Goal: Navigation & Orientation: Find specific page/section

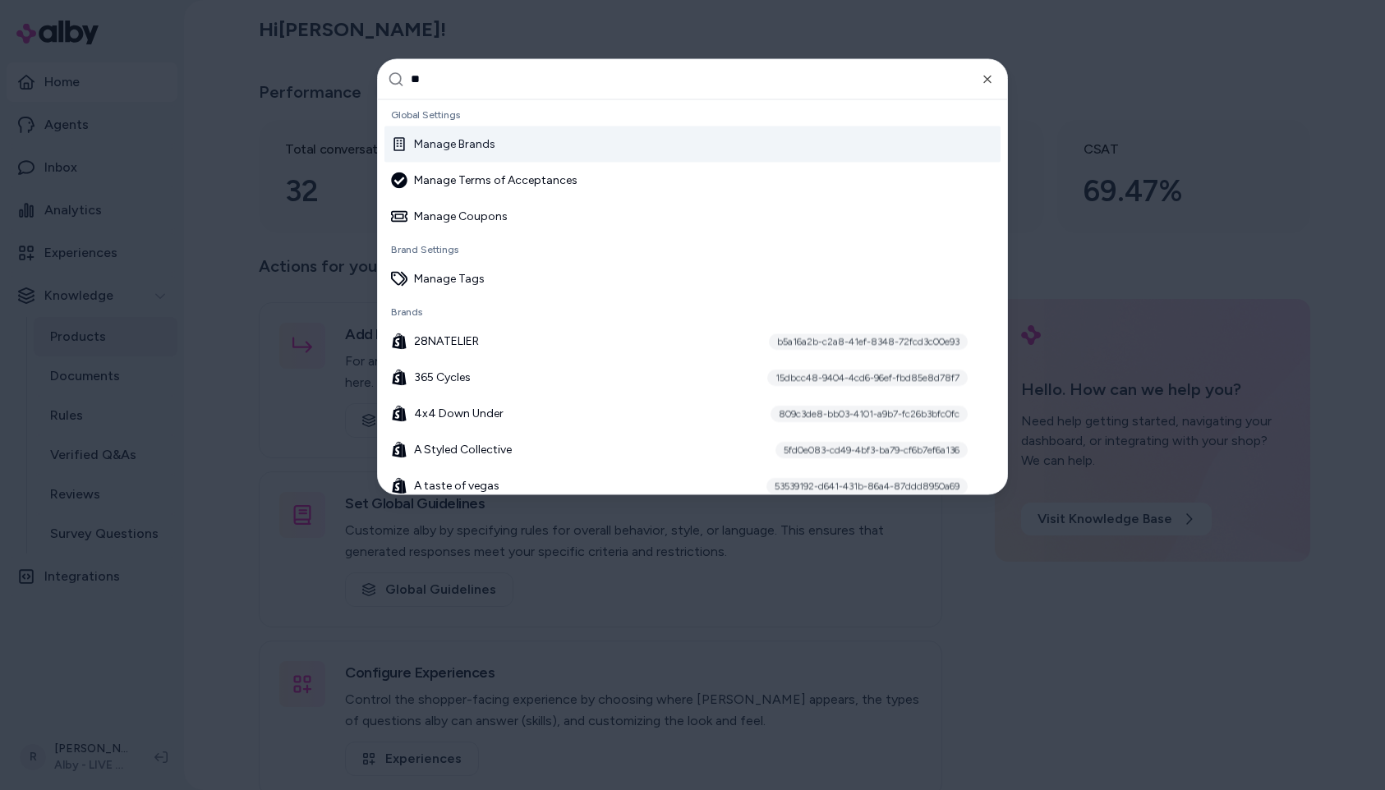
type input "***"
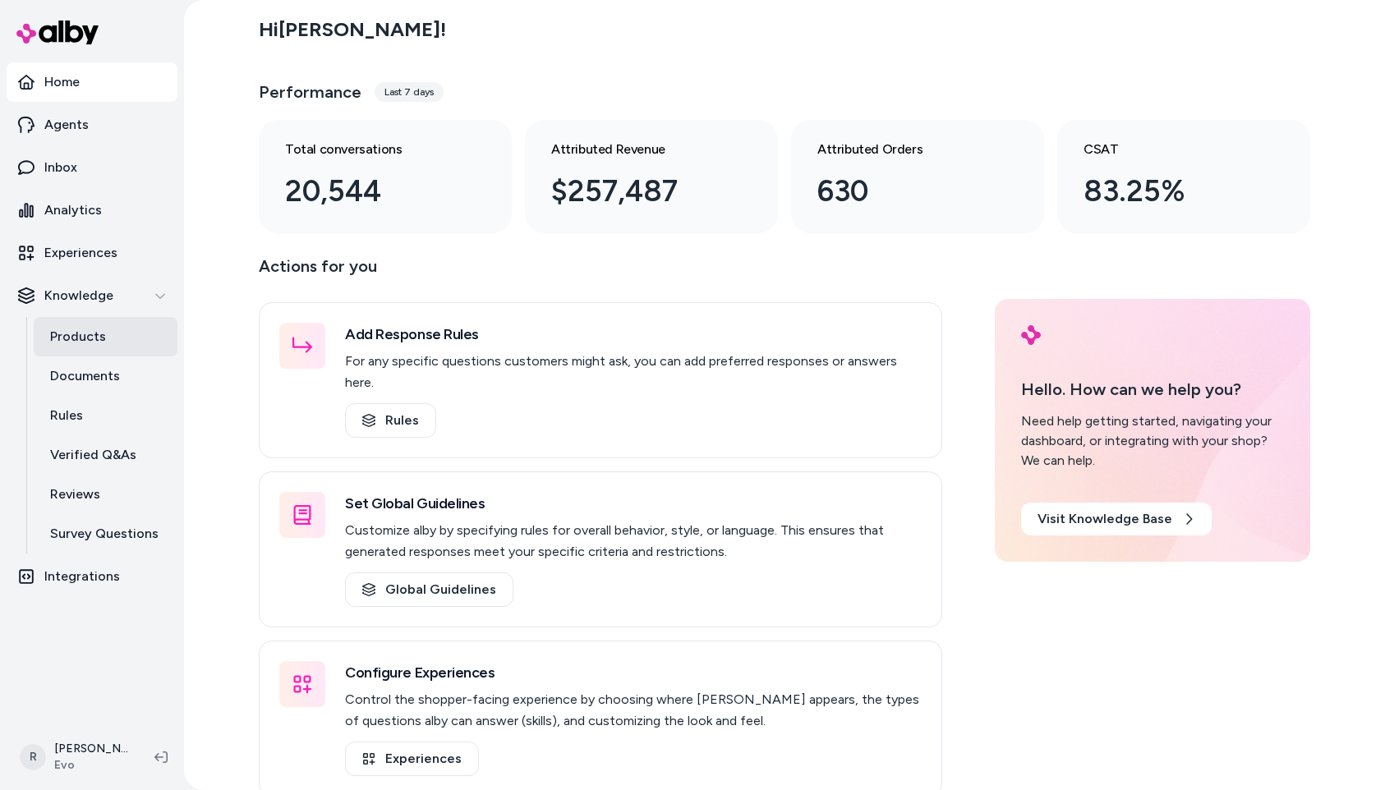
click at [67, 329] on p "Products" at bounding box center [78, 337] width 56 height 20
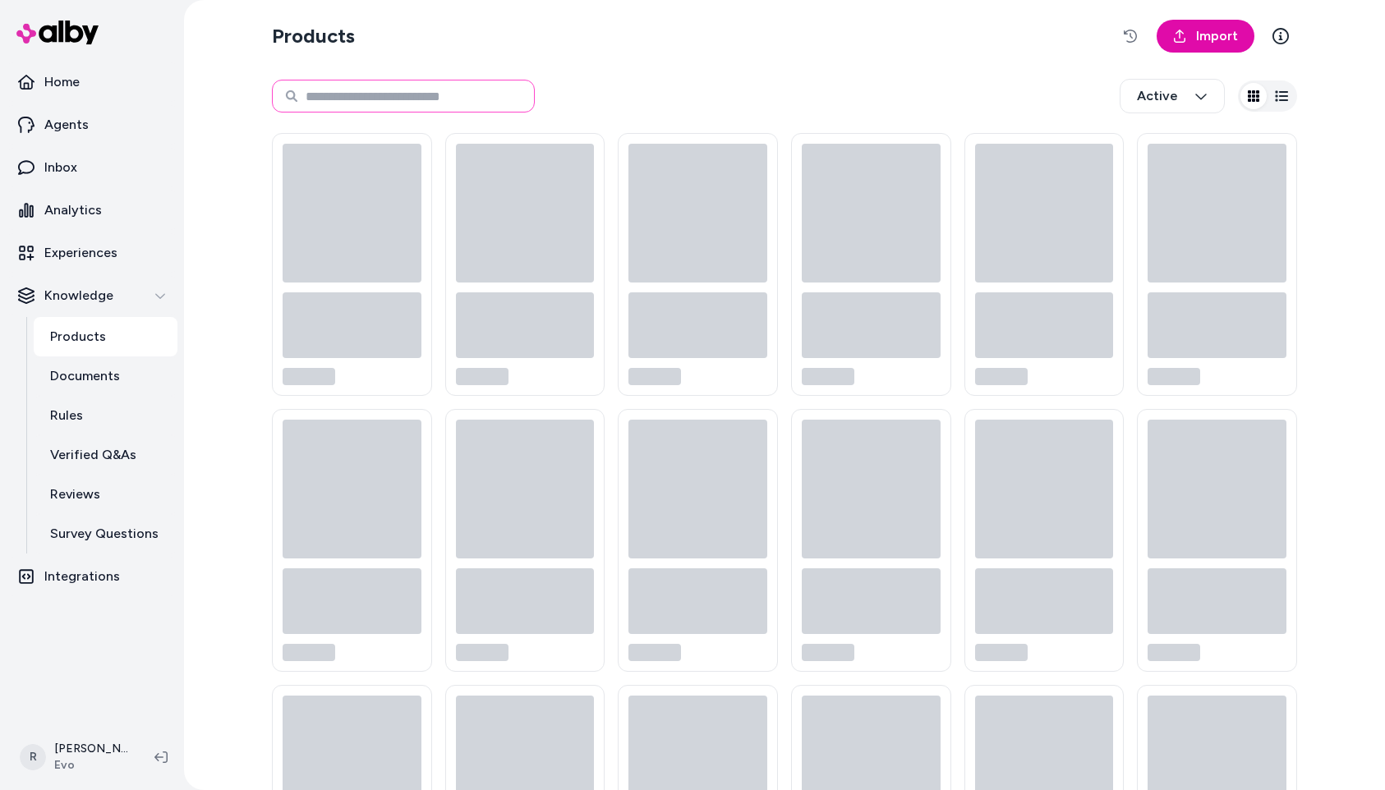
click at [407, 101] on input at bounding box center [403, 96] width 263 height 33
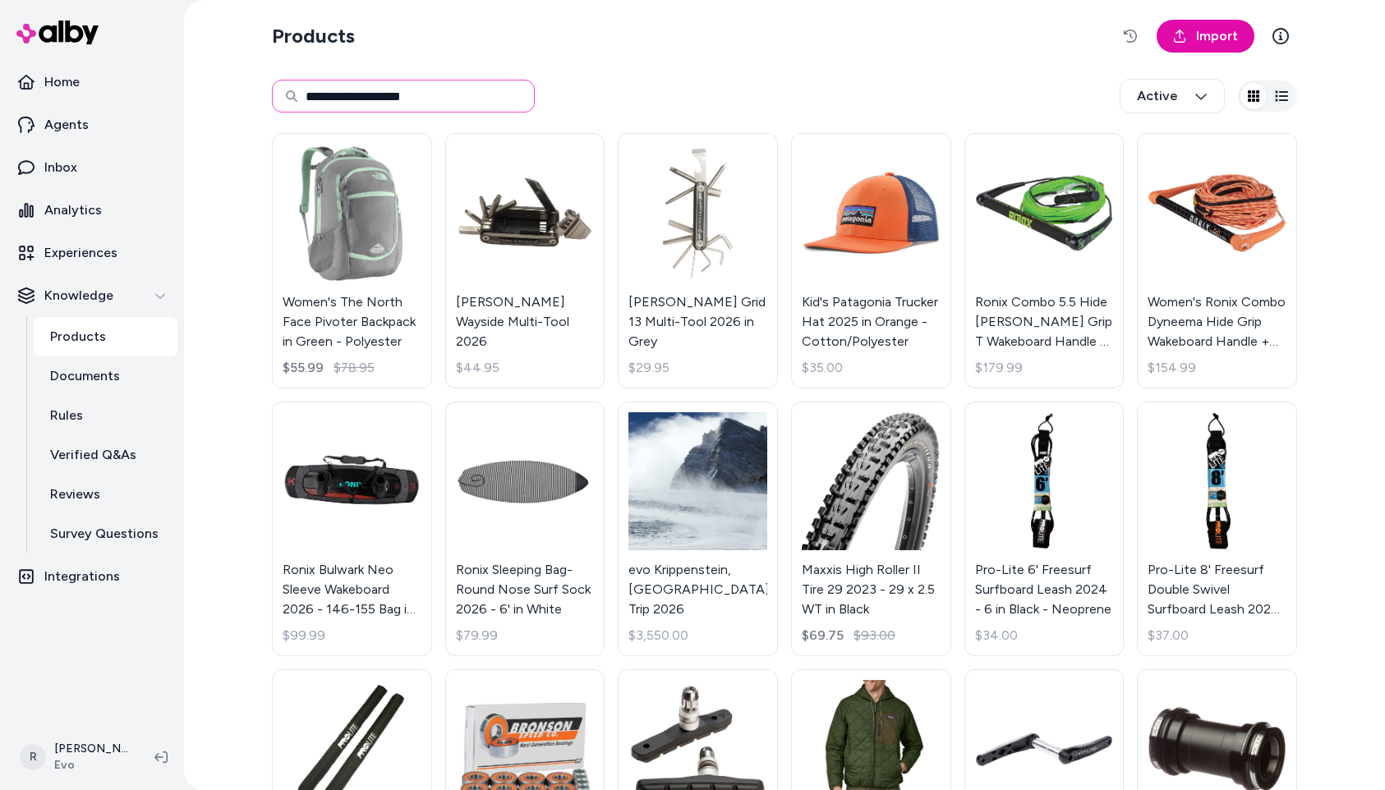
type input "**********"
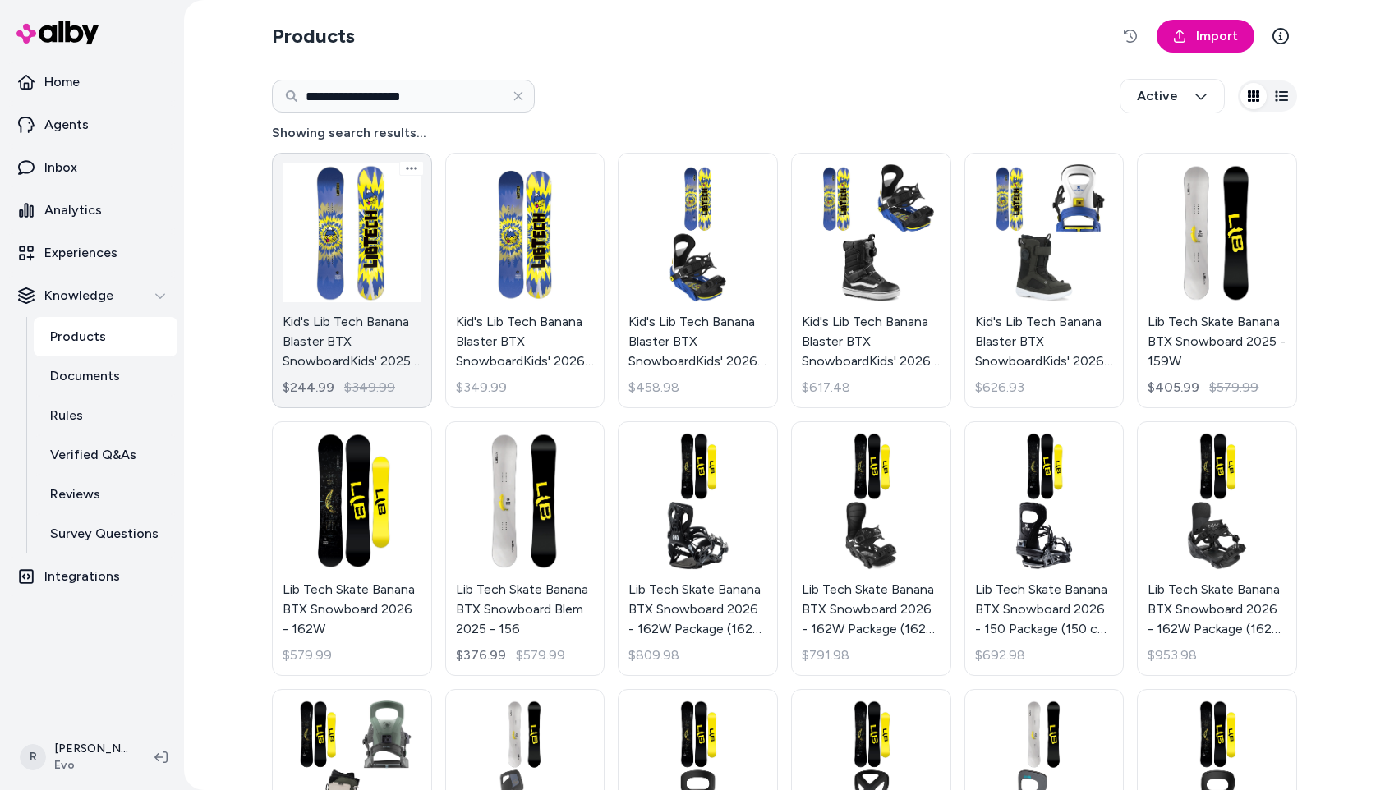
click at [368, 223] on link "Kid's Lib Tech Banana Blaster BTX SnowboardKids' 2025 - 105 $244.99 $349.99" at bounding box center [352, 280] width 160 height 255
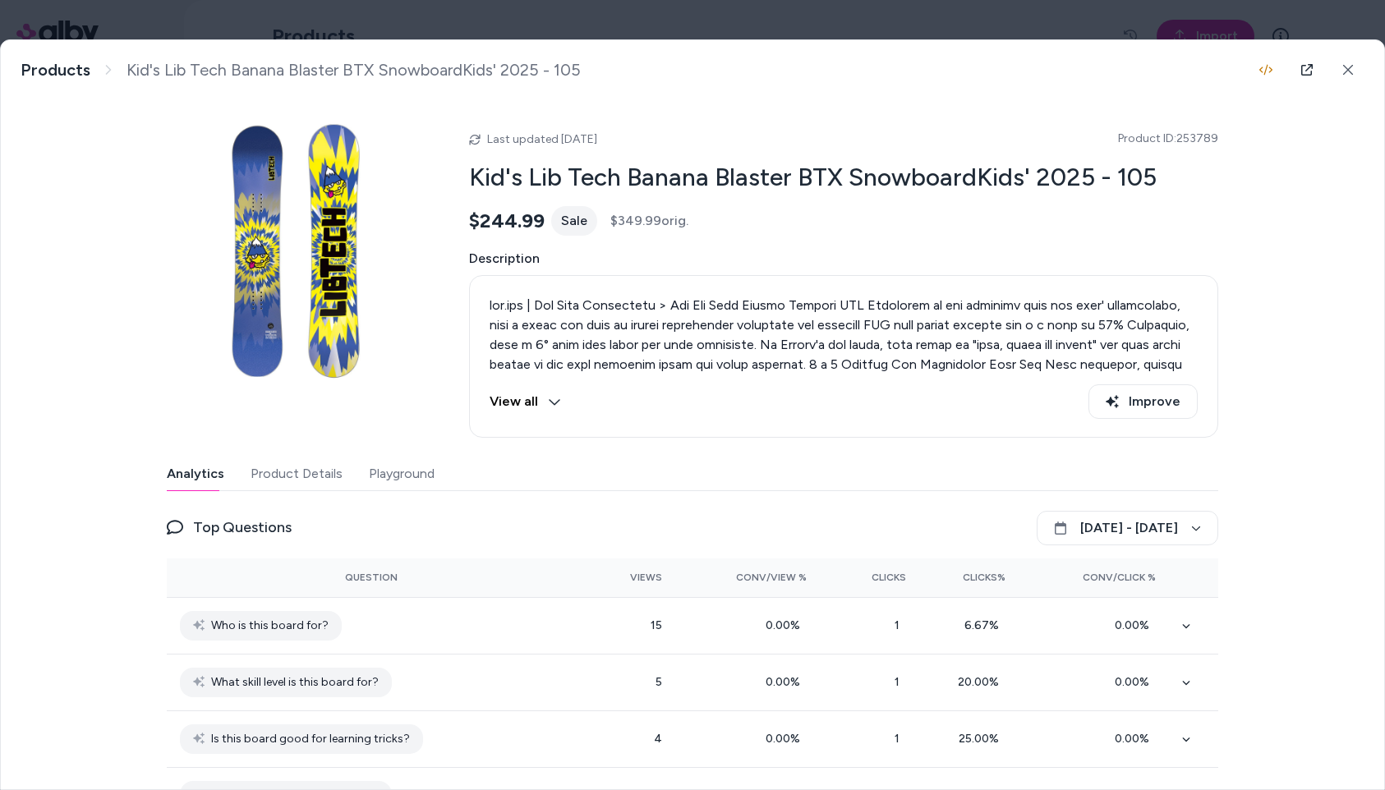
click at [323, 262] on img at bounding box center [298, 250] width 263 height 263
click at [478, 442] on div "Last updated Sep 26, 2025 Product ID: 253789 Kid's Lib Tech Banana Blaster BTX …" at bounding box center [692, 461] width 1051 height 724
click at [298, 478] on button "Product Details" at bounding box center [297, 473] width 92 height 33
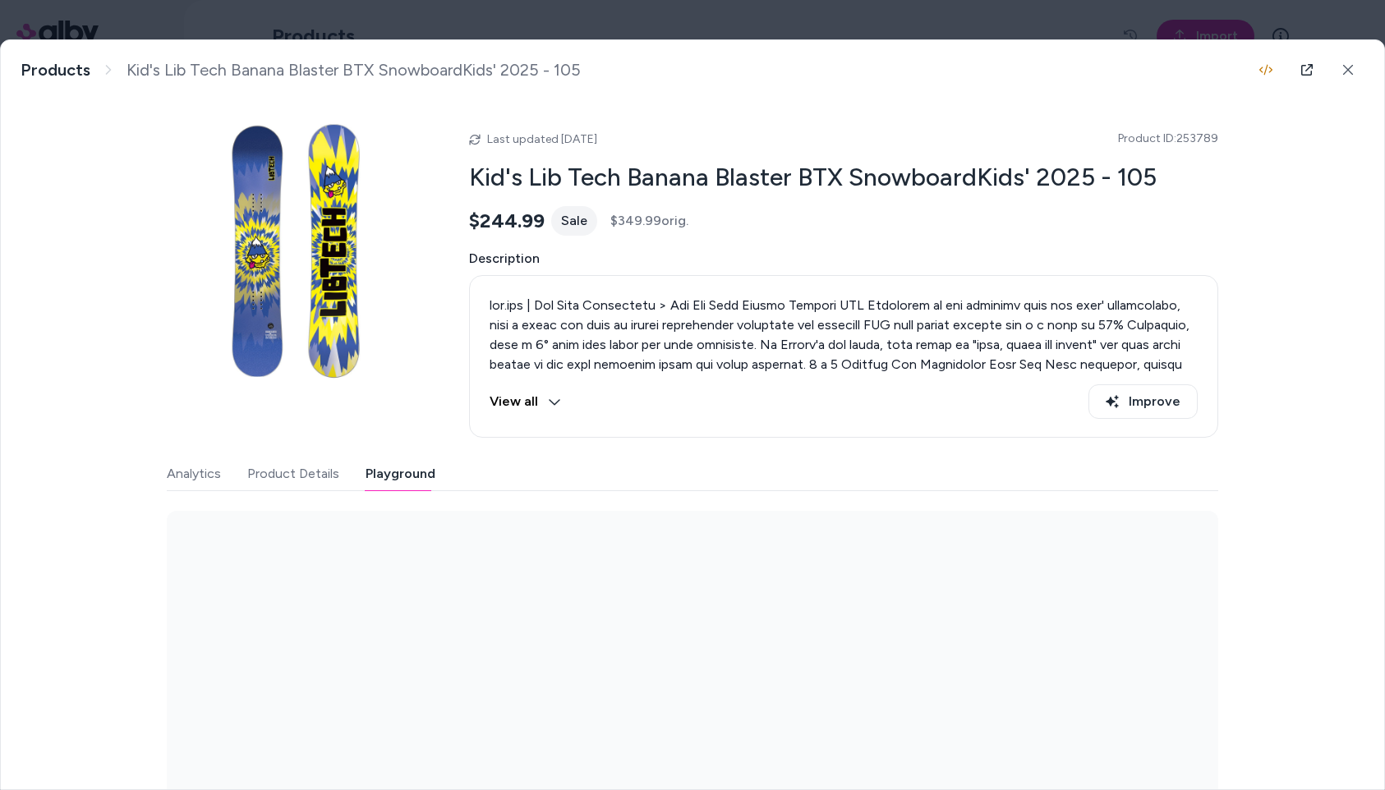
click at [383, 478] on button "Playground" at bounding box center [401, 473] width 70 height 33
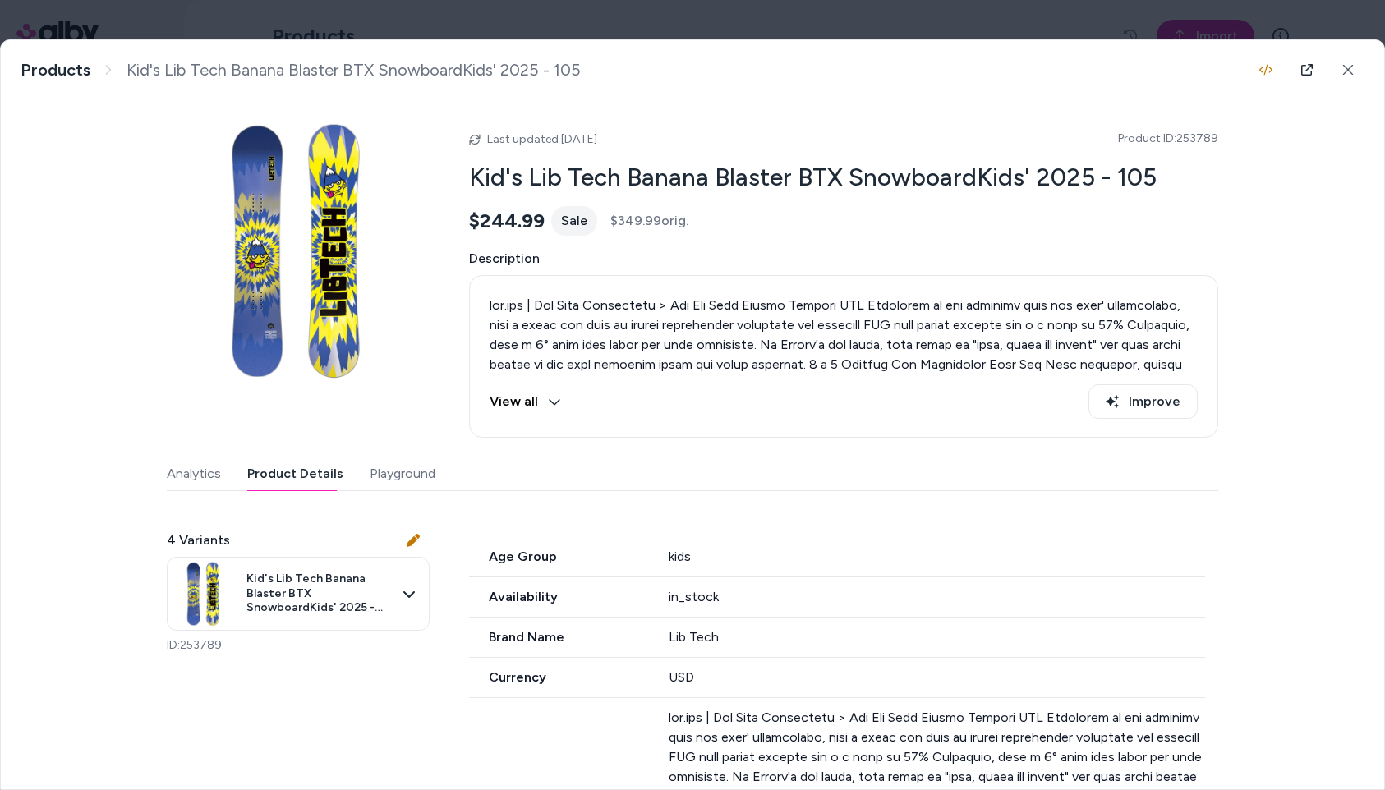
click at [311, 474] on button "Product Details" at bounding box center [295, 473] width 96 height 33
click at [214, 476] on button "Analytics" at bounding box center [194, 473] width 54 height 33
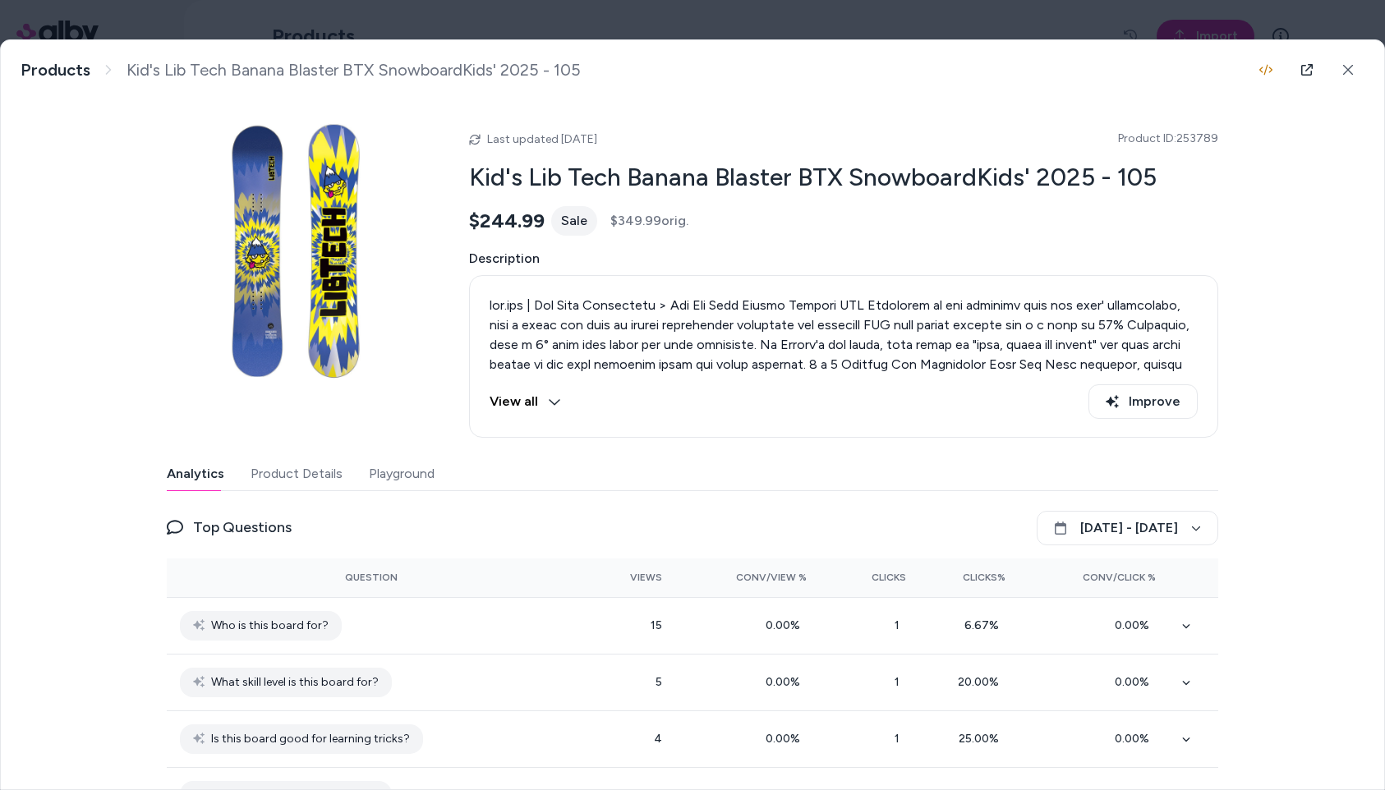
click at [430, 477] on div "Analytics Product Details Playground" at bounding box center [692, 474] width 1051 height 34
click at [427, 477] on div "Analytics Product Details Playground" at bounding box center [692, 474] width 1051 height 34
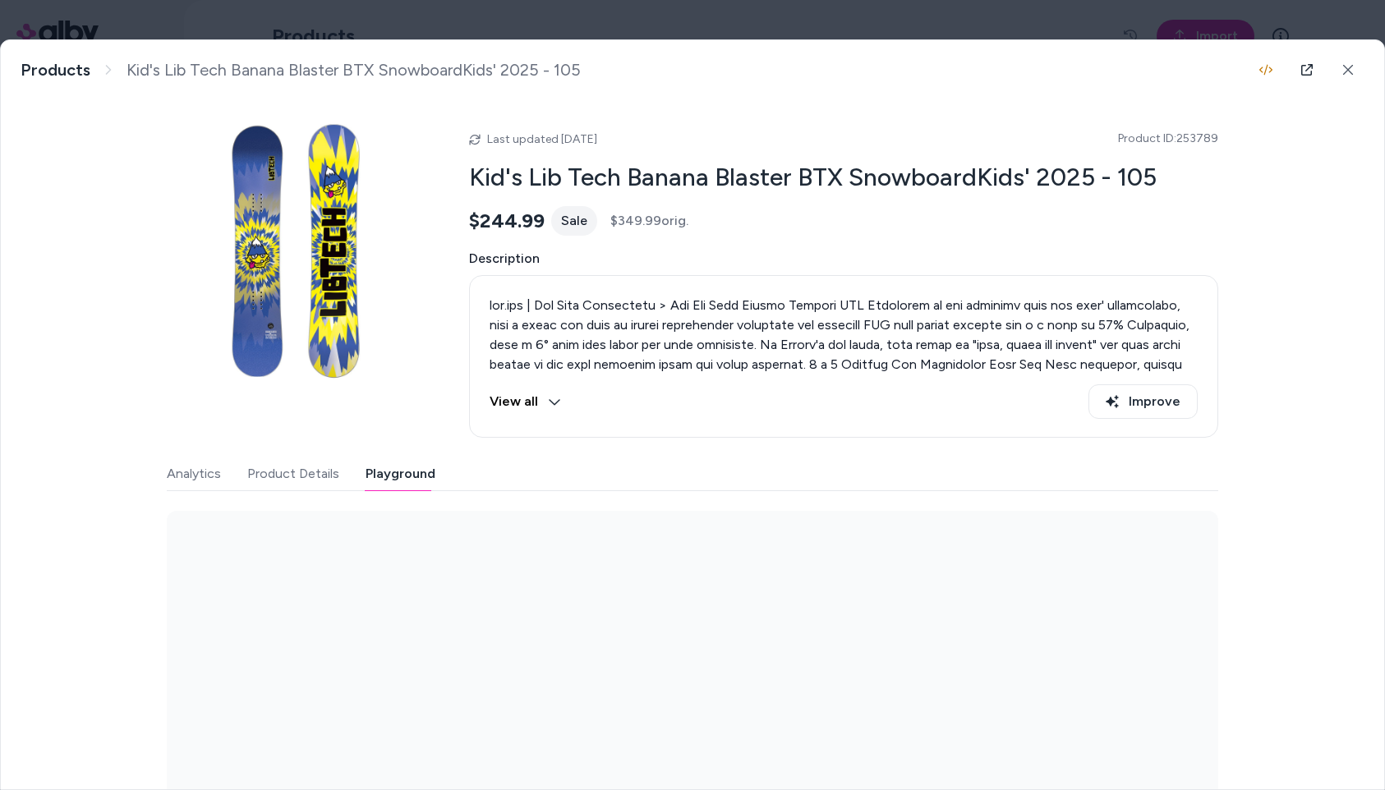
click at [398, 480] on button "Playground" at bounding box center [401, 473] width 70 height 33
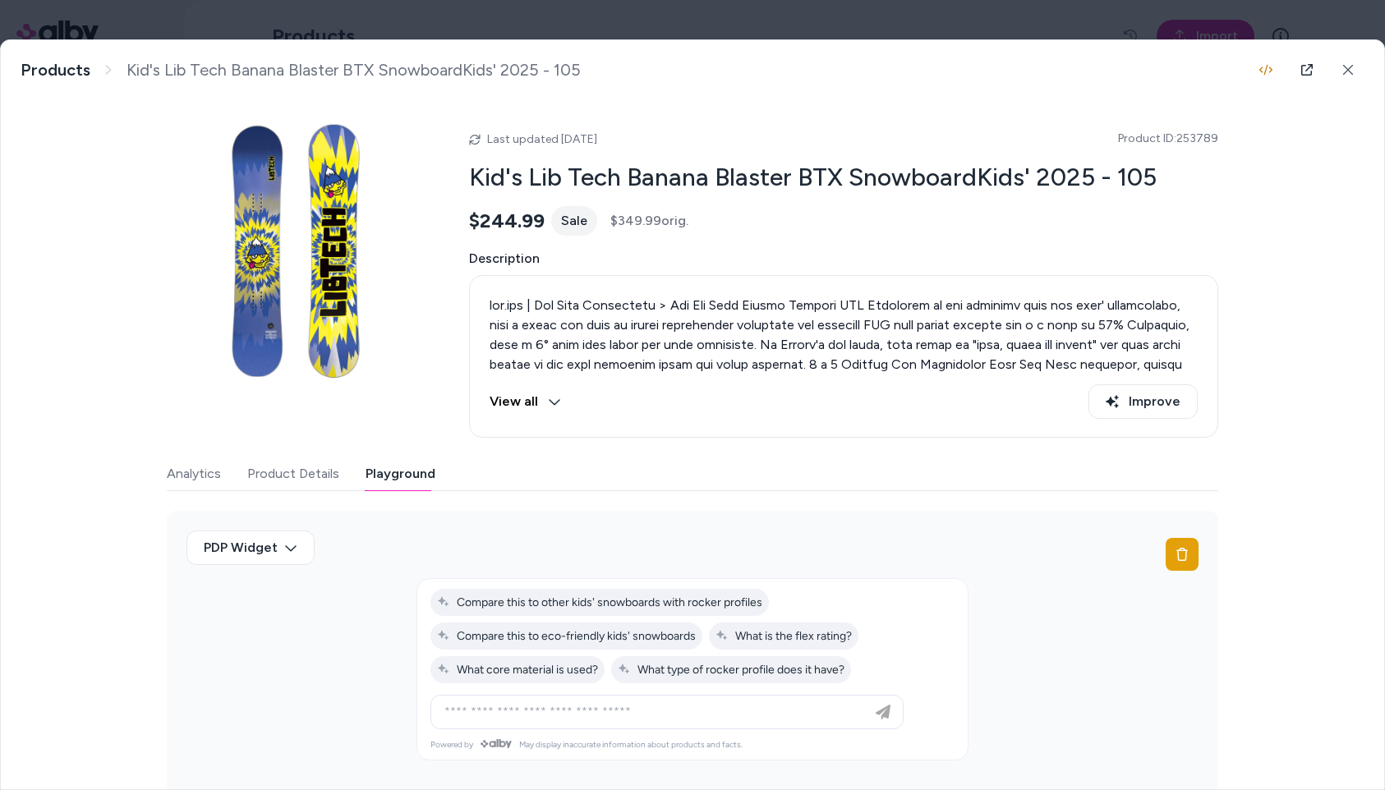
click at [221, 480] on div "Analytics Product Details Playground" at bounding box center [692, 474] width 1051 height 34
click at [218, 477] on div "Analytics Product Details Playground" at bounding box center [692, 474] width 1051 height 34
drag, startPoint x: 172, startPoint y: 452, endPoint x: 173, endPoint y: 425, distance: 27.2
click at [172, 452] on div "Last updated Sep 26, 2025 Product ID: 253789 Kid's Lib Tech Banana Blaster BTX …" at bounding box center [692, 469] width 1051 height 740
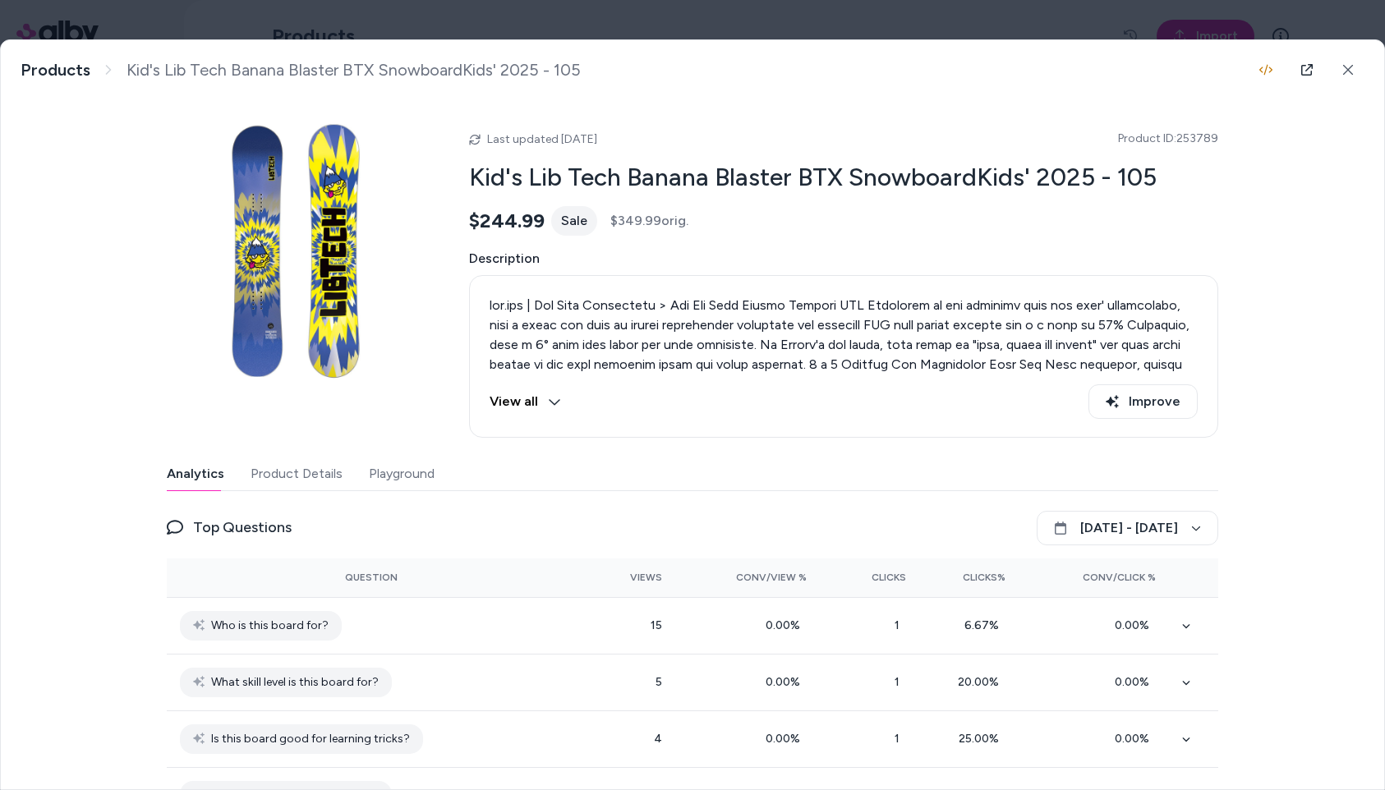
click at [197, 473] on button "Analytics" at bounding box center [195, 473] width 57 height 33
click at [255, 527] on span "Top Questions" at bounding box center [242, 527] width 99 height 23
click at [330, 529] on div "Top Questions August 27 - September 26" at bounding box center [692, 528] width 1051 height 34
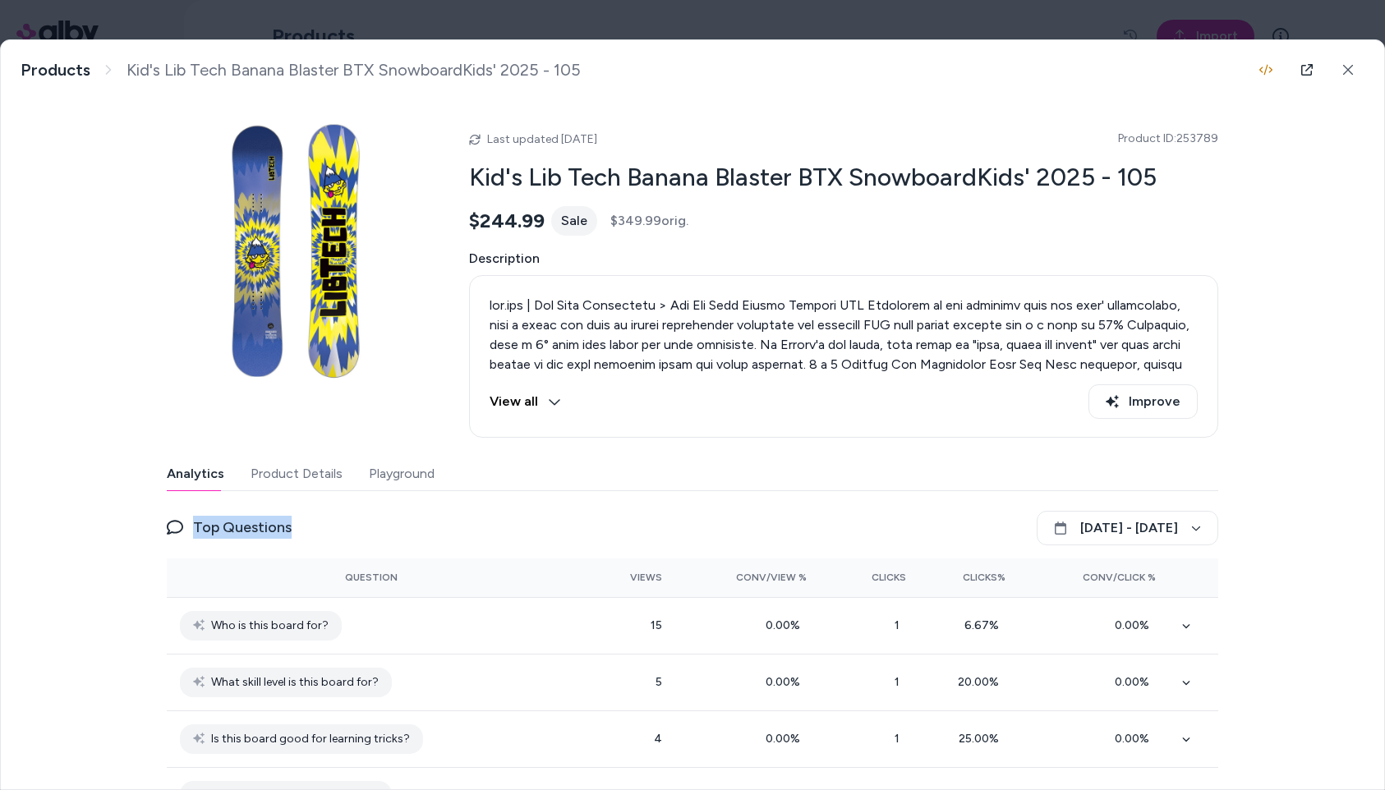
drag, startPoint x: 330, startPoint y: 530, endPoint x: 90, endPoint y: 509, distance: 241.5
click at [90, 509] on div "Kid's Lib Tech Banana Blaster BTX SnowboardKids' 2025 - 105 Products Kid's Lib …" at bounding box center [692, 414] width 1383 height 749
click at [94, 495] on div "Kid's Lib Tech Banana Blaster BTX SnowboardKids' 2025 - 105 Products Kid's Lib …" at bounding box center [692, 414] width 1383 height 749
drag, startPoint x: 347, startPoint y: 264, endPoint x: 473, endPoint y: 0, distance: 292.8
click at [0, 0] on body "**********" at bounding box center [692, 395] width 1385 height 790
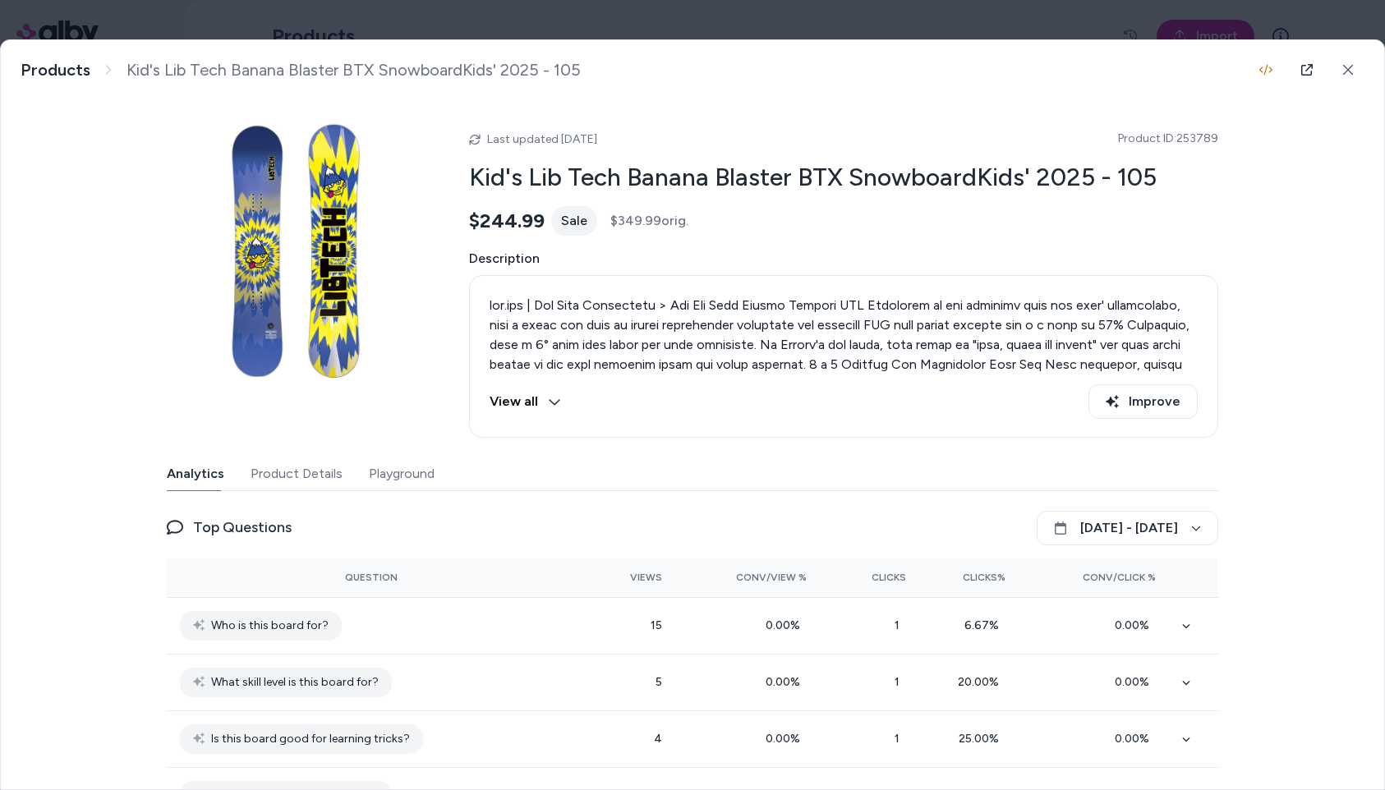
click at [968, 102] on div "Last updated Sep 26, 2025 Product ID: 253789 Kid's Lib Tech Banana Blaster BTX …" at bounding box center [692, 461] width 1051 height 724
click at [1344, 67] on icon at bounding box center [1347, 69] width 11 height 11
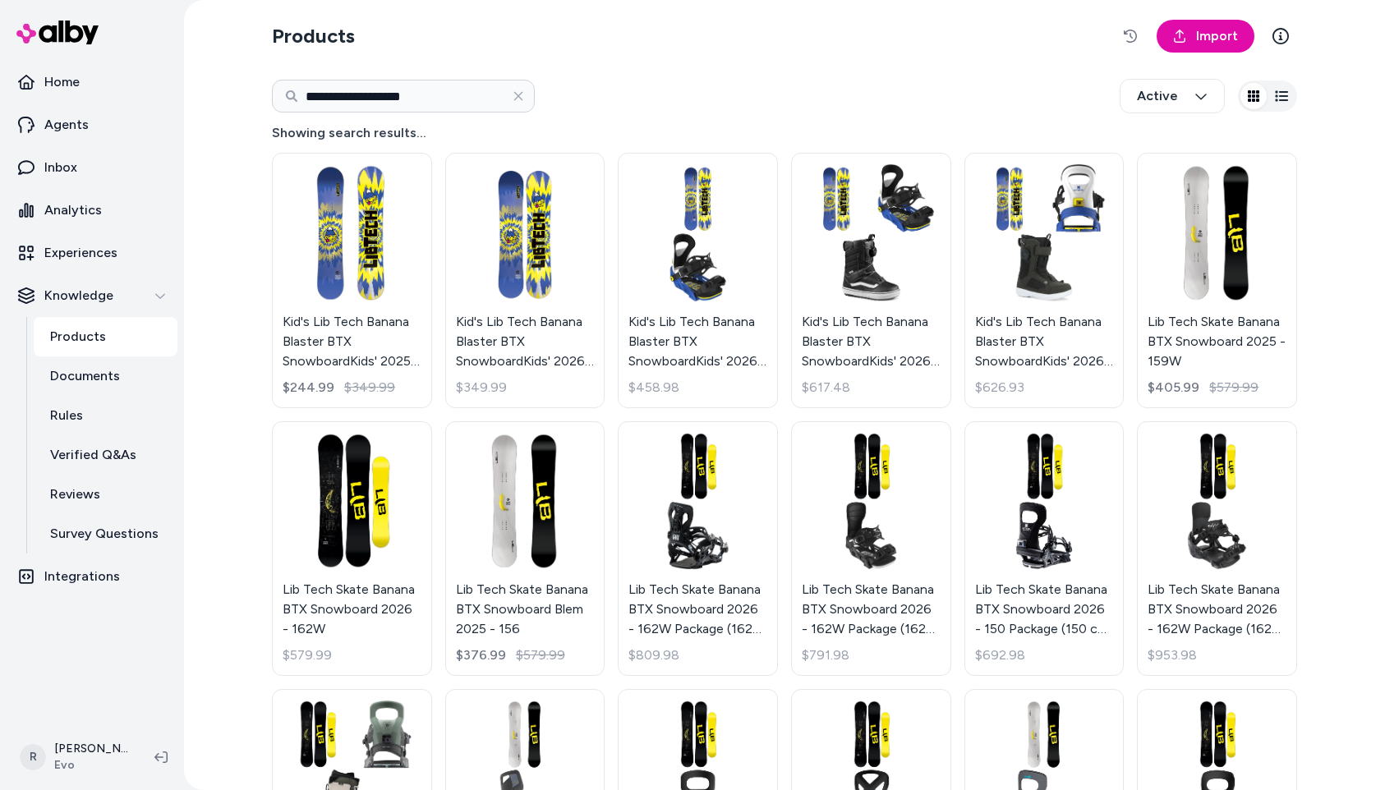
click at [727, 95] on div "**********" at bounding box center [784, 96] width 1025 height 54
click at [515, 96] on icon "button" at bounding box center [518, 96] width 13 height 13
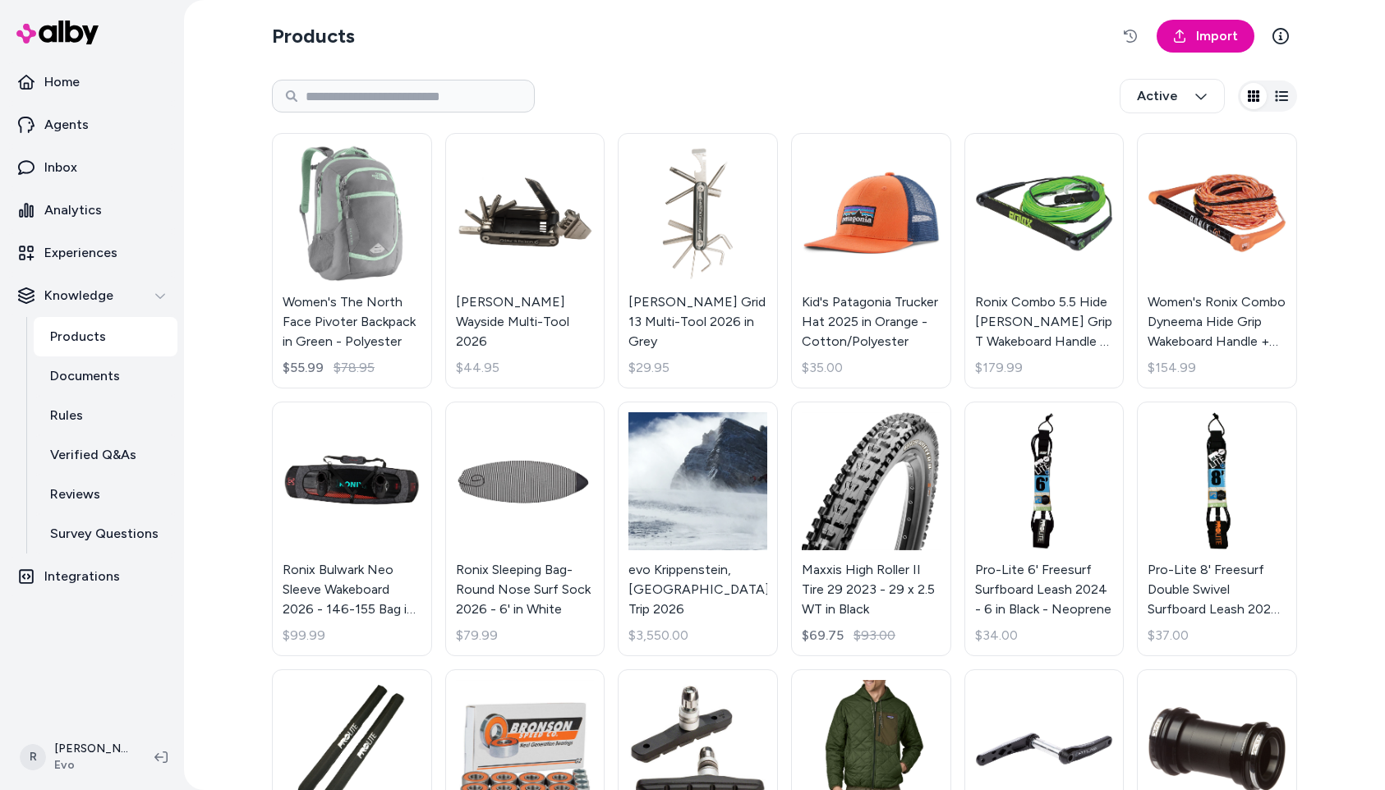
click at [808, 90] on div "Active" at bounding box center [784, 96] width 1025 height 54
click at [1254, 101] on icon "button" at bounding box center [1253, 95] width 11 height 11
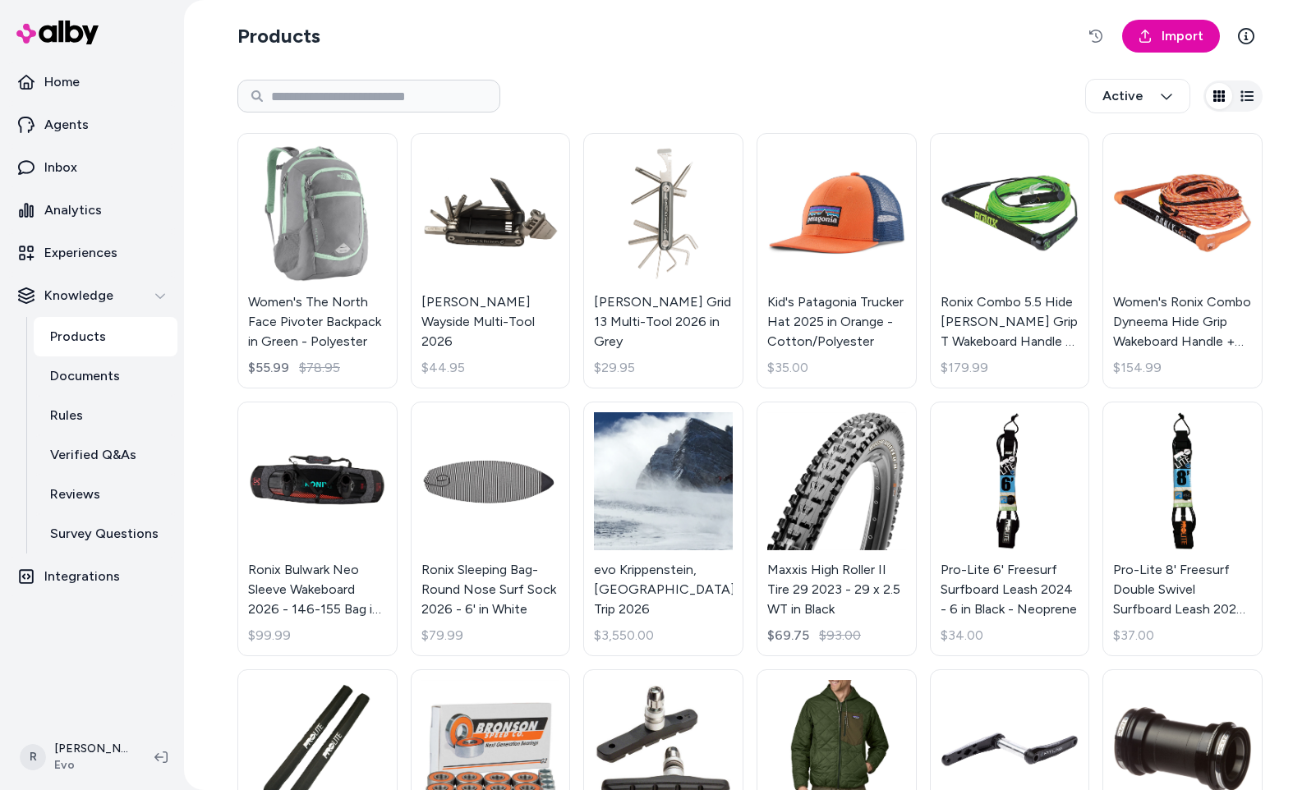
click at [1247, 97] on icon "button" at bounding box center [1246, 96] width 13 height 13
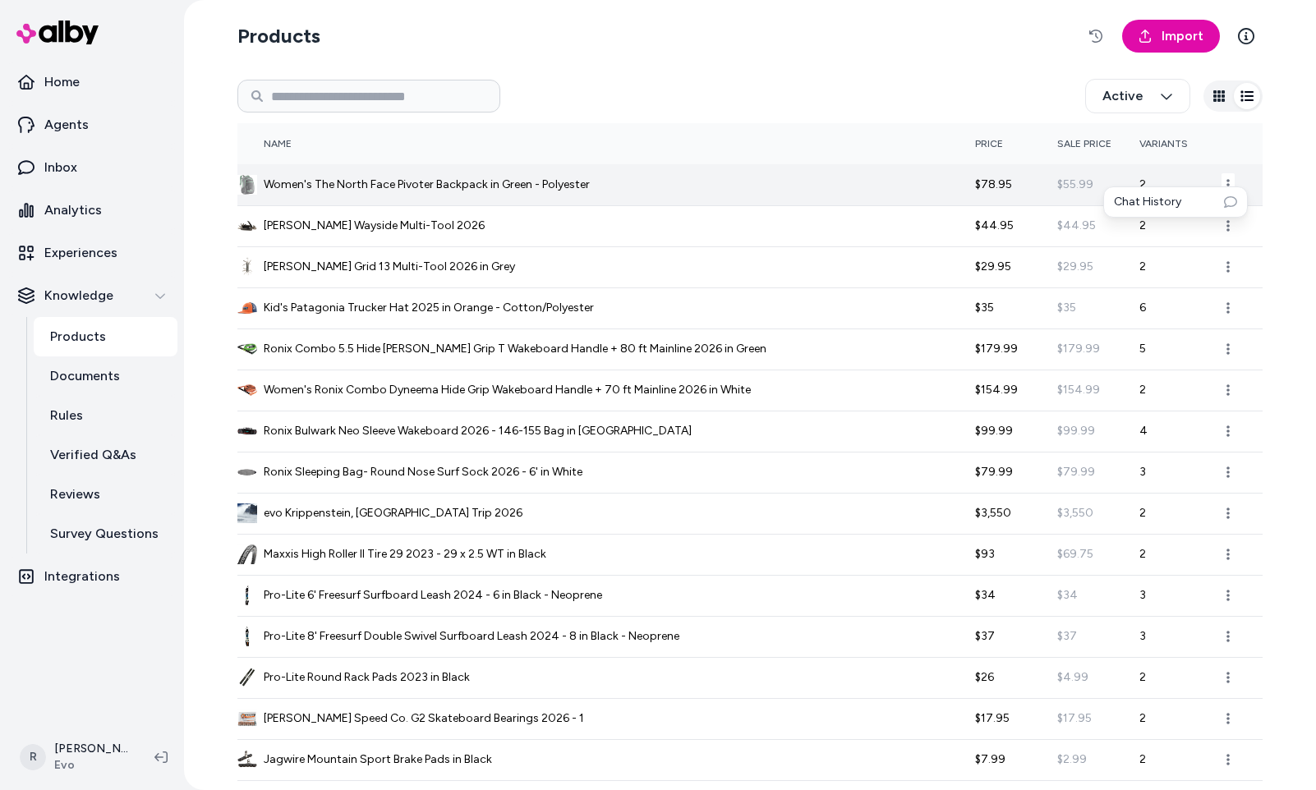
click at [1230, 187] on body "Home Agents Inbox Analytics Experiences Knowledge Products Documents Rules Veri…" at bounding box center [658, 395] width 1316 height 790
click at [1225, 183] on html "Home Agents Inbox Analytics Experiences Knowledge Products Documents Rules Veri…" at bounding box center [658, 395] width 1316 height 790
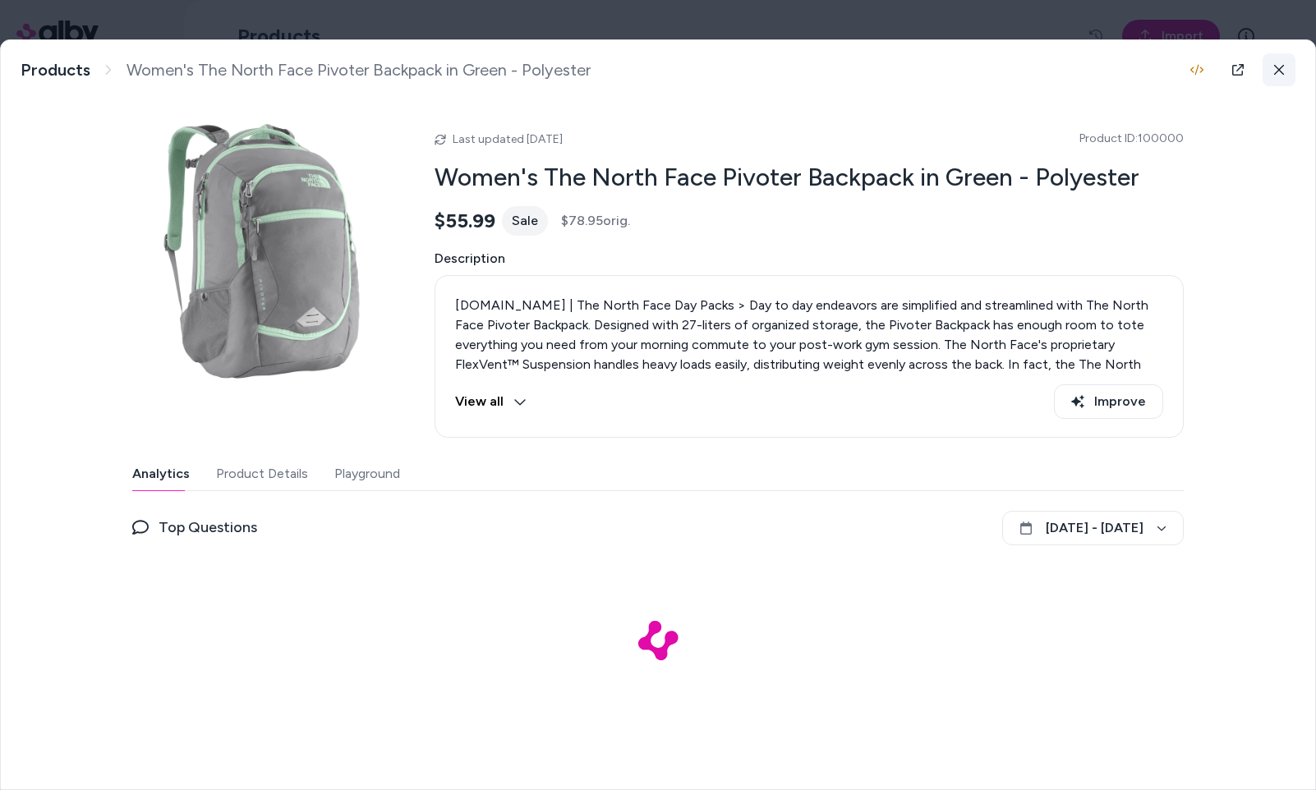
click at [1281, 70] on icon at bounding box center [1278, 69] width 11 height 11
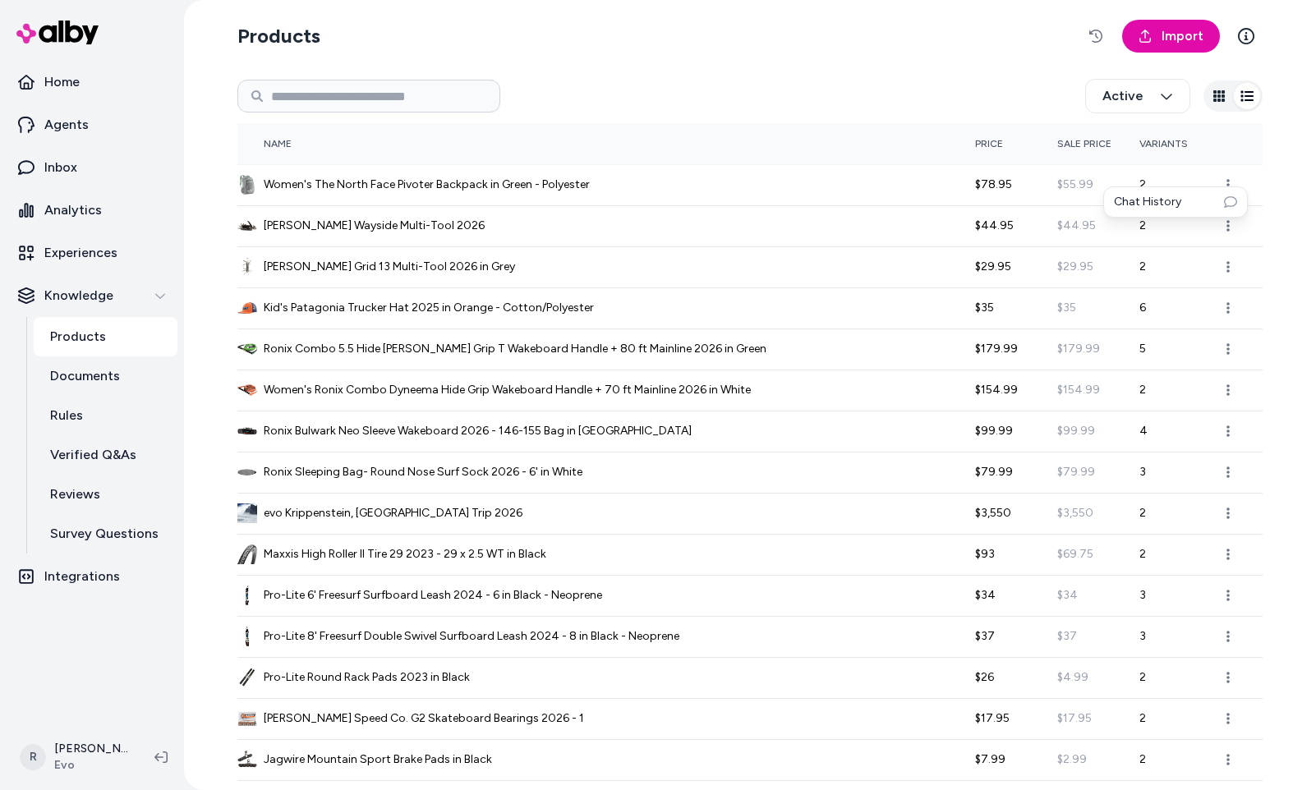
click at [482, 186] on html "Home Agents Inbox Analytics Experiences Knowledge Products Documents Rules Veri…" at bounding box center [658, 395] width 1316 height 790
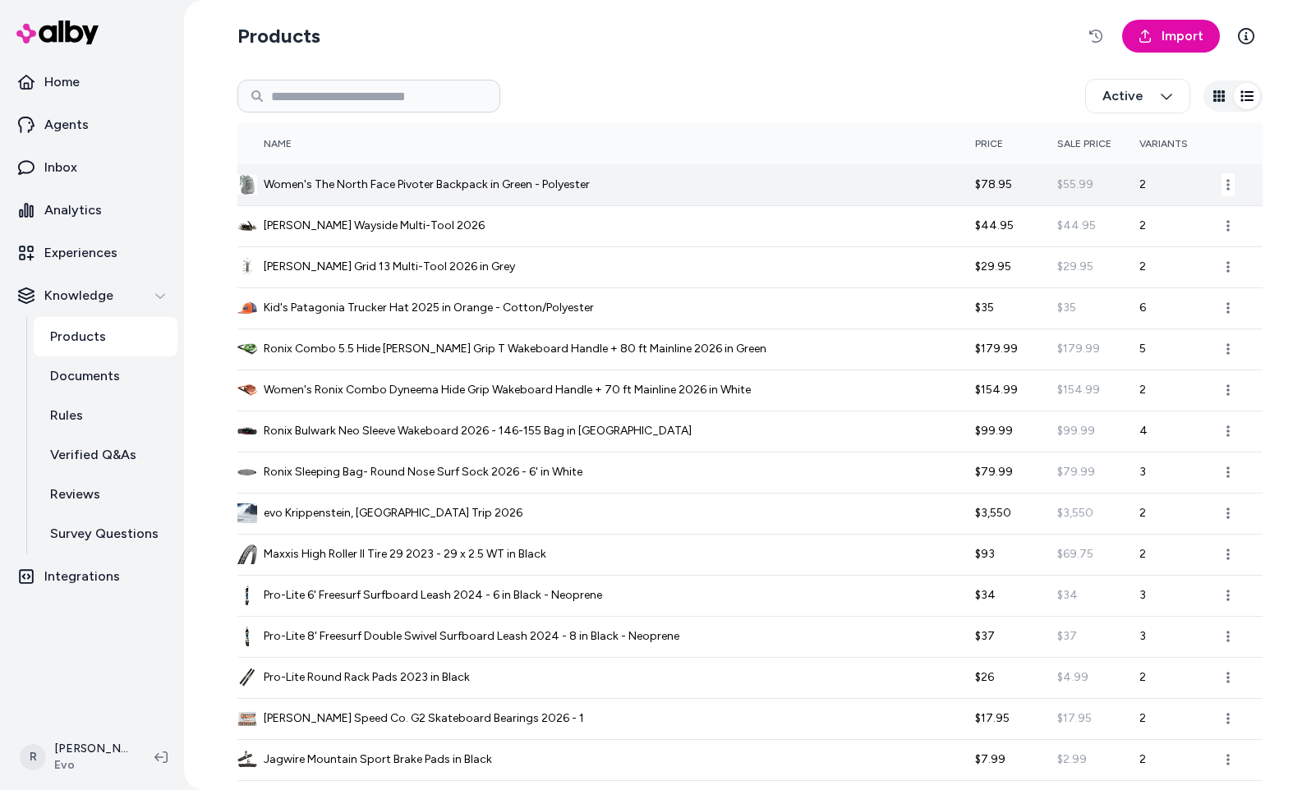
click at [645, 182] on div "Women's The North Face Pivoter Backpack in Green - Polyester" at bounding box center [606, 185] width 738 height 20
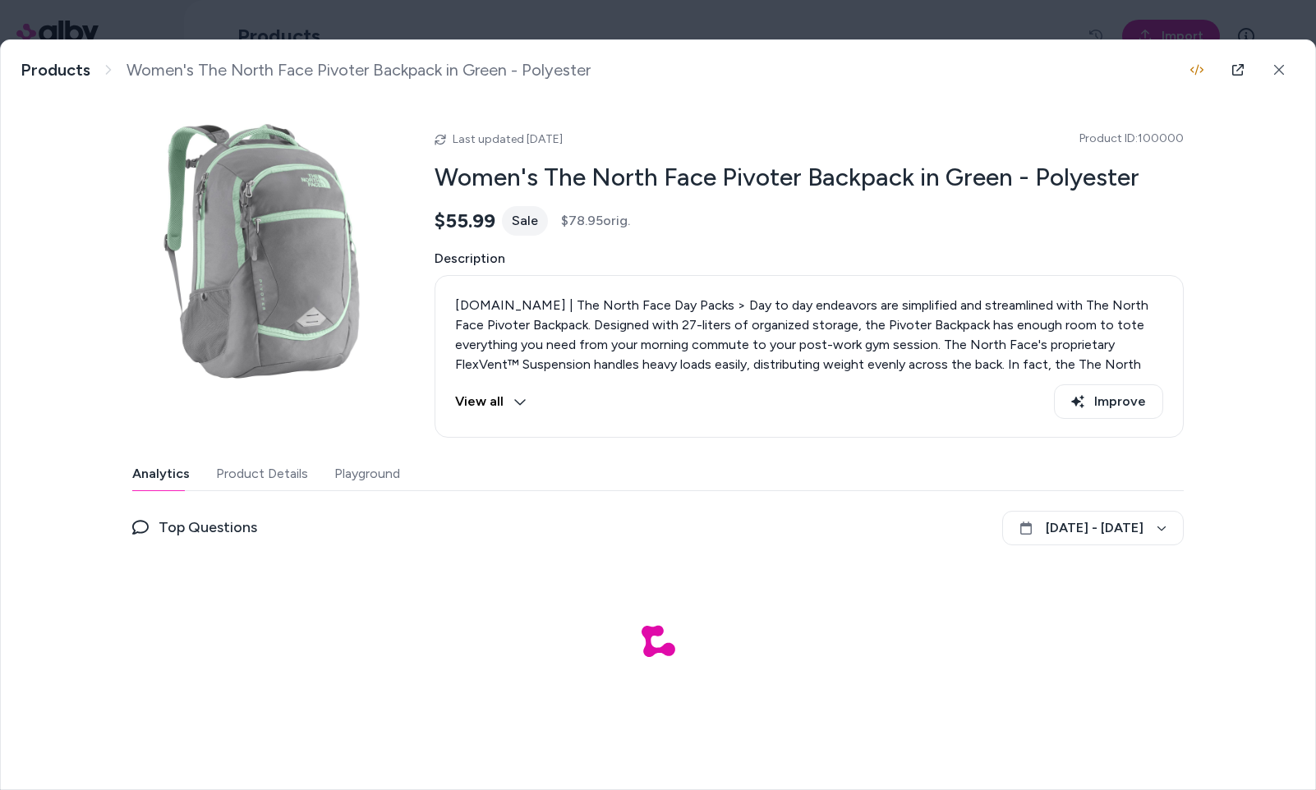
click at [733, 13] on div at bounding box center [658, 395] width 1316 height 790
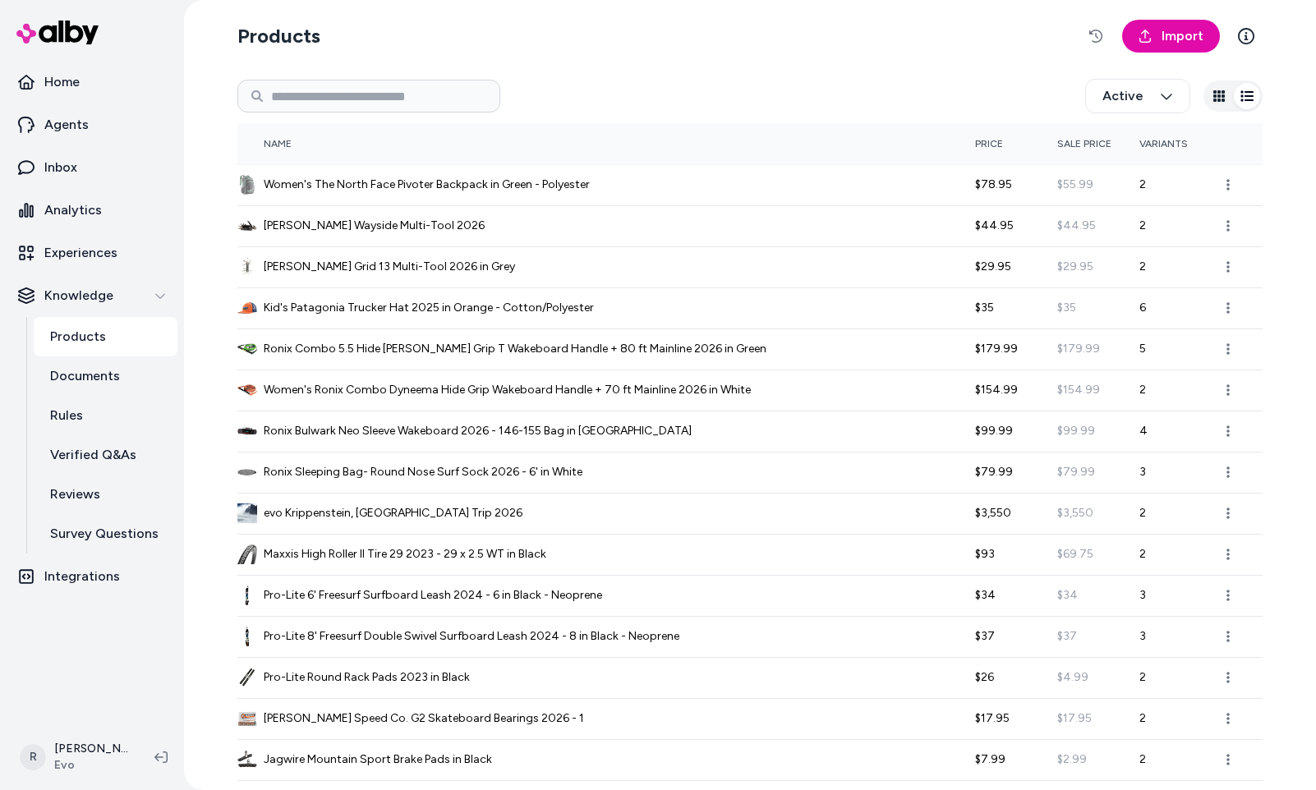
click at [961, 93] on html "Home Agents Inbox Analytics Experiences Knowledge Products Documents Rules Veri…" at bounding box center [658, 395] width 1316 height 790
click at [1218, 104] on button "button" at bounding box center [1219, 96] width 26 height 26
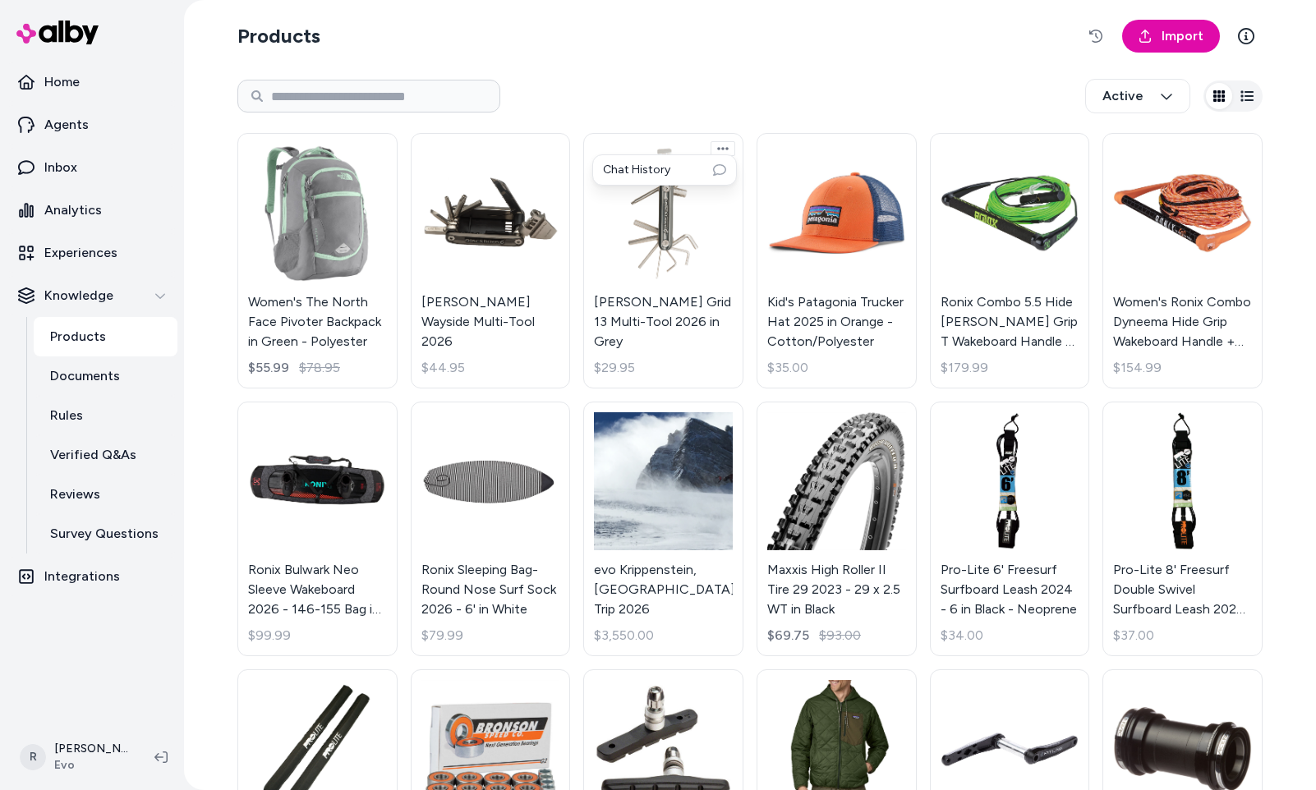
click at [719, 150] on html "Home Agents Inbox Analytics Experiences Knowledge Products Documents Rules Veri…" at bounding box center [658, 395] width 1316 height 790
click at [864, 98] on html "Home Agents Inbox Analytics Experiences Knowledge Products Documents Rules Veri…" at bounding box center [658, 395] width 1316 height 790
click at [1240, 90] on icon "button" at bounding box center [1246, 96] width 13 height 13
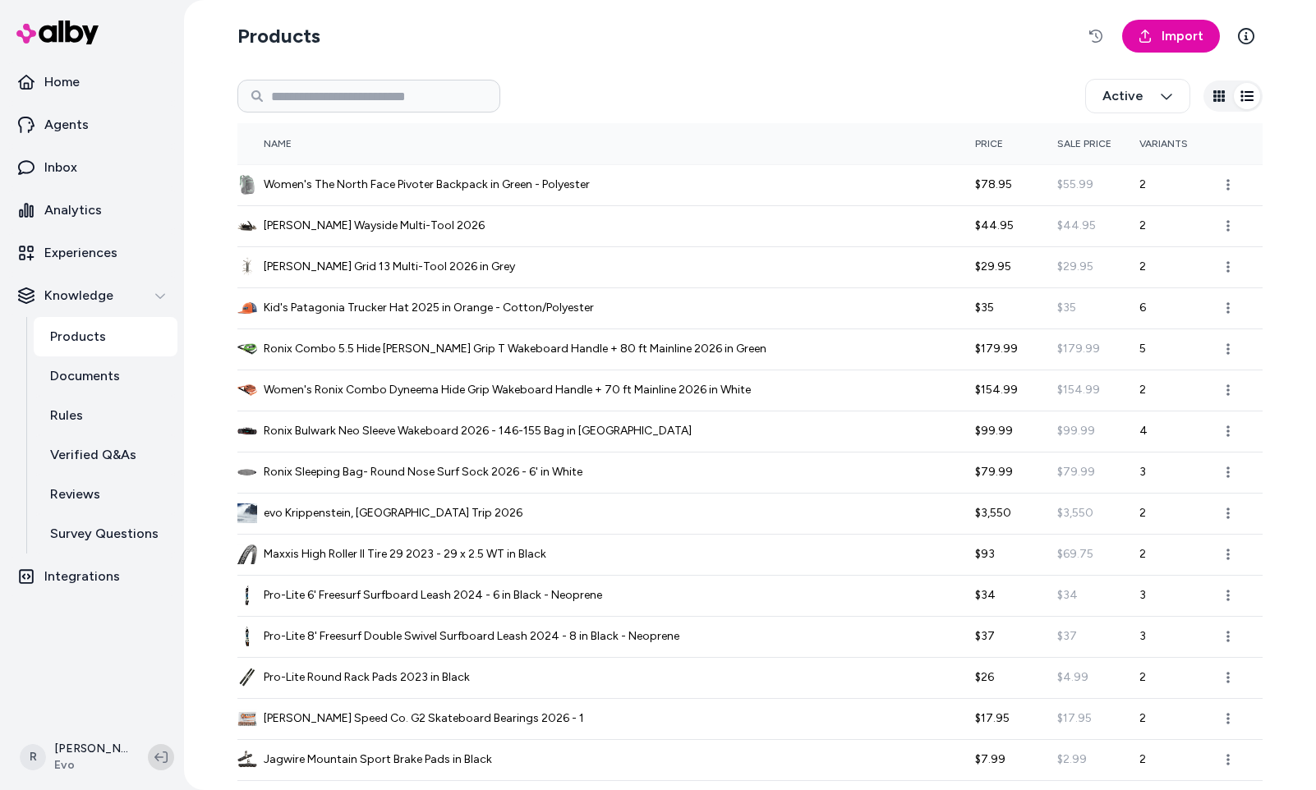
click at [162, 756] on icon at bounding box center [160, 757] width 13 height 13
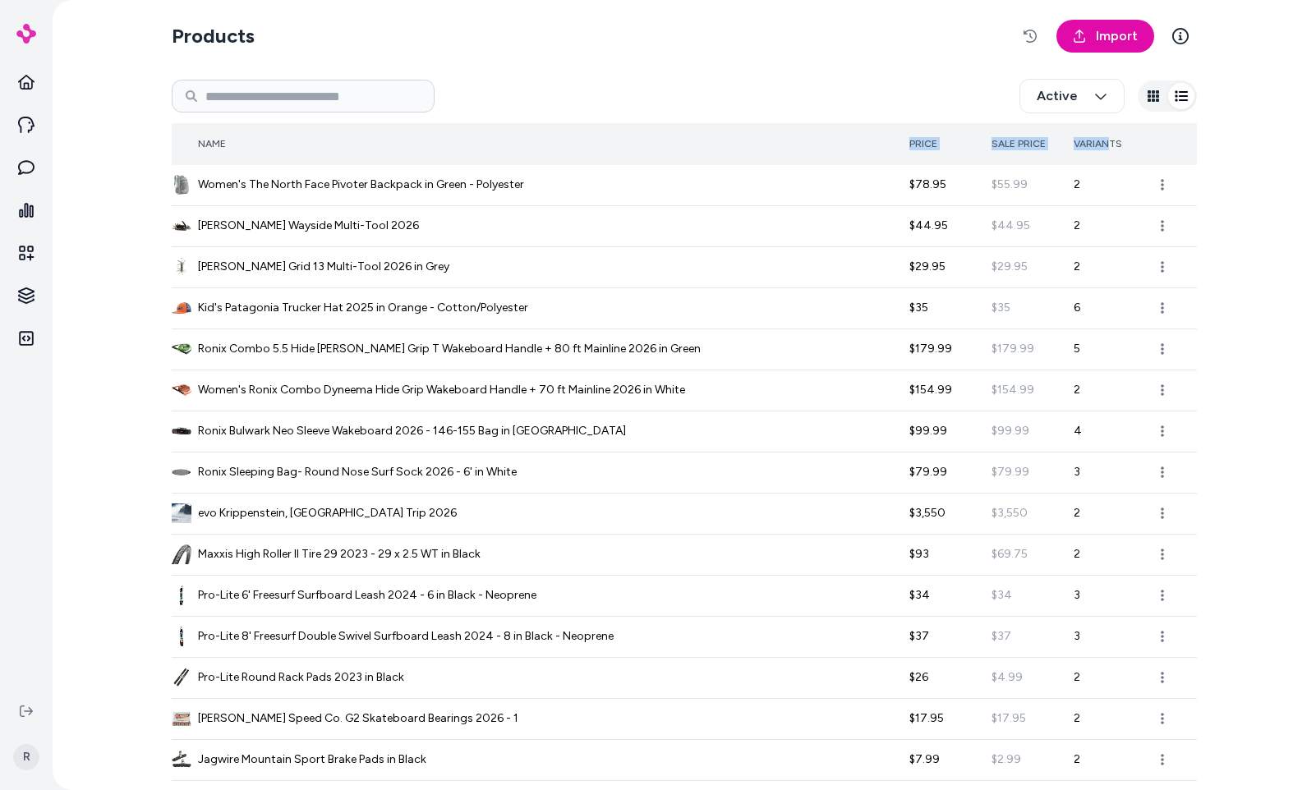
drag, startPoint x: 1041, startPoint y: 145, endPoint x: 871, endPoint y: 141, distance: 169.3
click at [871, 141] on tr "Name Price Sale Price Variants" at bounding box center [684, 143] width 1025 height 41
click at [876, 143] on th "Name" at bounding box center [541, 143] width 738 height 41
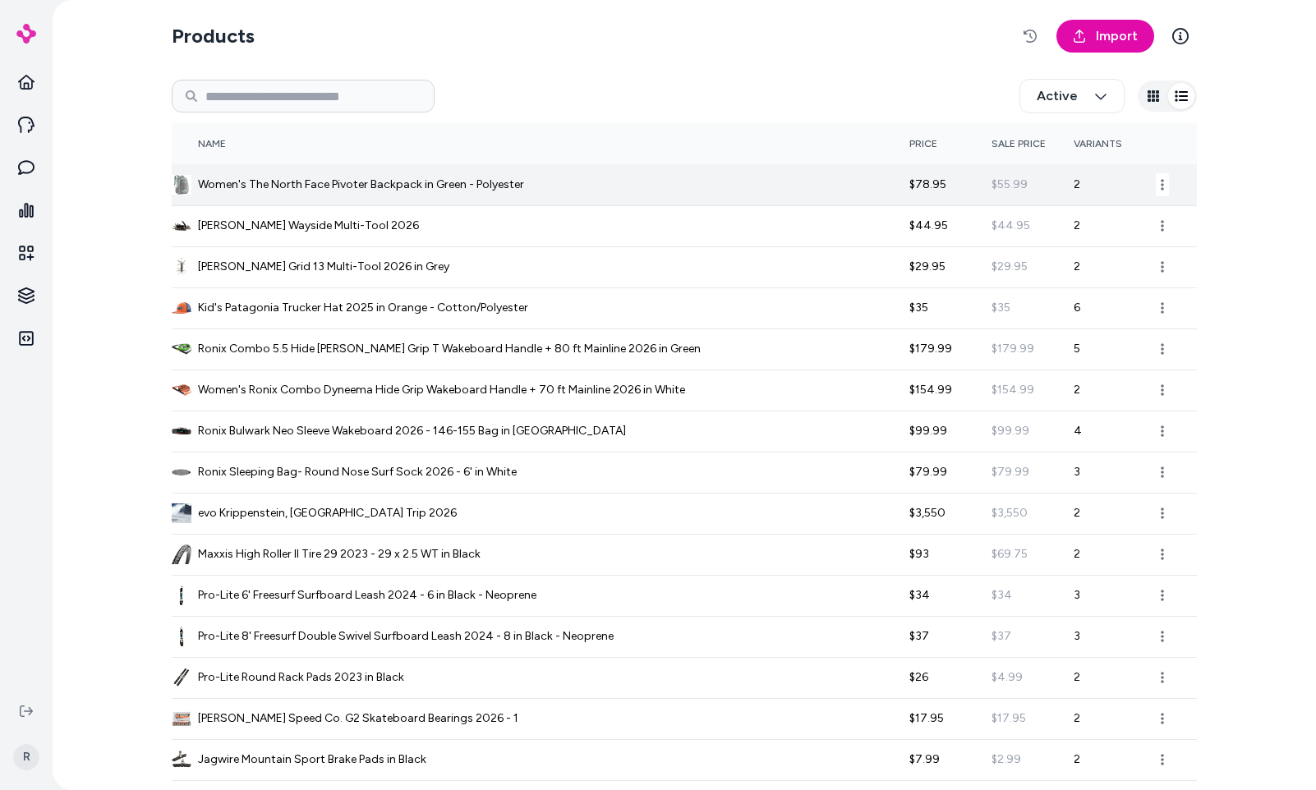
click at [585, 175] on div "Women's The North Face Pivoter Backpack in Green - Polyester" at bounding box center [541, 185] width 738 height 20
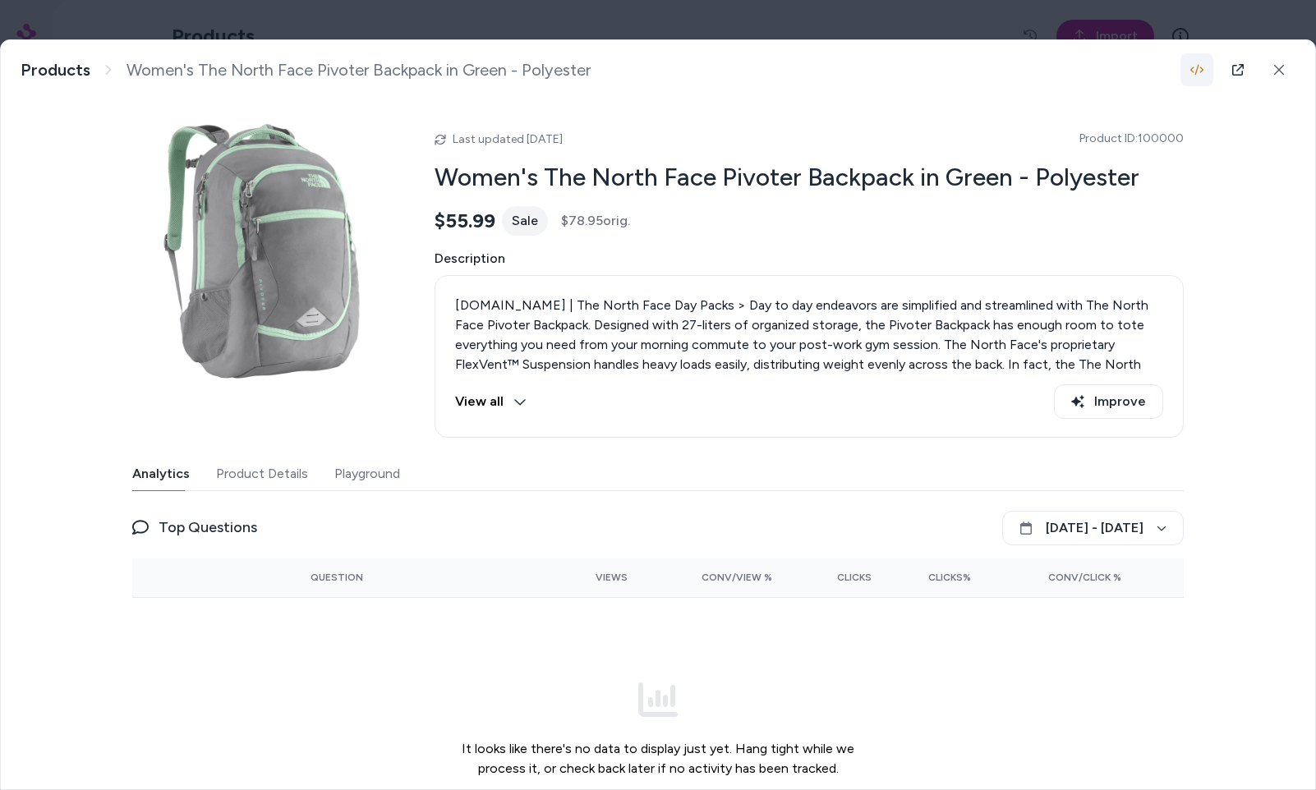
click at [1194, 76] on button "button" at bounding box center [1196, 69] width 33 height 33
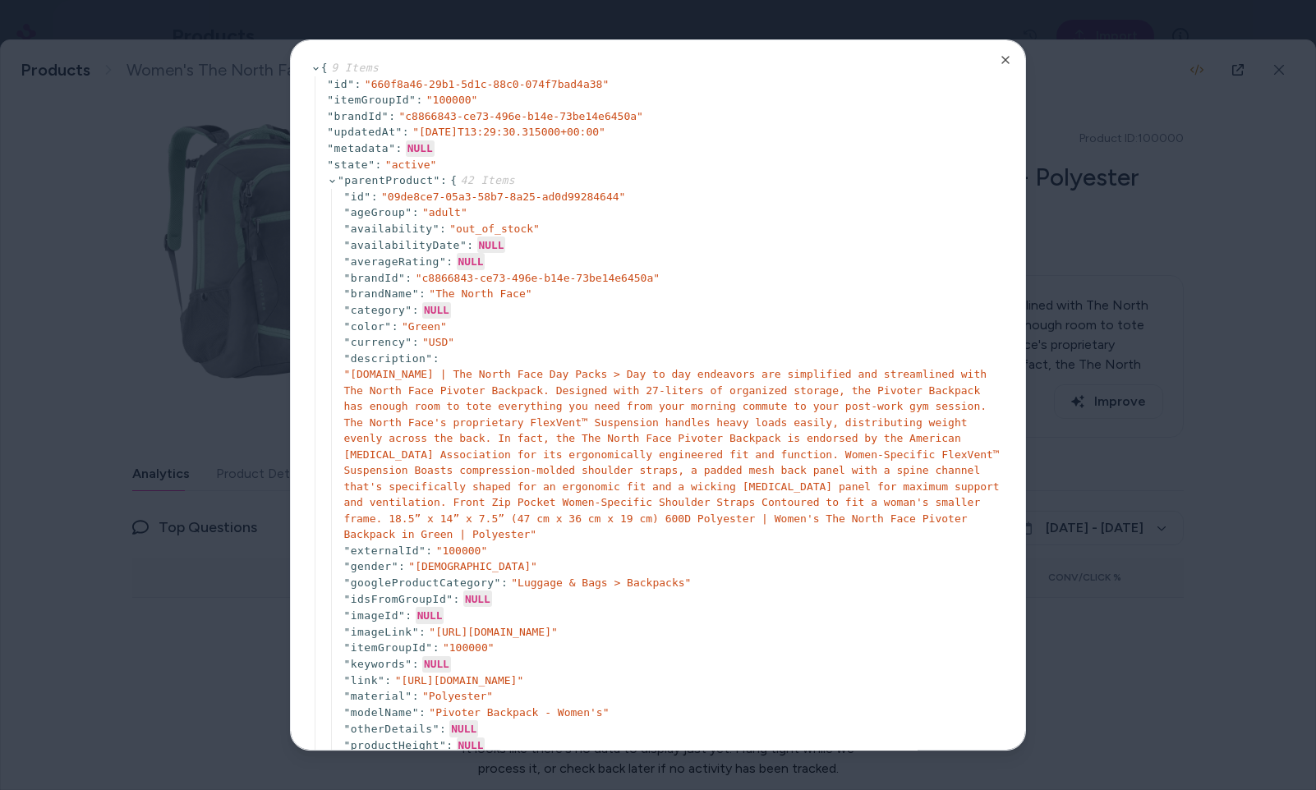
click at [1069, 32] on div at bounding box center [658, 395] width 1316 height 790
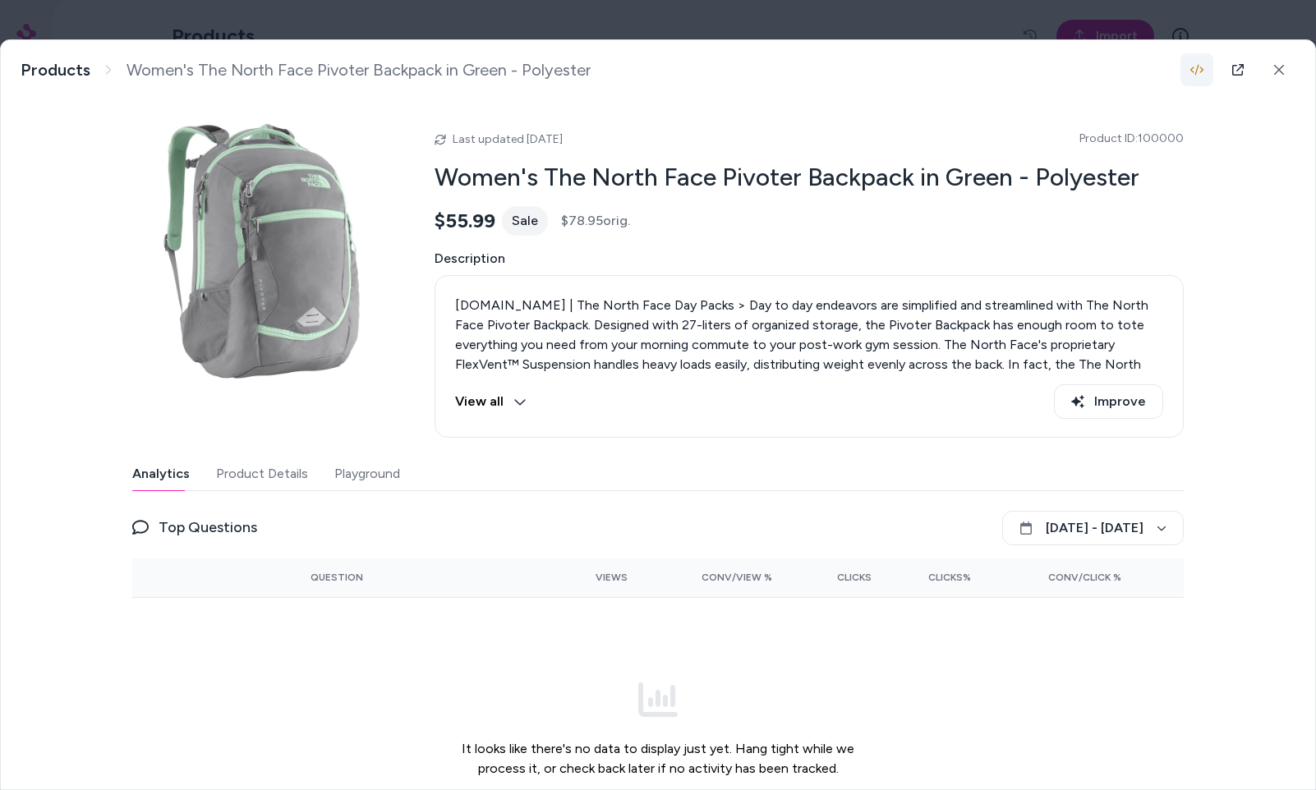
click at [1190, 67] on icon "button" at bounding box center [1196, 69] width 13 height 13
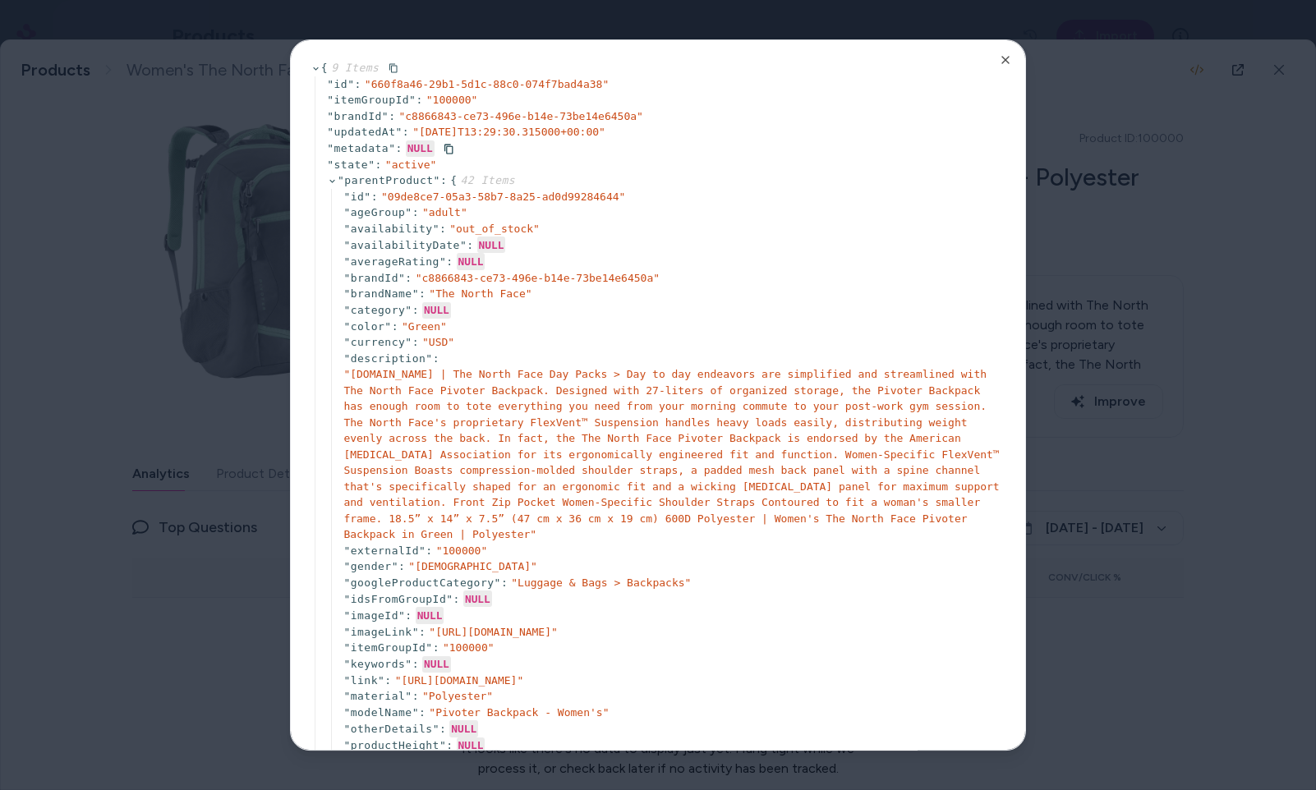
click at [900, 145] on div "" metadata " : NULL" at bounding box center [666, 148] width 678 height 16
click at [991, 52] on div "{ 9 Items " id " : " 660f8a46-29b1-5d1c-88c0-074f7bad4a38 " " itemGroupId " : "…" at bounding box center [658, 394] width 736 height 711
click at [1002, 57] on icon "button" at bounding box center [1005, 60] width 7 height 7
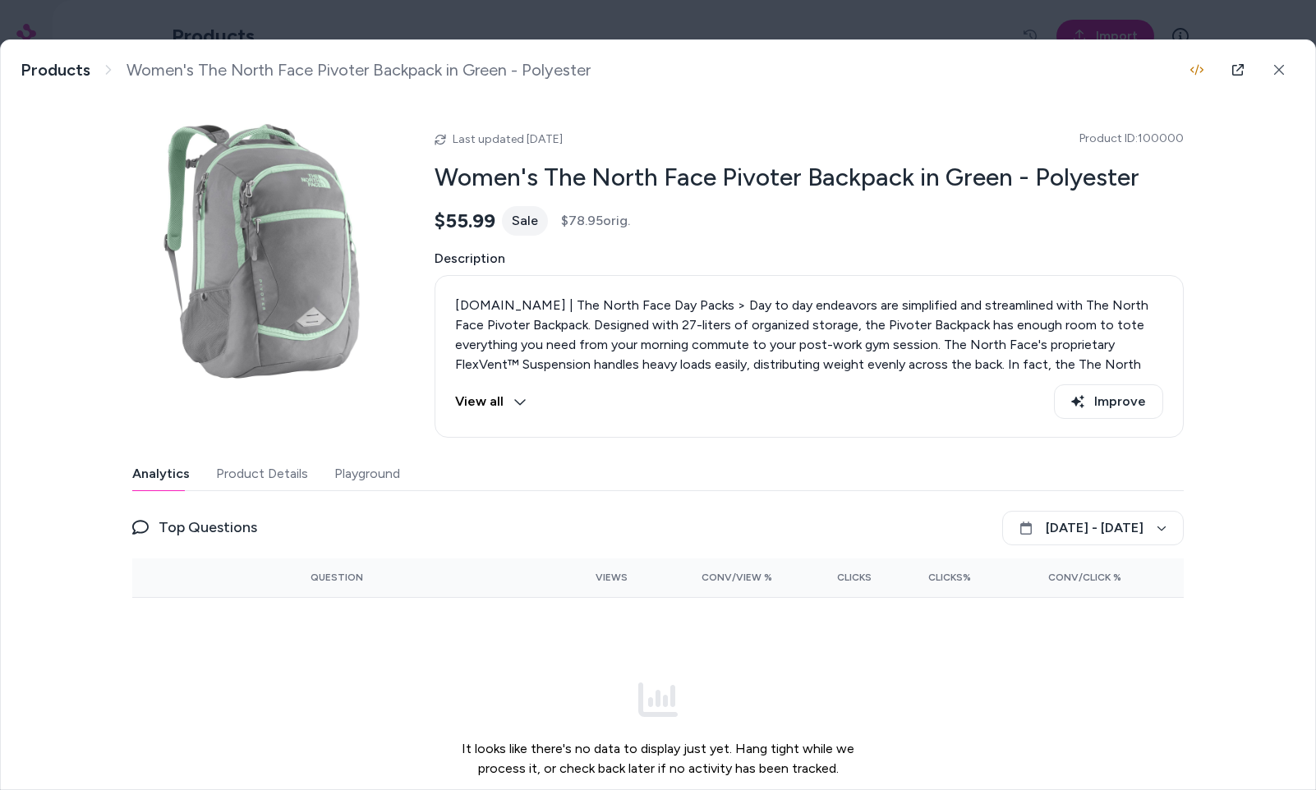
drag, startPoint x: 1000, startPoint y: 238, endPoint x: 561, endPoint y: 73, distance: 469.4
click at [561, 73] on div "Women's The North Face Pivoter Backpack in Green - Polyester Products Women's T…" at bounding box center [658, 414] width 1314 height 749
click at [674, 99] on div "Women's The North Face Pivoter Backpack in Green - Polyester Products Women's T…" at bounding box center [658, 69] width 1314 height 59
click at [1233, 75] on icon at bounding box center [1237, 69] width 13 height 13
click at [1192, 64] on icon "button" at bounding box center [1196, 69] width 13 height 13
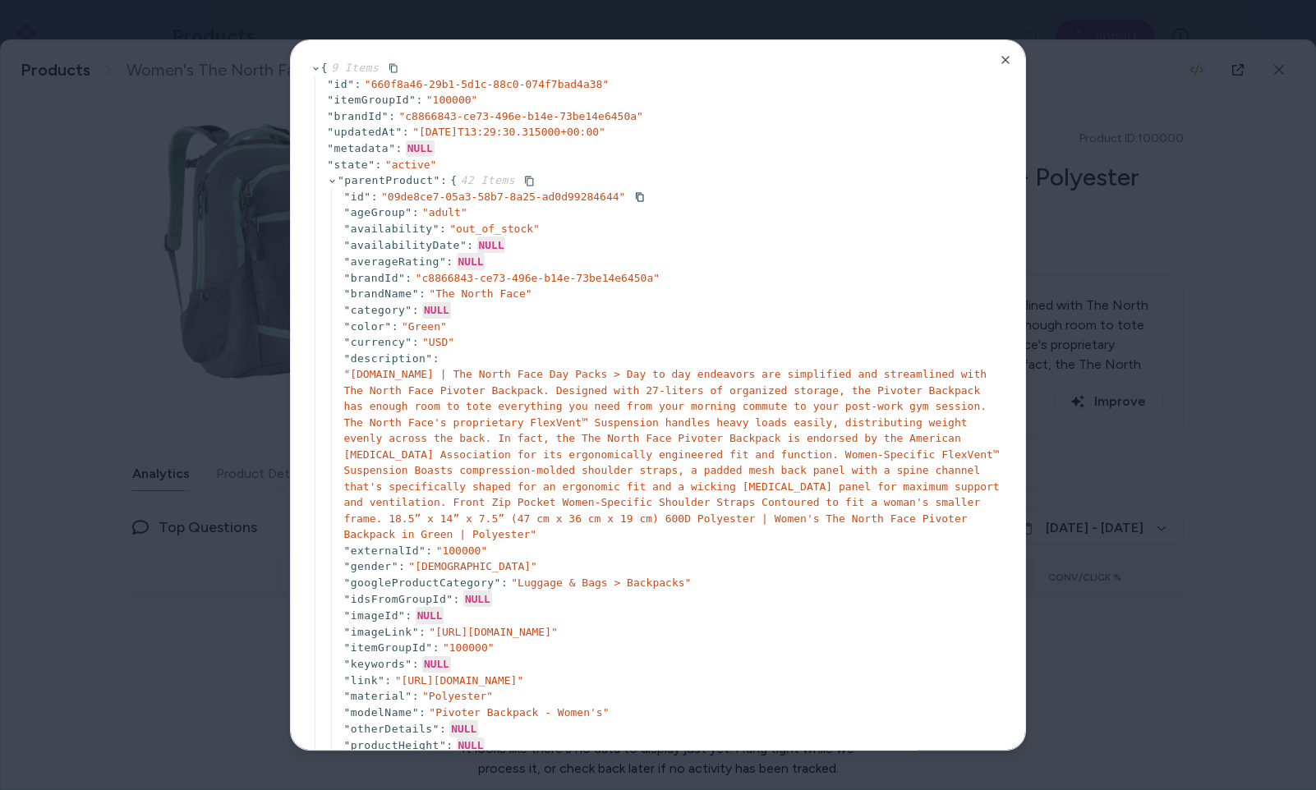
click at [820, 173] on div "" parentProduct " : { 42 Items " id " : " 09de8ce7-05a3-58b7-8a25-ad0d99284644 …" at bounding box center [666, 674] width 678 height 1005
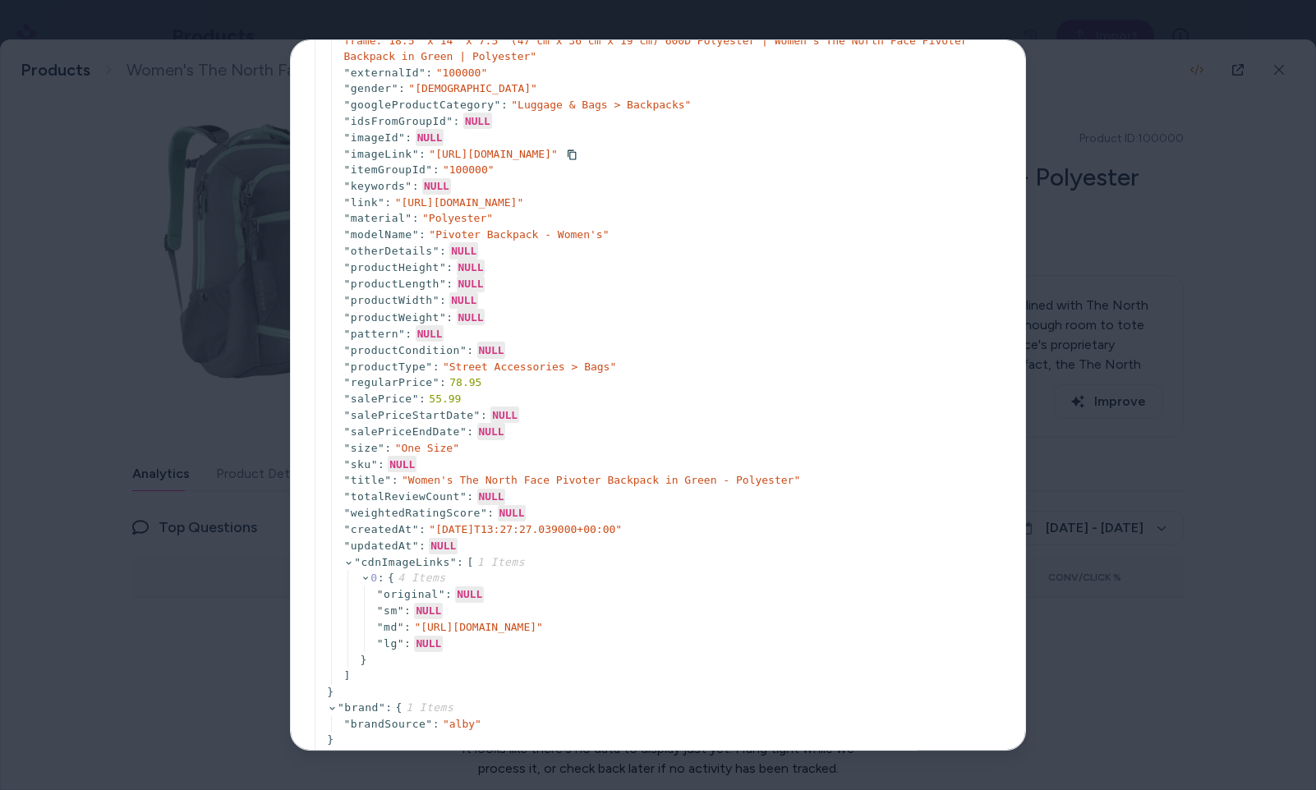
scroll to position [482, 0]
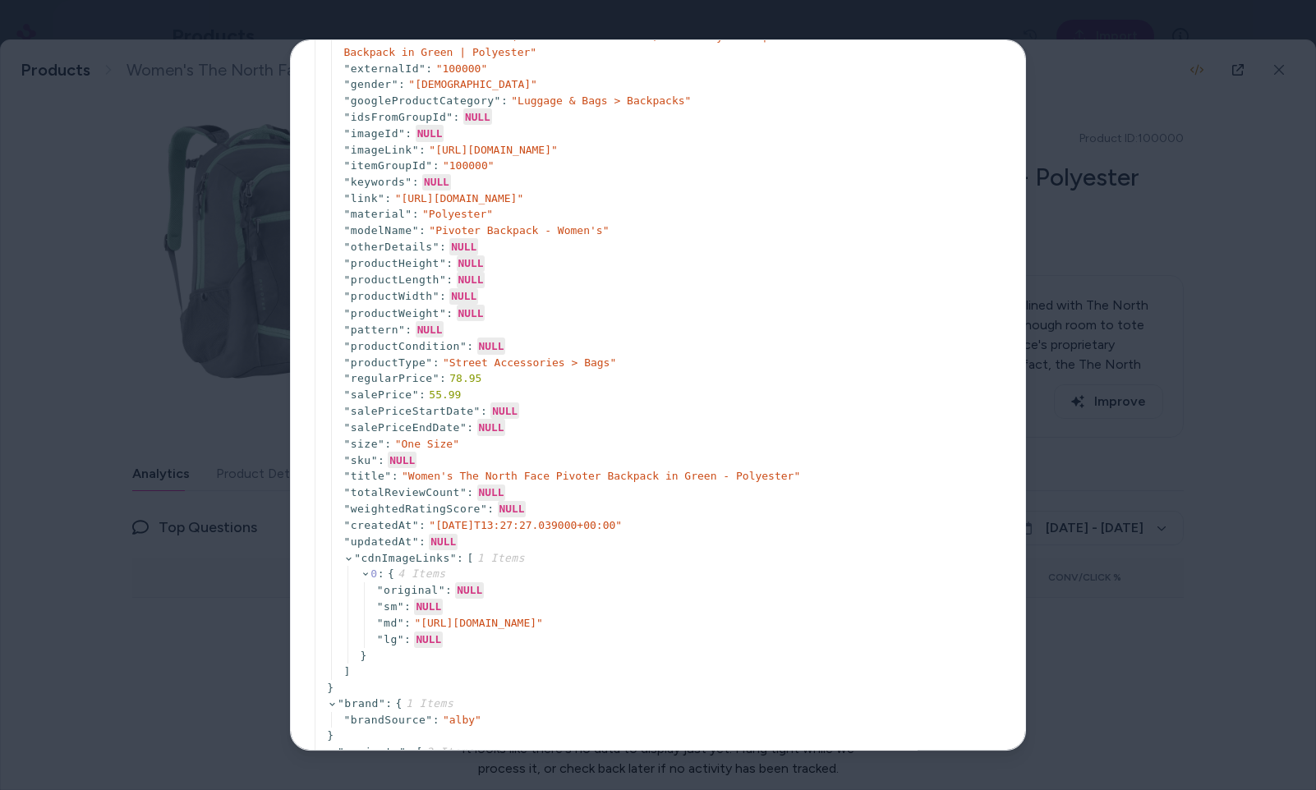
click at [1133, 272] on div at bounding box center [658, 395] width 1316 height 790
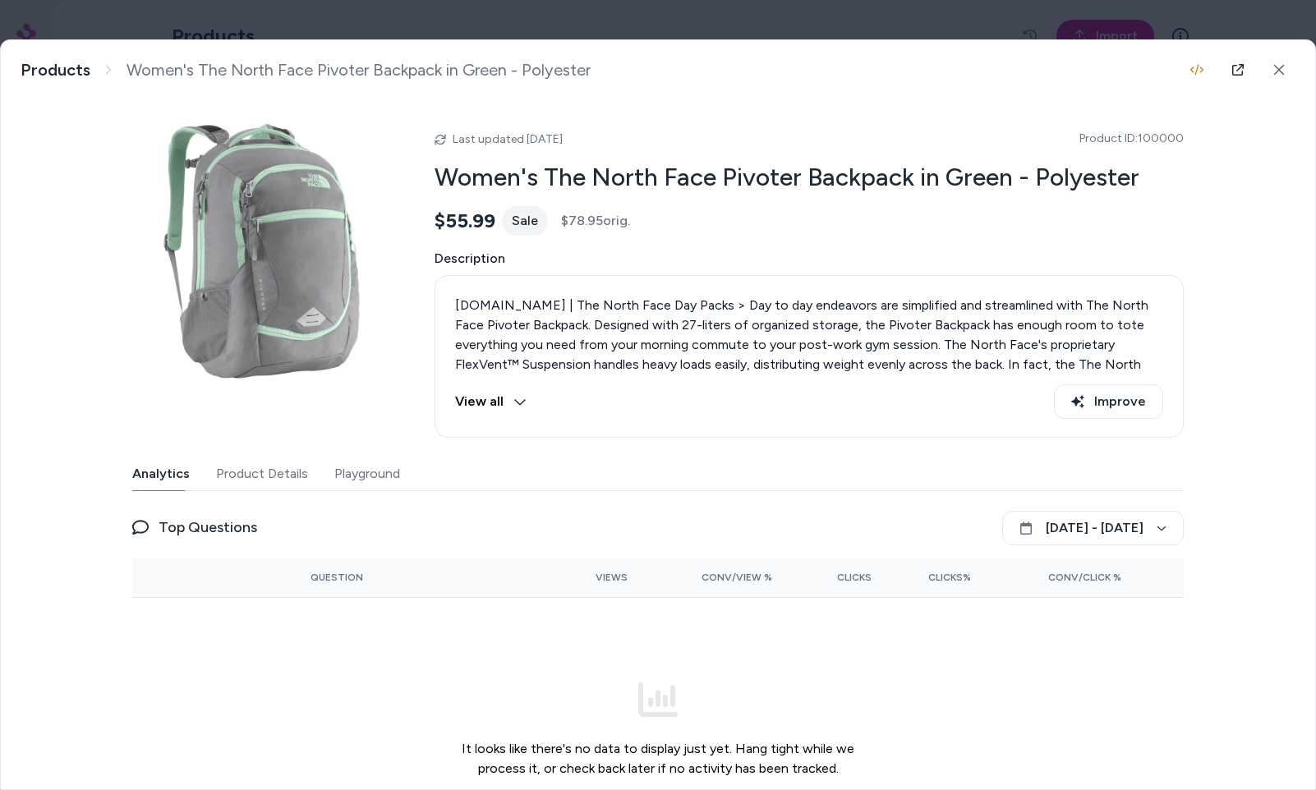
scroll to position [98, 0]
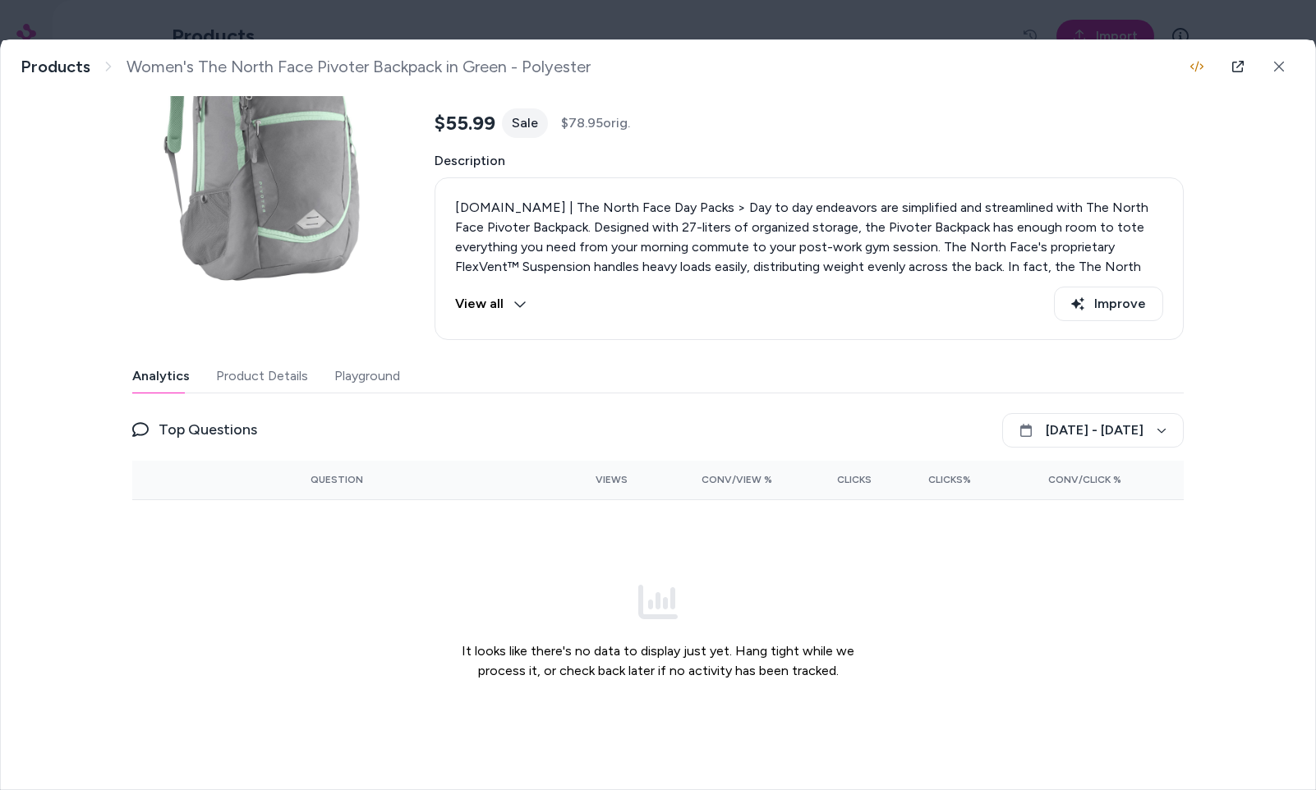
click at [274, 368] on button "Product Details" at bounding box center [262, 376] width 92 height 33
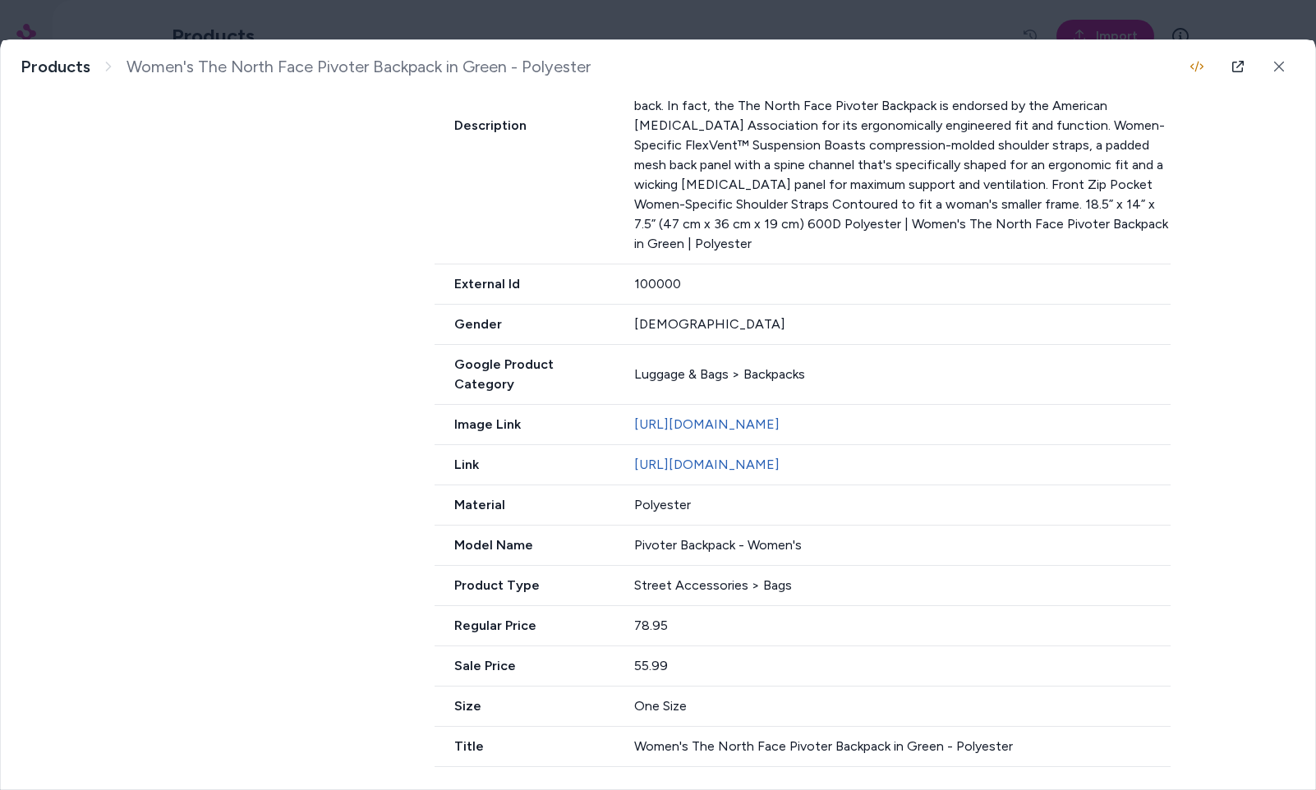
scroll to position [755, 0]
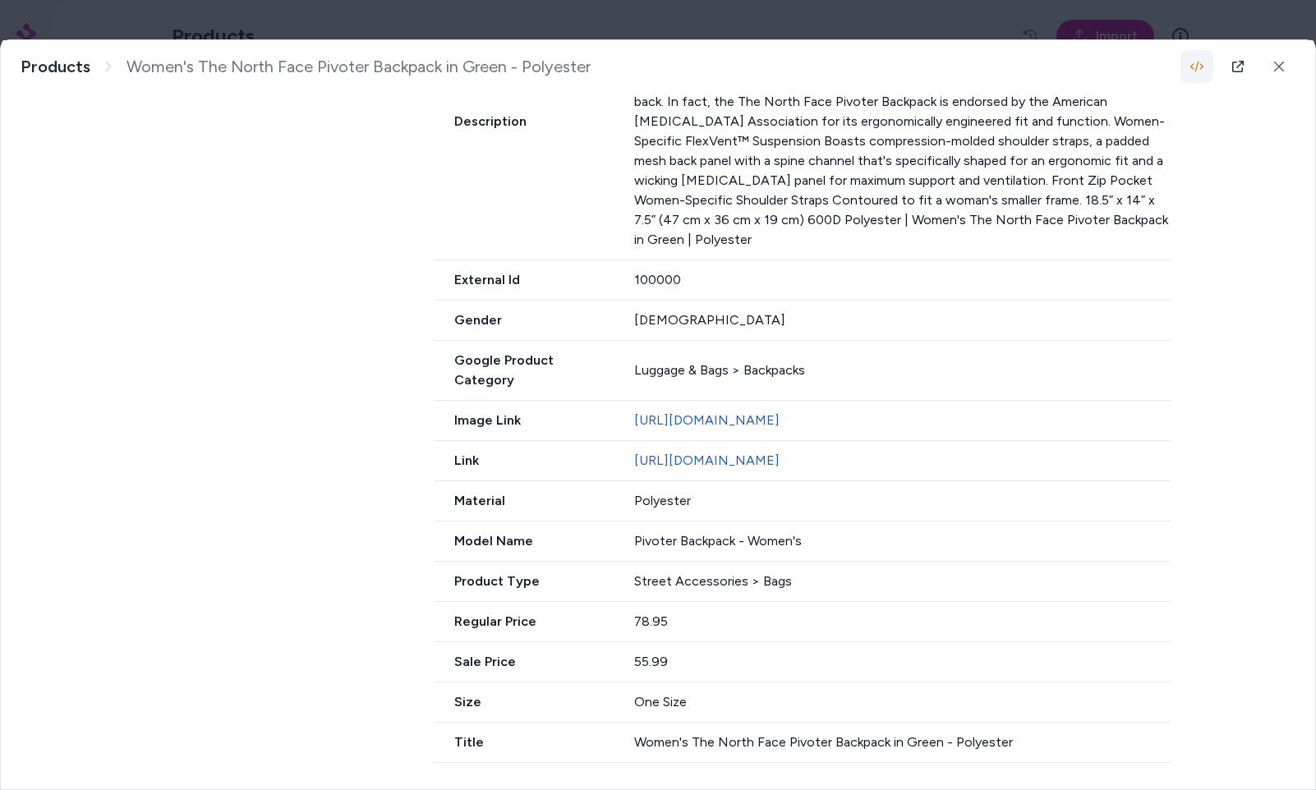
click at [1189, 57] on button "button" at bounding box center [1196, 66] width 33 height 33
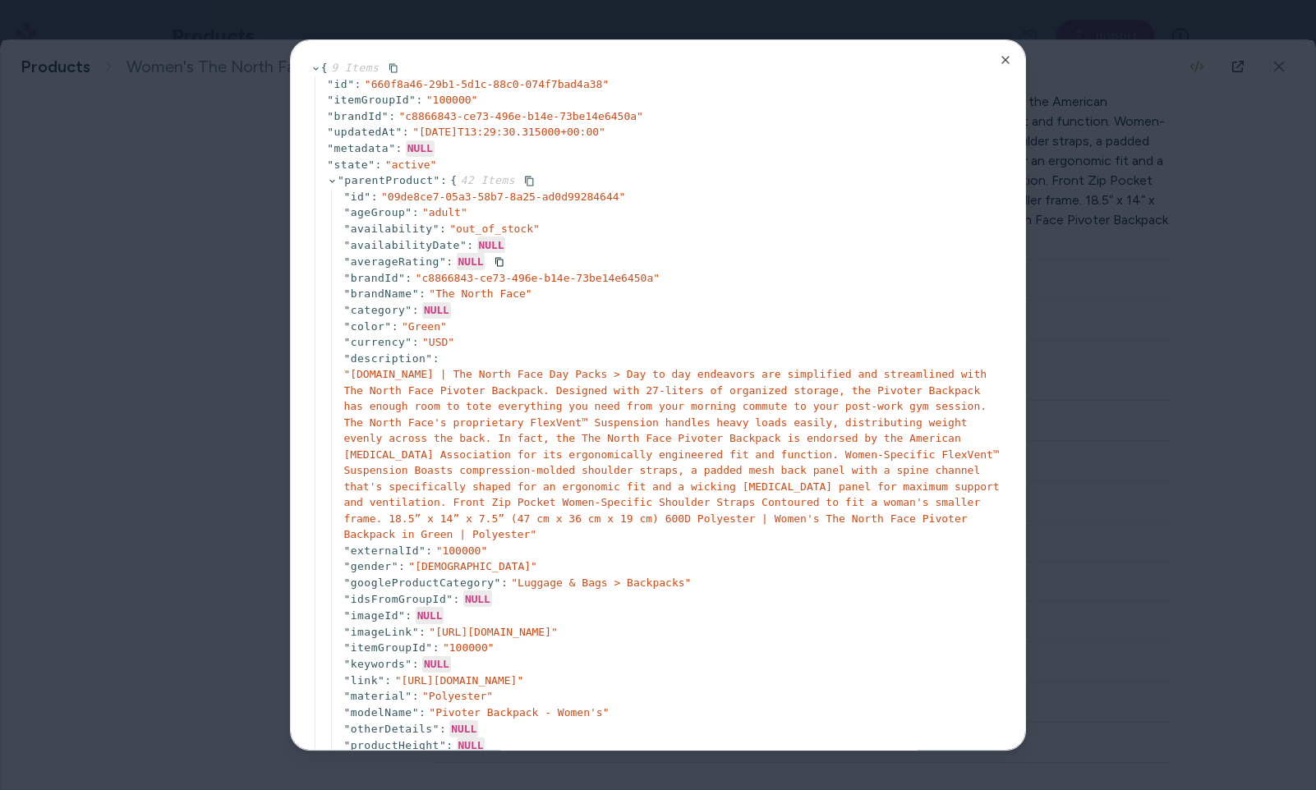
scroll to position [1124, 0]
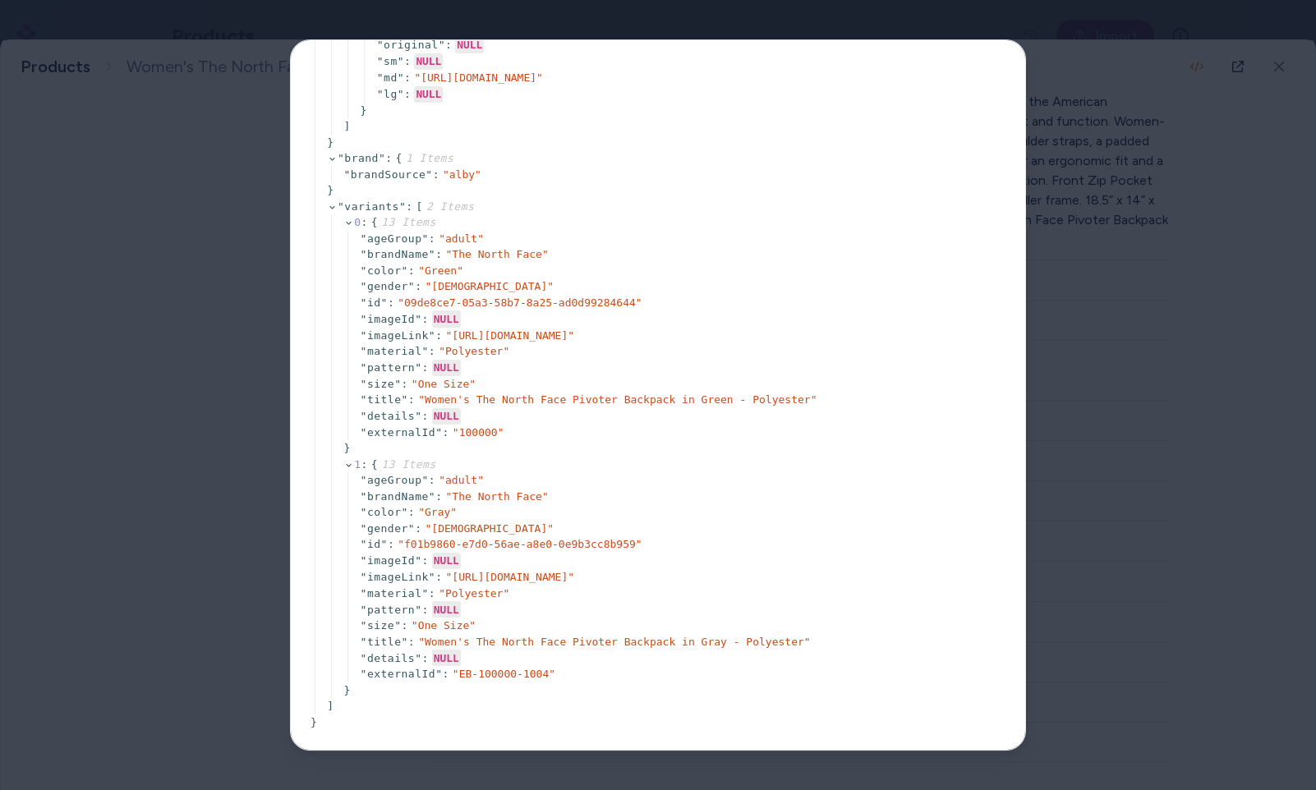
click at [1226, 315] on div at bounding box center [658, 395] width 1316 height 790
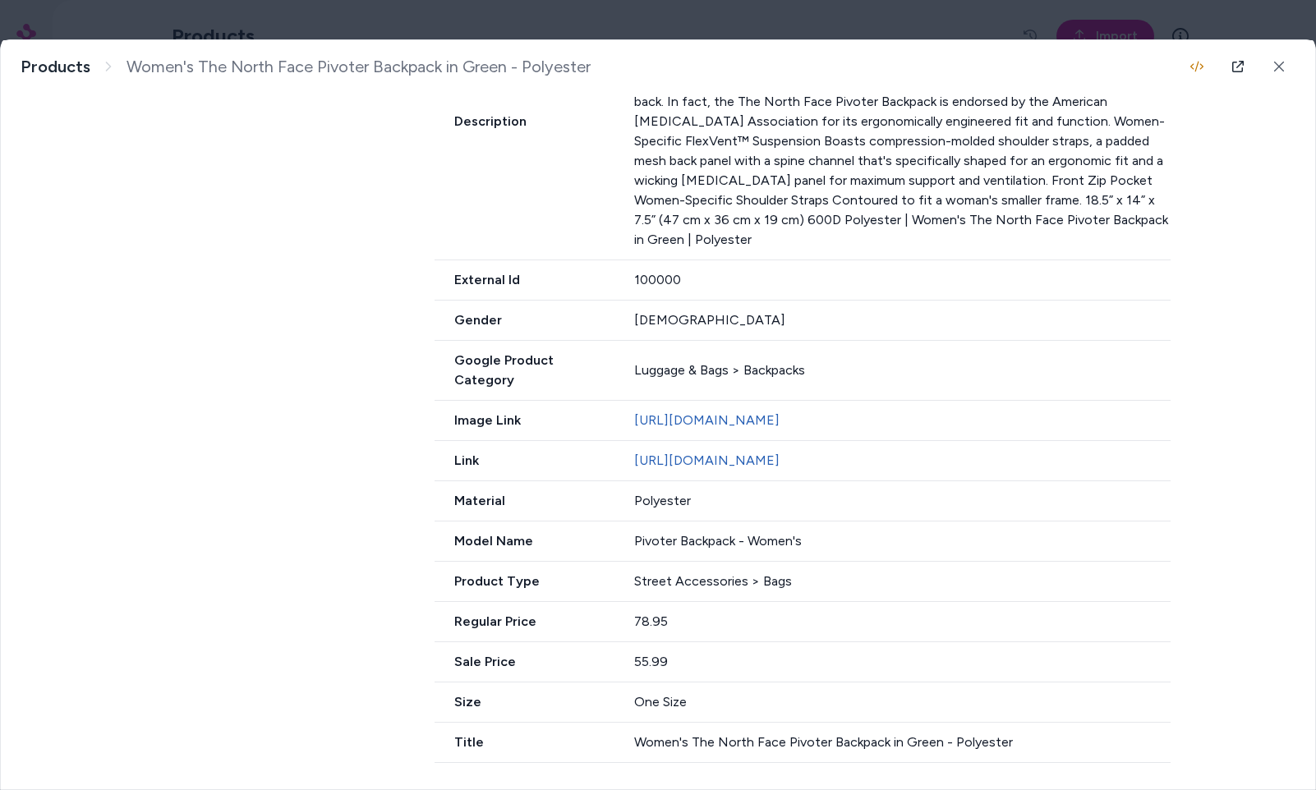
scroll to position [0, 0]
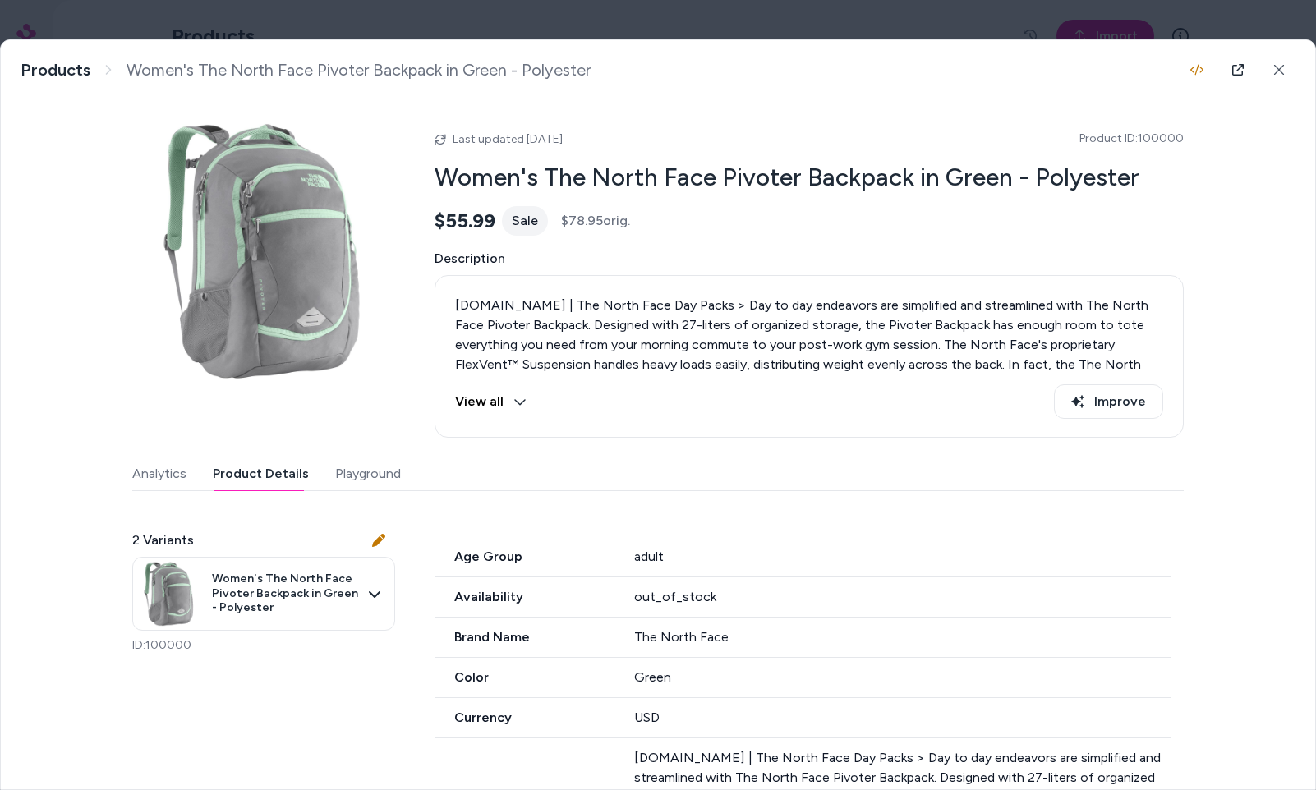
click at [200, 25] on body "R Products Import Active Name Price Sale Price Variants Women's The North Face …" at bounding box center [658, 395] width 1316 height 790
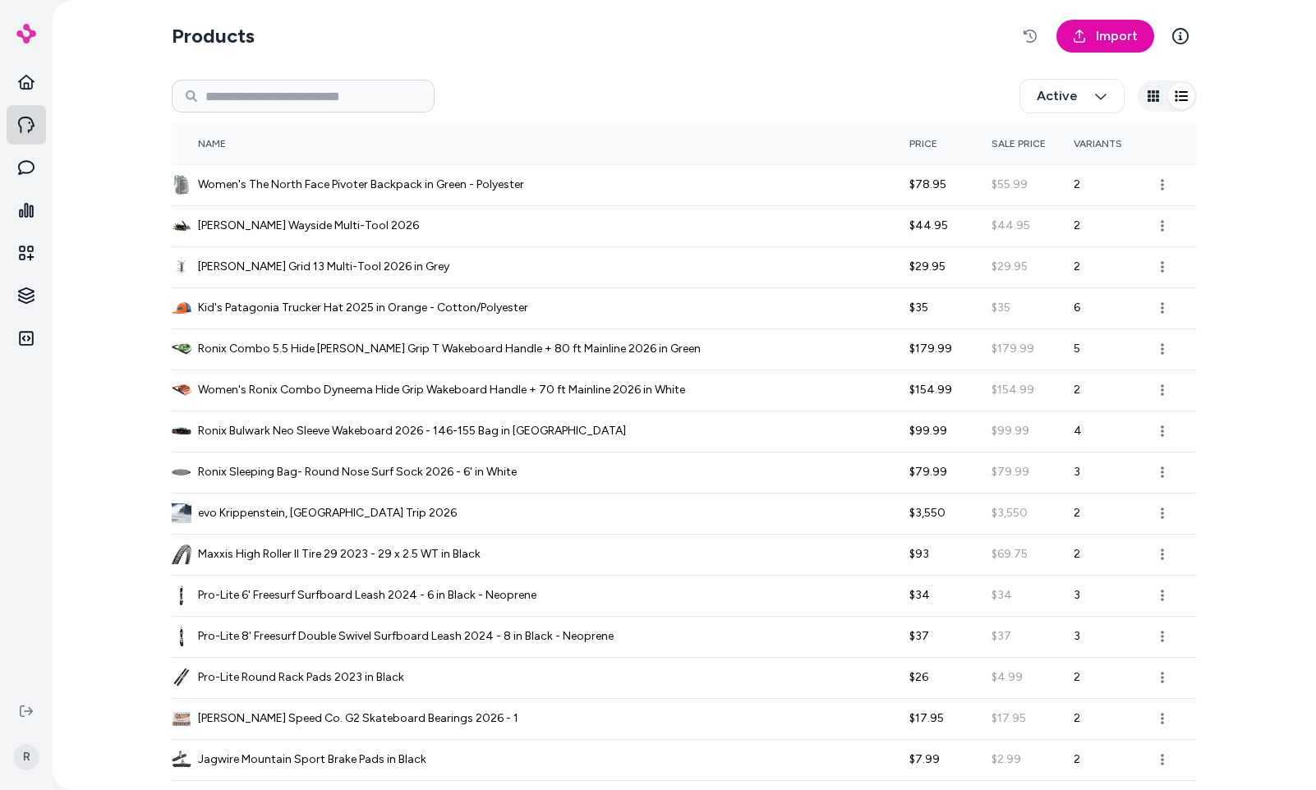
click at [20, 122] on icon at bounding box center [26, 125] width 16 height 16
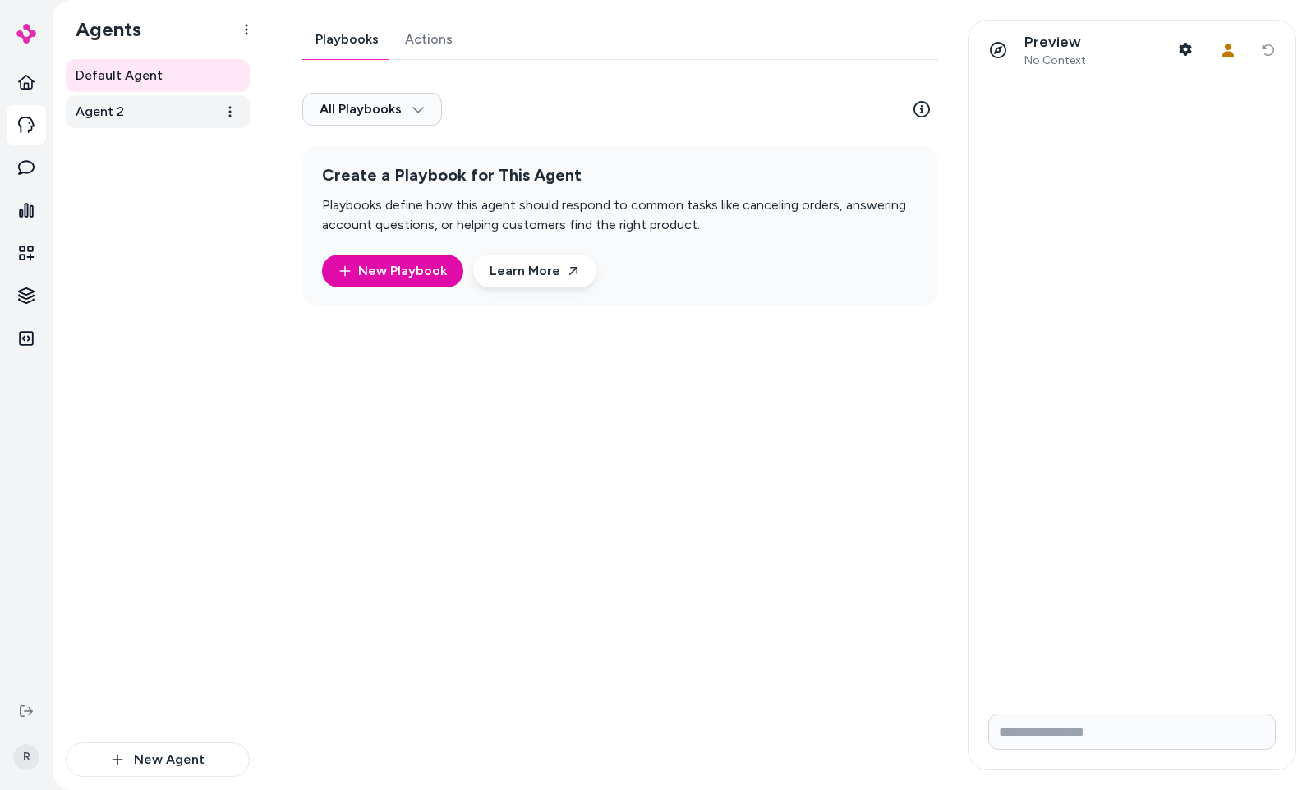
click at [138, 109] on link "Agent 2" at bounding box center [158, 111] width 184 height 33
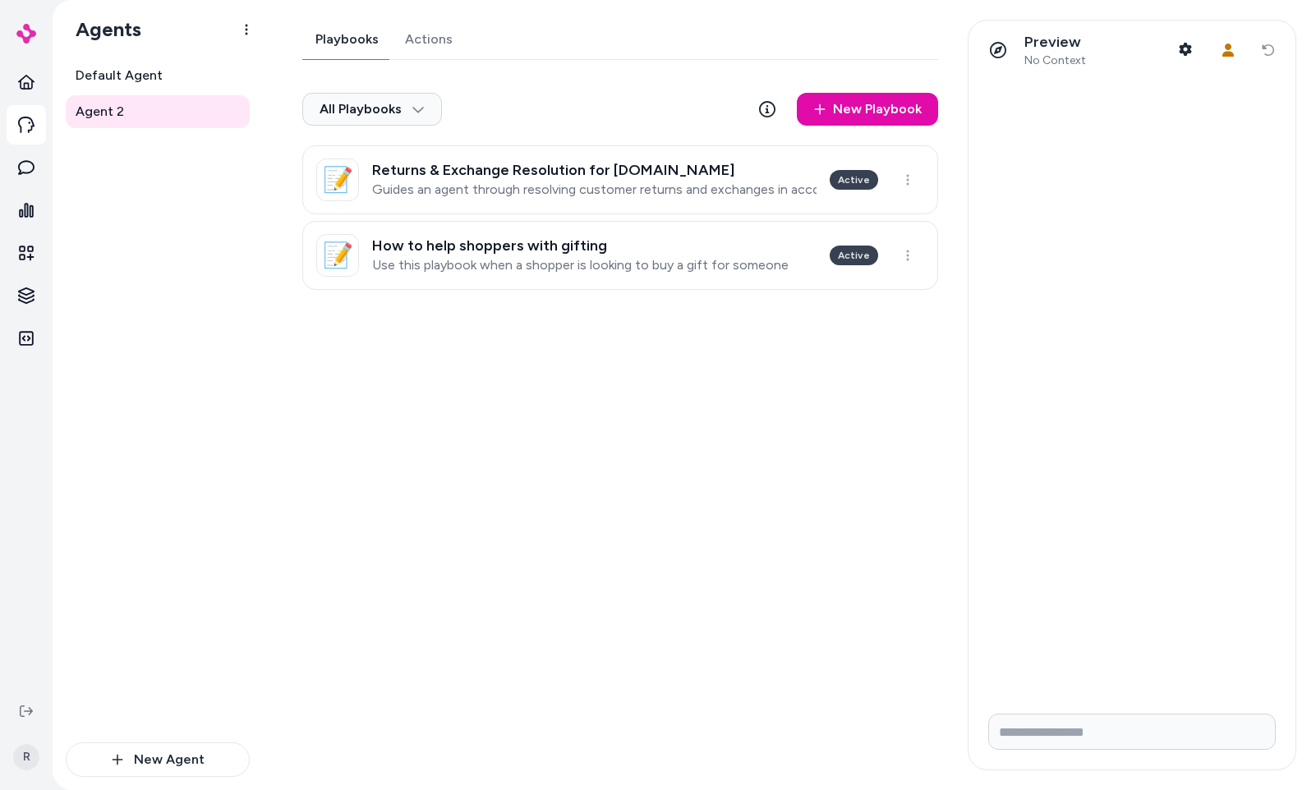
click at [393, 451] on div "Playbooks Actions All Playbooks New Playbook 📝 Returns & Exchange Resolution fo…" at bounding box center [615, 395] width 665 height 751
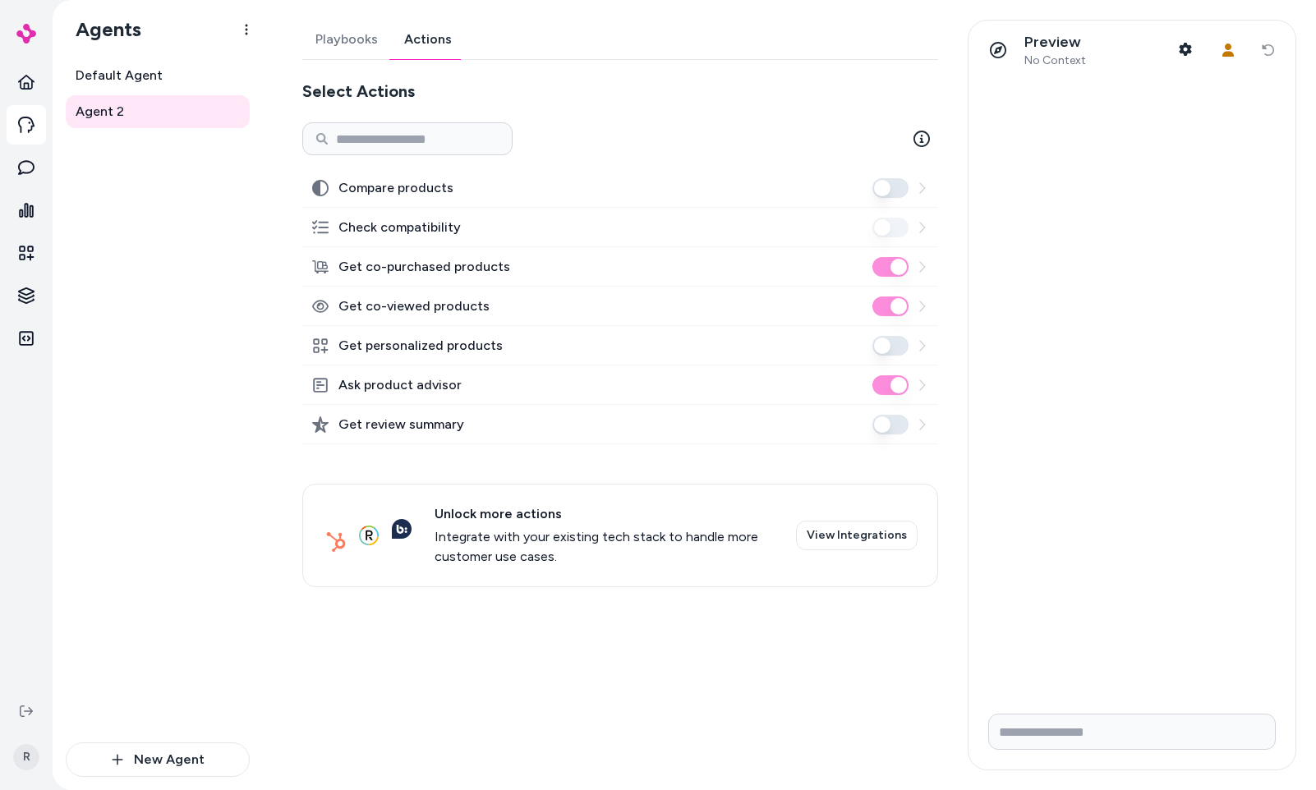
click at [444, 29] on link "Actions" at bounding box center [428, 39] width 74 height 39
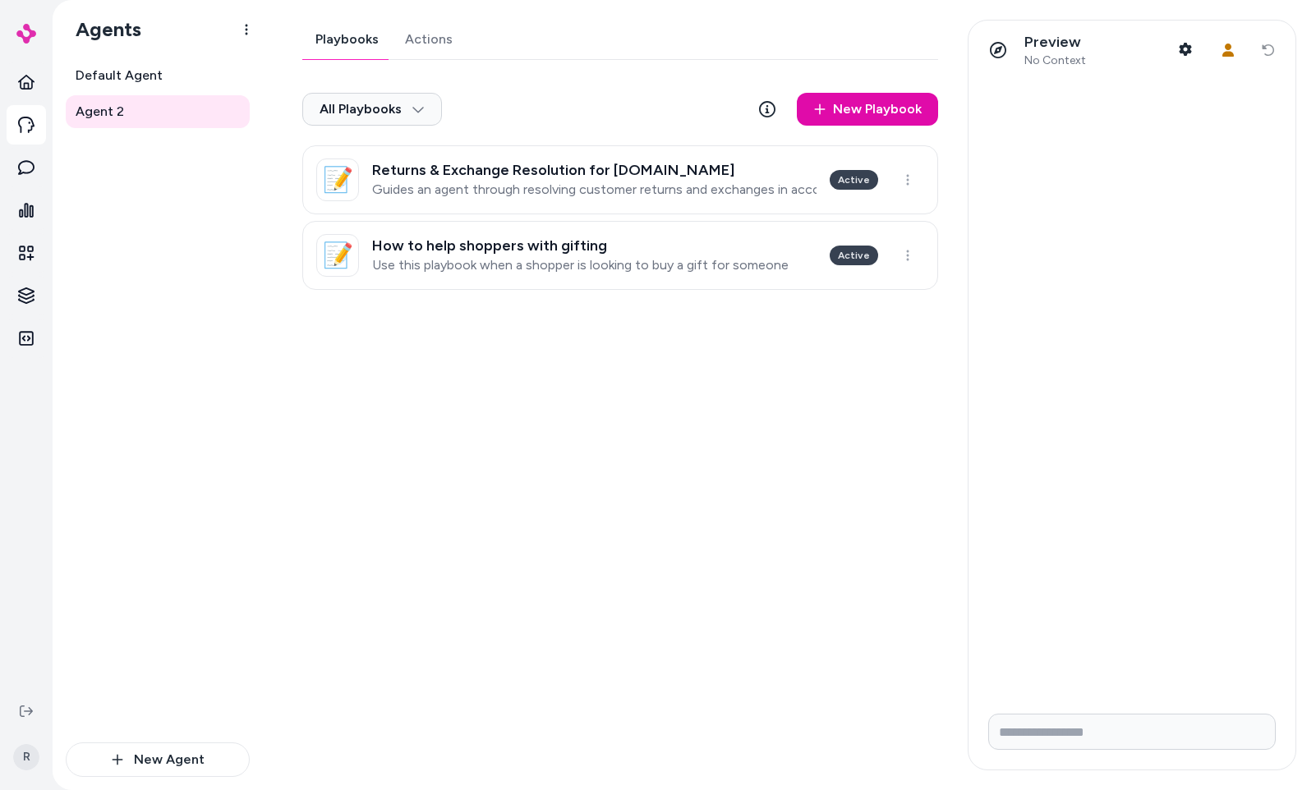
click at [353, 46] on link "Playbooks" at bounding box center [347, 39] width 90 height 39
click at [183, 87] on link "Default Agent" at bounding box center [158, 75] width 184 height 33
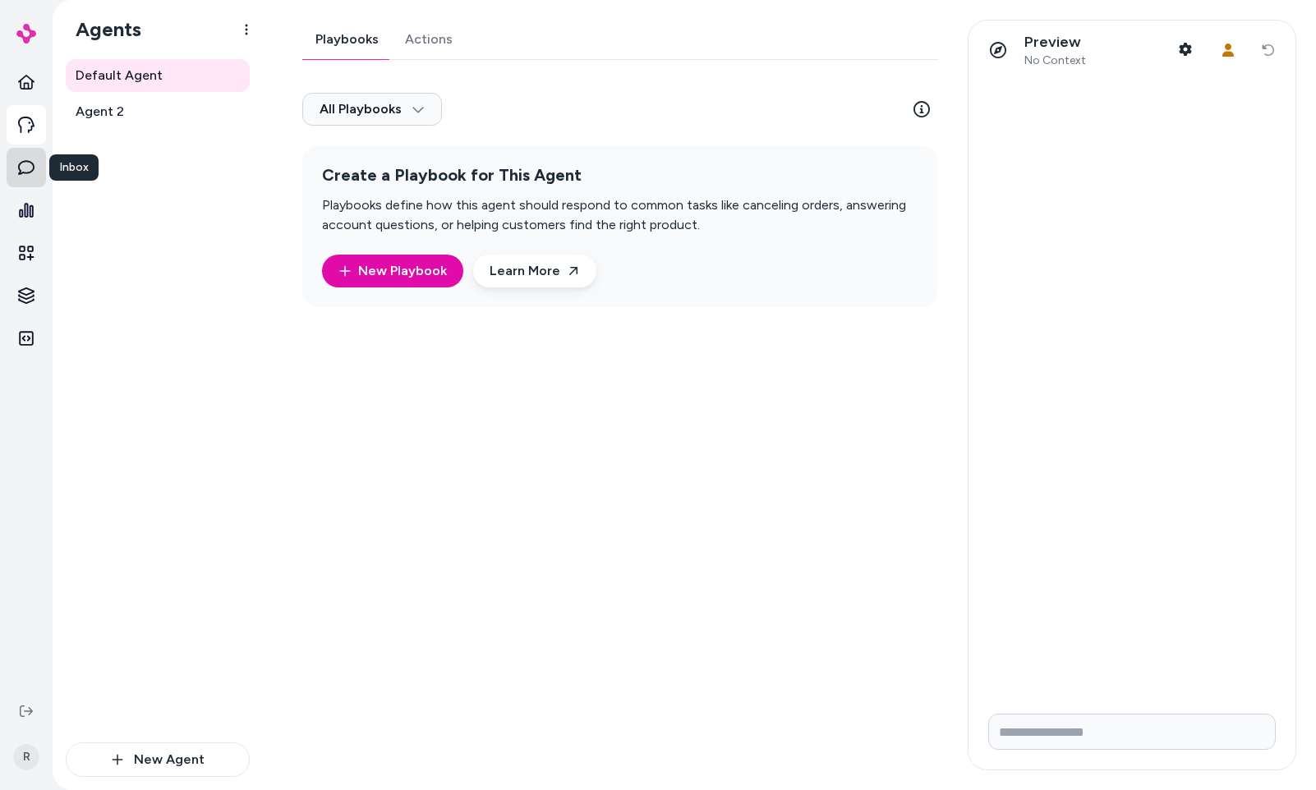
click at [36, 159] on link at bounding box center [26, 167] width 39 height 39
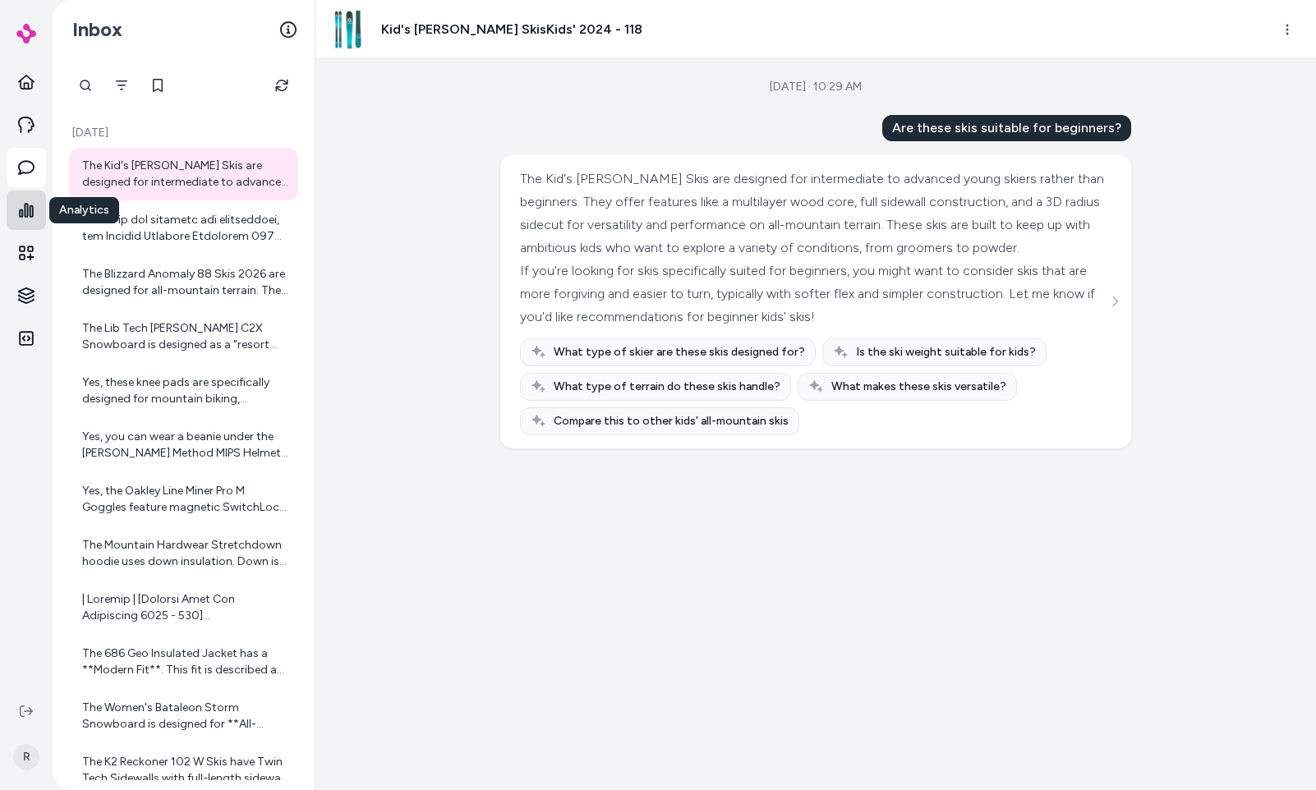
click at [40, 195] on link at bounding box center [26, 210] width 39 height 39
click at [26, 245] on icon at bounding box center [26, 253] width 16 height 16
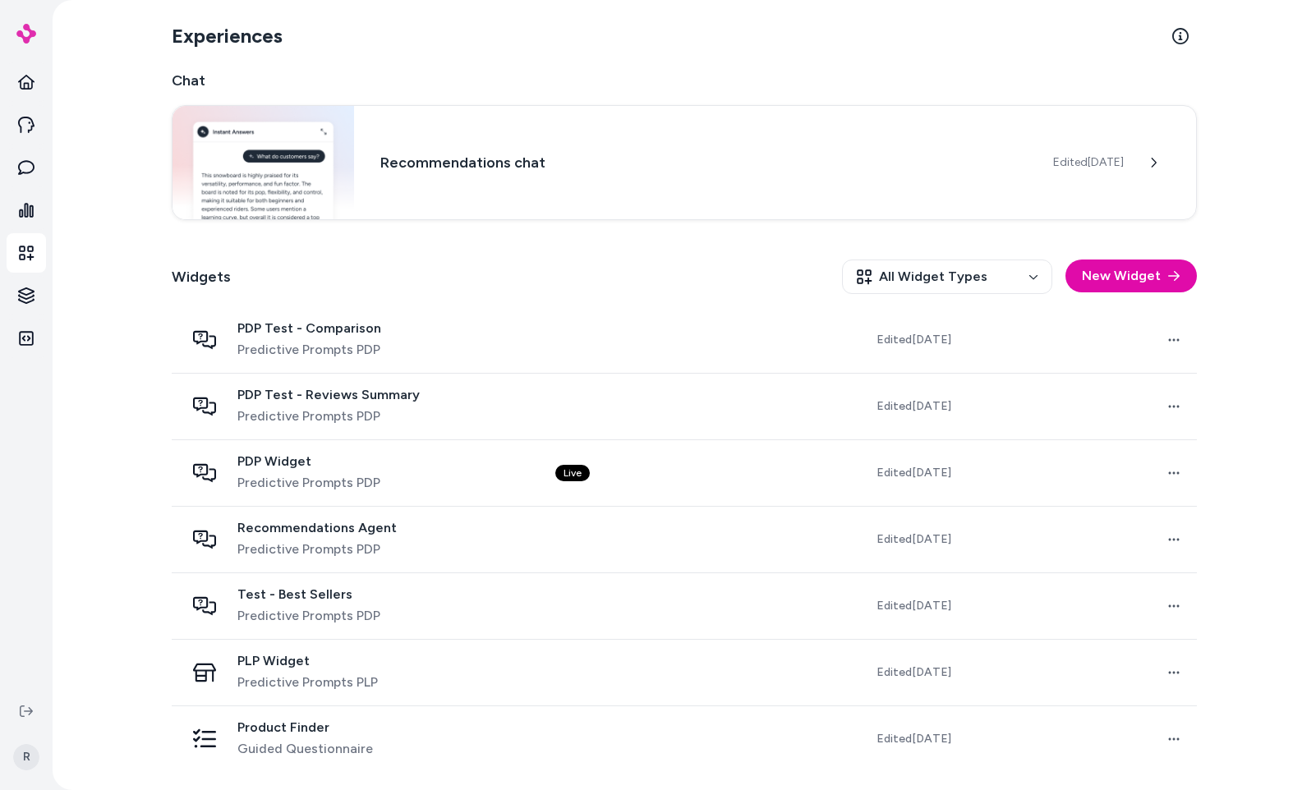
click at [452, 240] on div "Chat Recommendations chat Edited Sep 19, 2025 Widgets All Widget Types New Widg…" at bounding box center [684, 420] width 1025 height 703
click at [982, 276] on html "R Experiences Chat Recommendations chat Edited Sep 19, 2025 Widgets All Widget …" at bounding box center [658, 395] width 1316 height 790
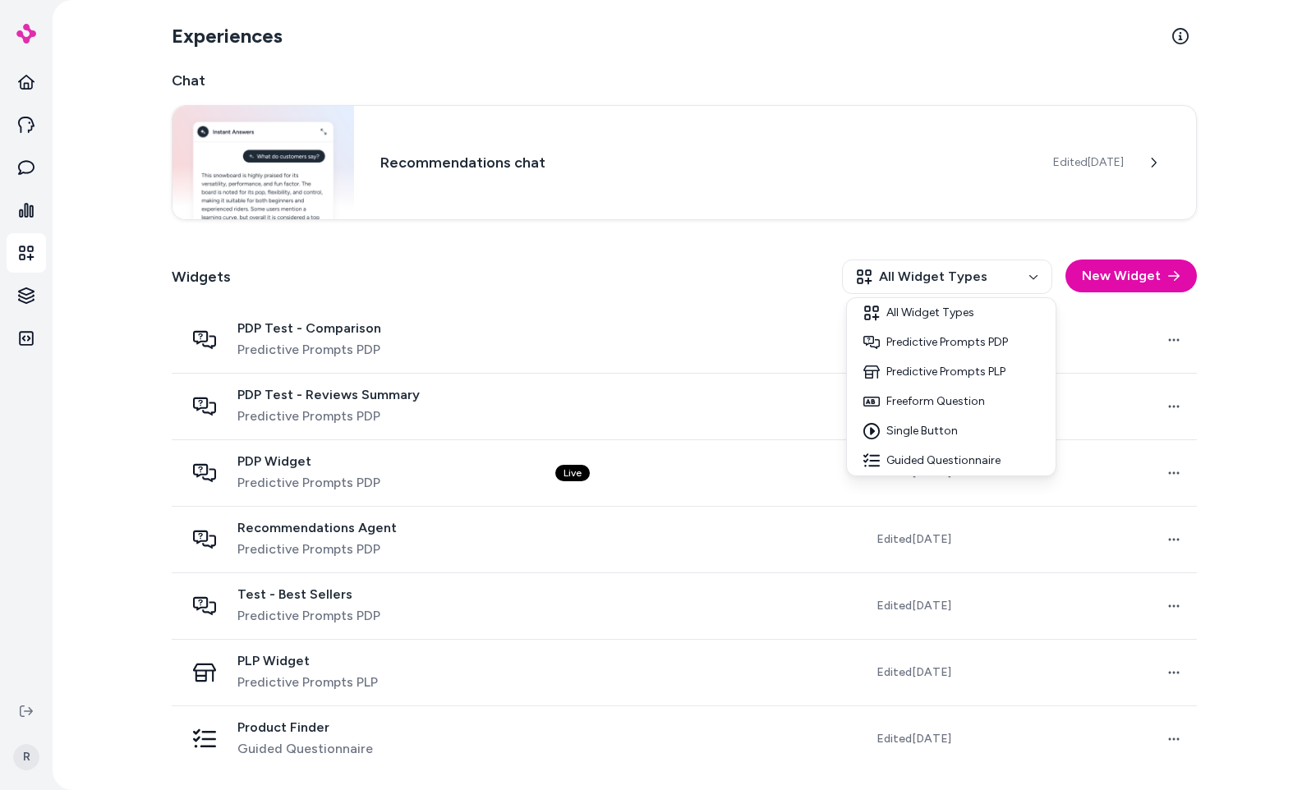
click at [982, 271] on html "R Experiences Chat Recommendations chat Edited Sep 19, 2025 Widgets All Widget …" at bounding box center [658, 395] width 1316 height 790
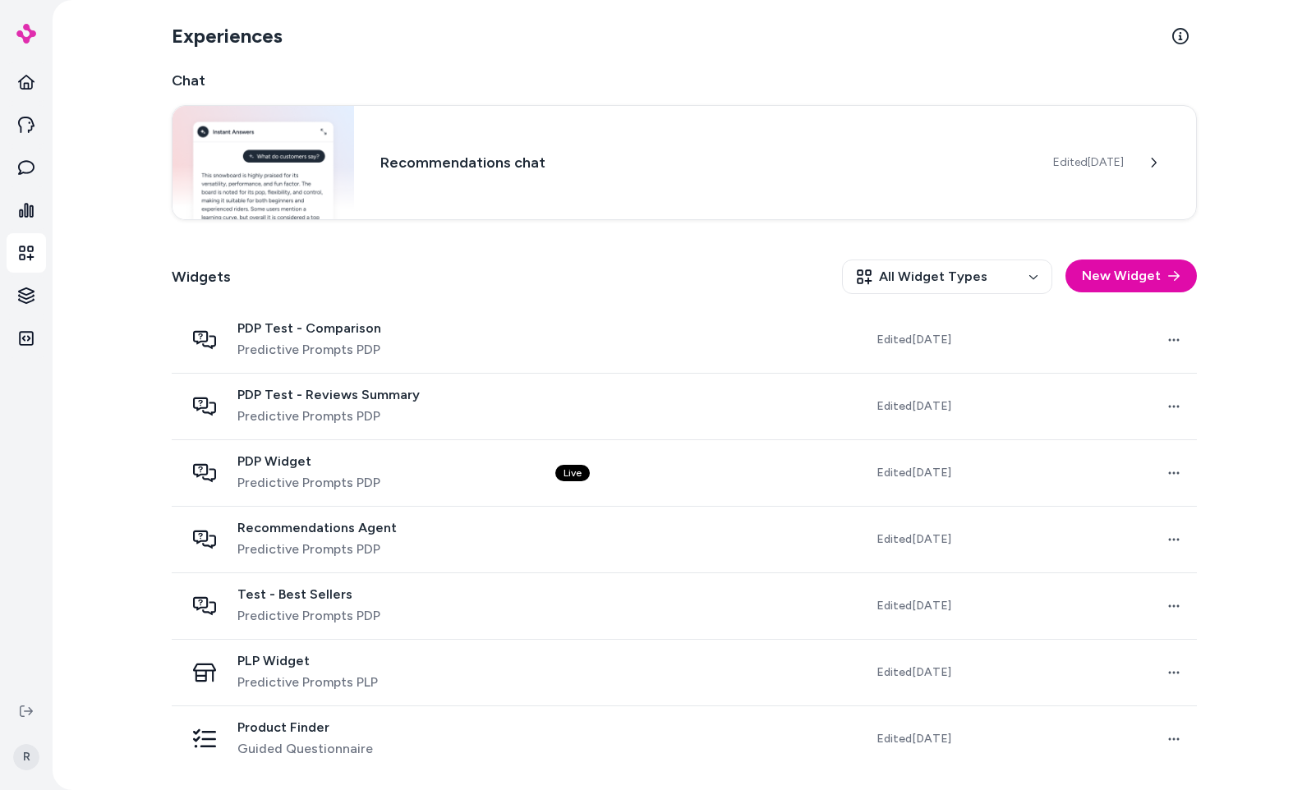
click at [1000, 249] on div "Widgets All Widget Types New Widget" at bounding box center [684, 276] width 1025 height 61
click at [422, 300] on div "Widgets All Widget Types New Widget" at bounding box center [684, 276] width 1025 height 61
click at [24, 82] on icon at bounding box center [26, 82] width 16 height 15
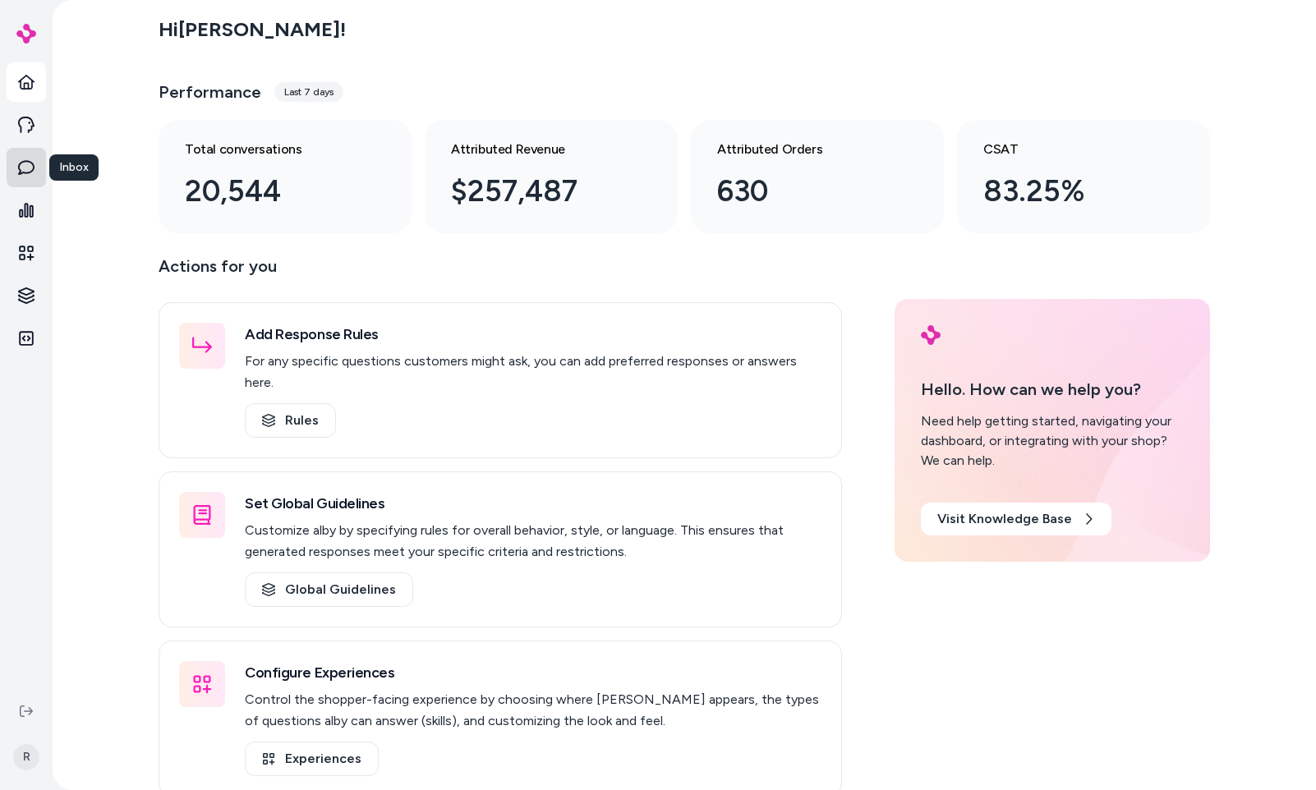
click at [36, 162] on link at bounding box center [26, 167] width 39 height 39
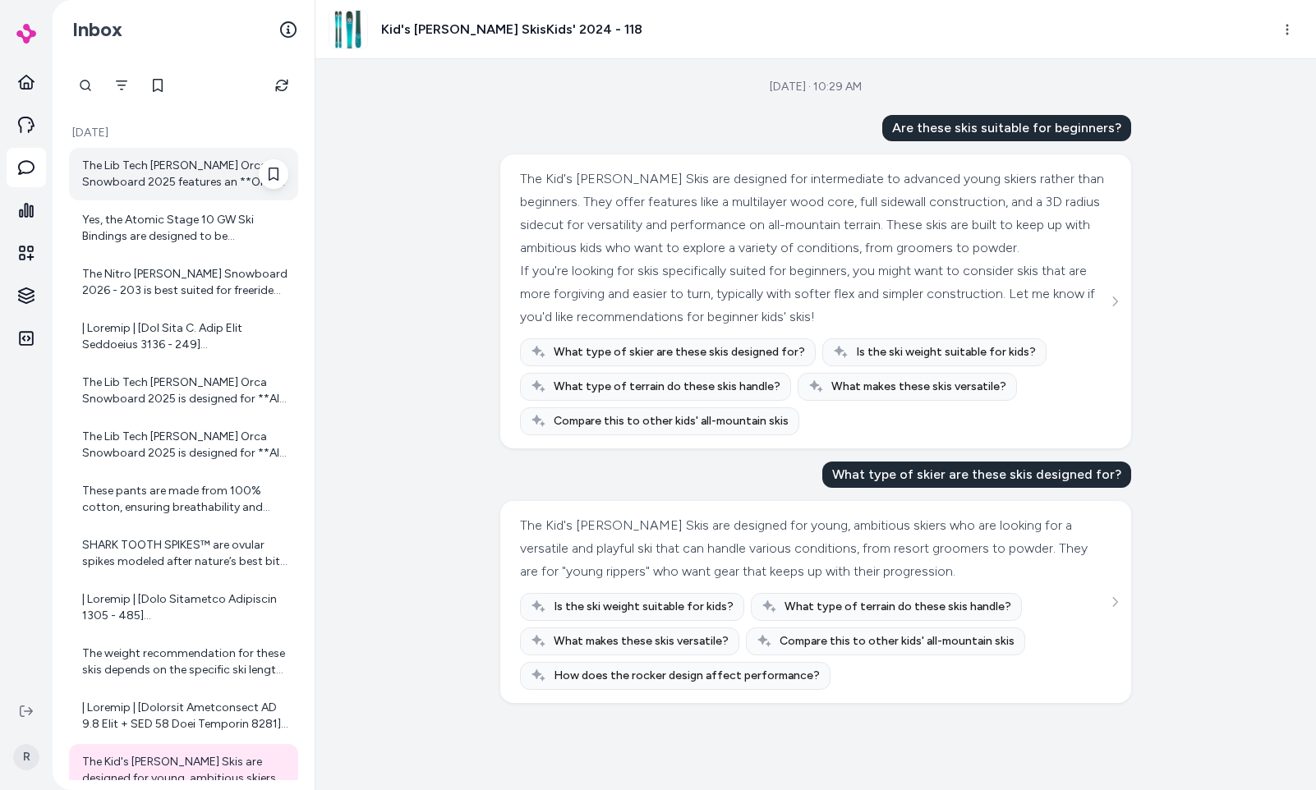
click at [132, 181] on div "The Lib Tech T. Rice Orca Snowboard 2025 features an **Orca C2X Directional** r…" at bounding box center [185, 174] width 206 height 33
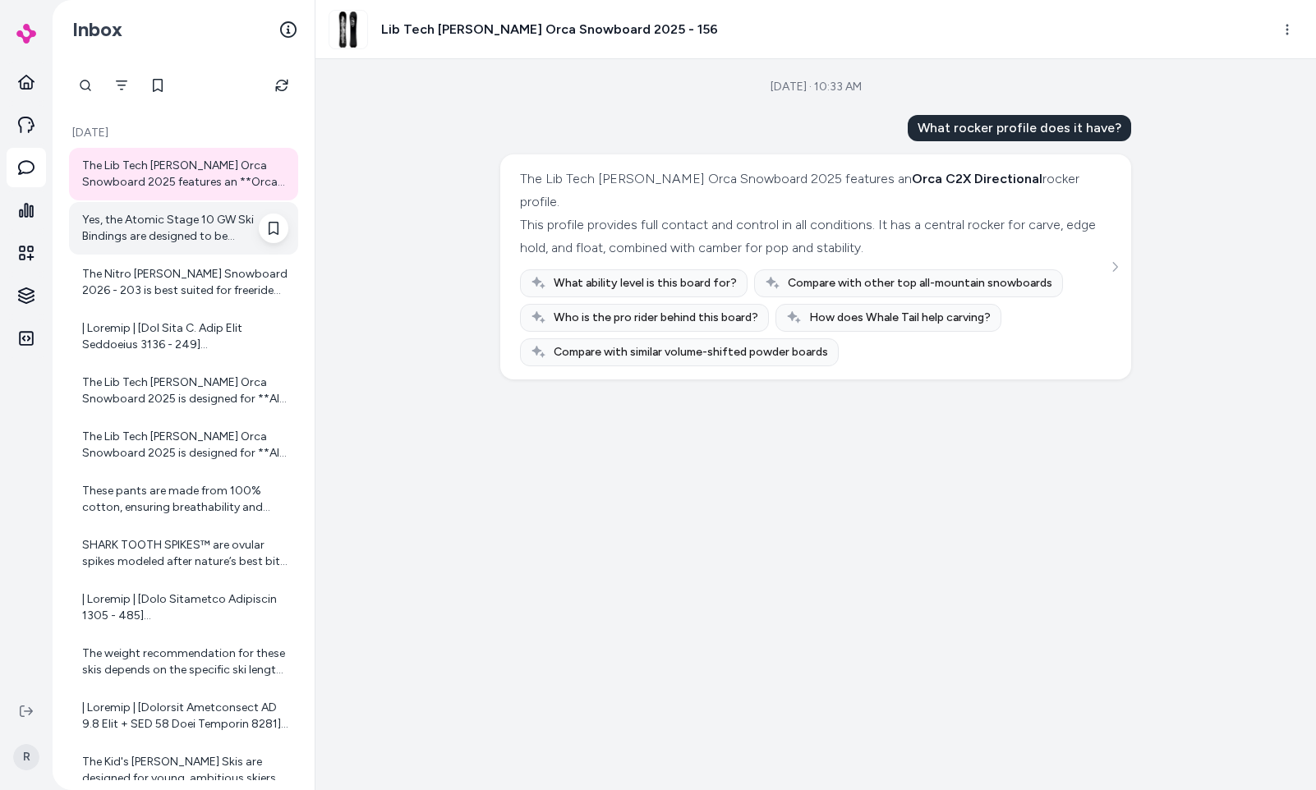
click at [163, 222] on div "Yes, the Atomic Stage 10 GW Ski Bindings are designed to be compatible with dif…" at bounding box center [185, 228] width 206 height 33
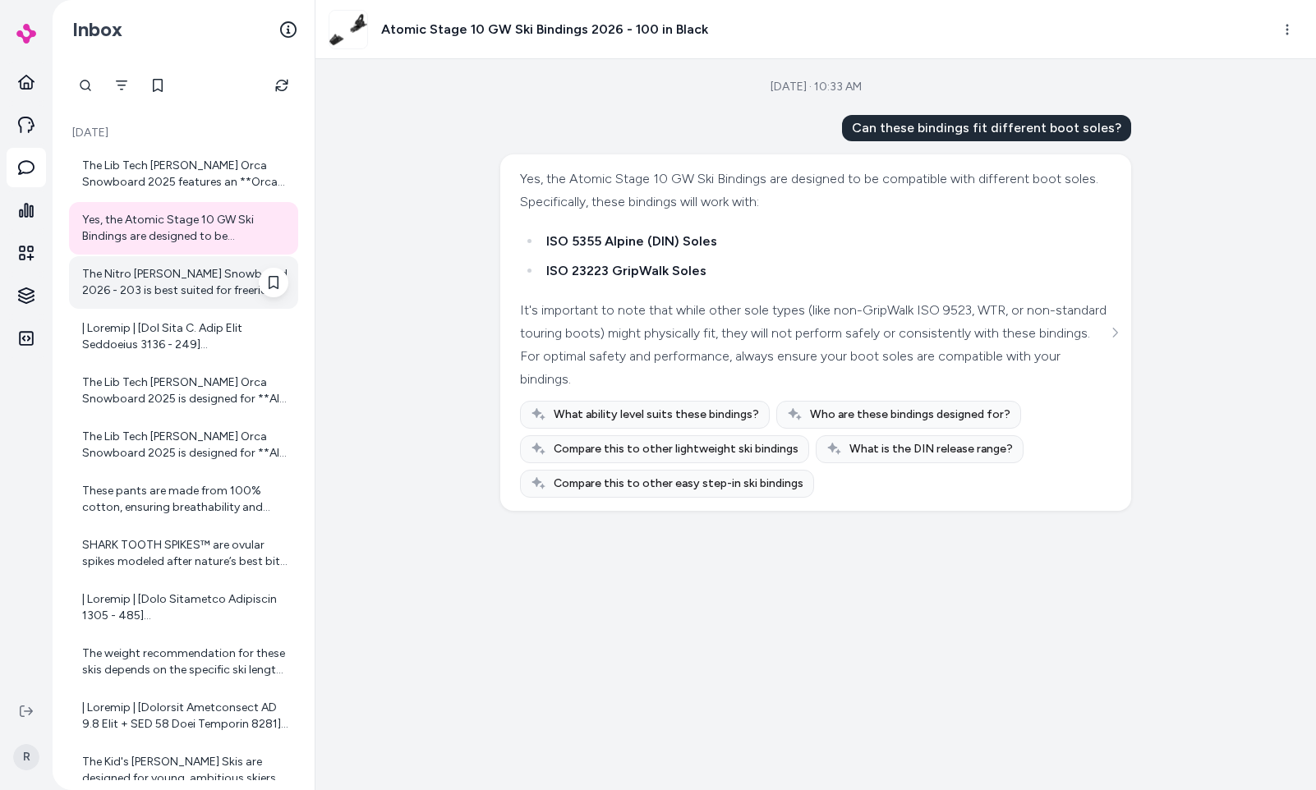
click at [155, 277] on div "The Nitro Cannon Snowboard 2026 - 203 is best suited for freeride and powder te…" at bounding box center [185, 282] width 206 height 33
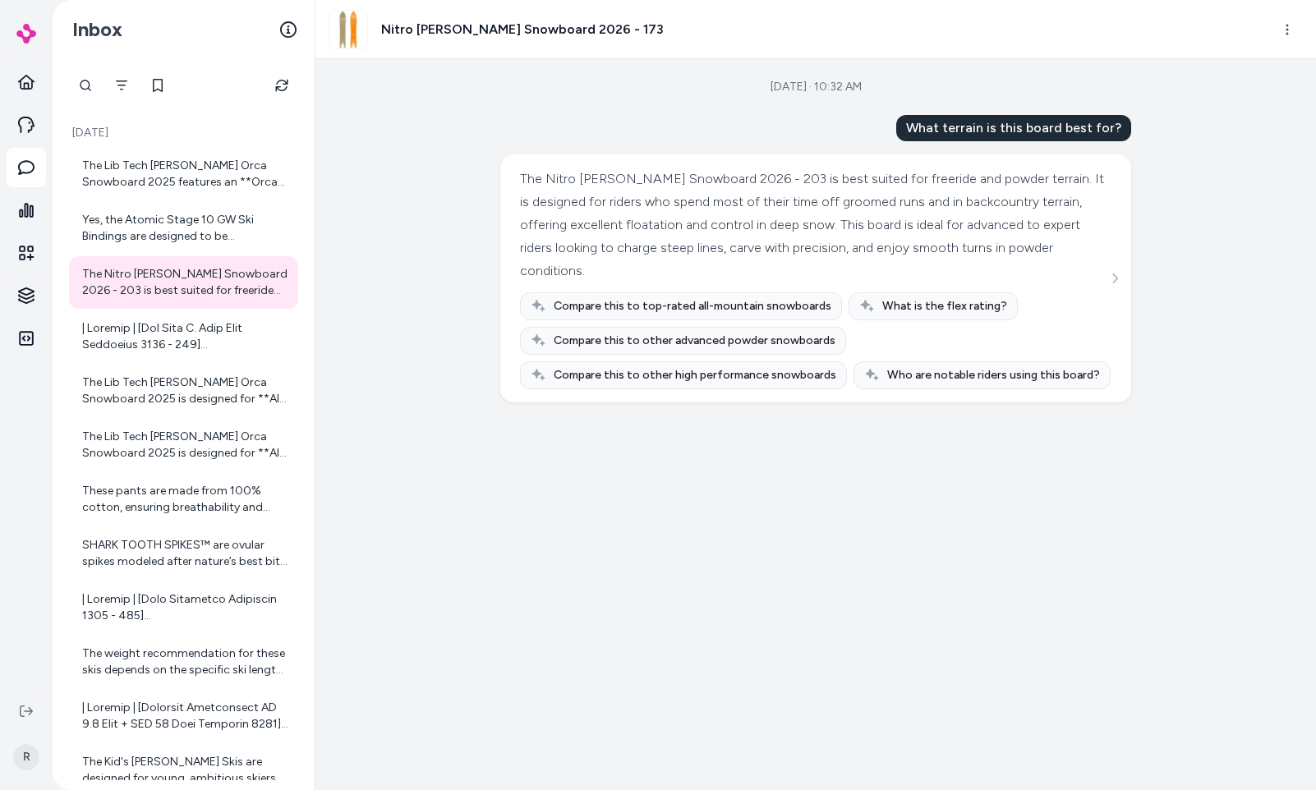
click at [462, 246] on div "Sep 26, 2025 · 10:32 AM What terrain is this board best for? The Nitro Cannon S…" at bounding box center [815, 424] width 1000 height 731
click at [193, 315] on div at bounding box center [183, 336] width 229 height 53
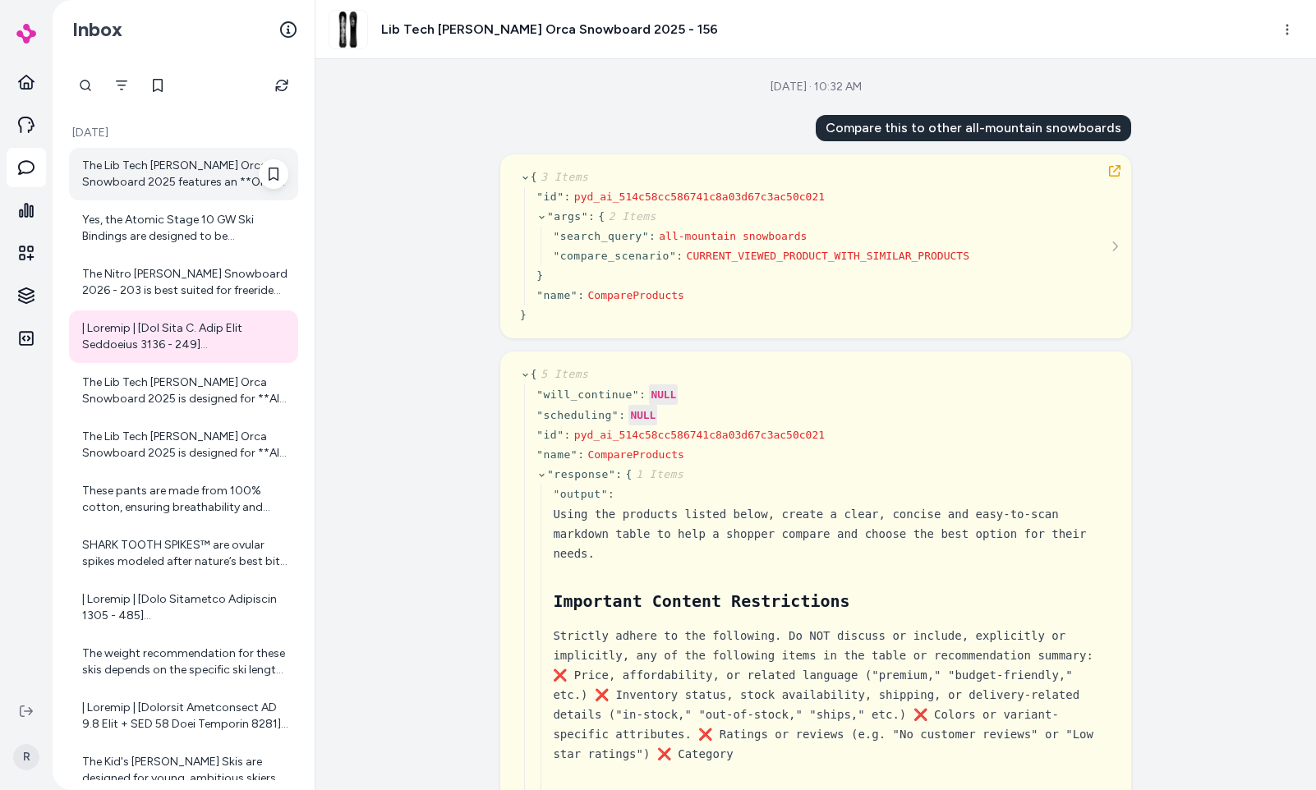
click at [145, 196] on div "The Lib Tech T. Rice Orca Snowboard 2025 features an **Orca C2X Directional** r…" at bounding box center [183, 174] width 229 height 53
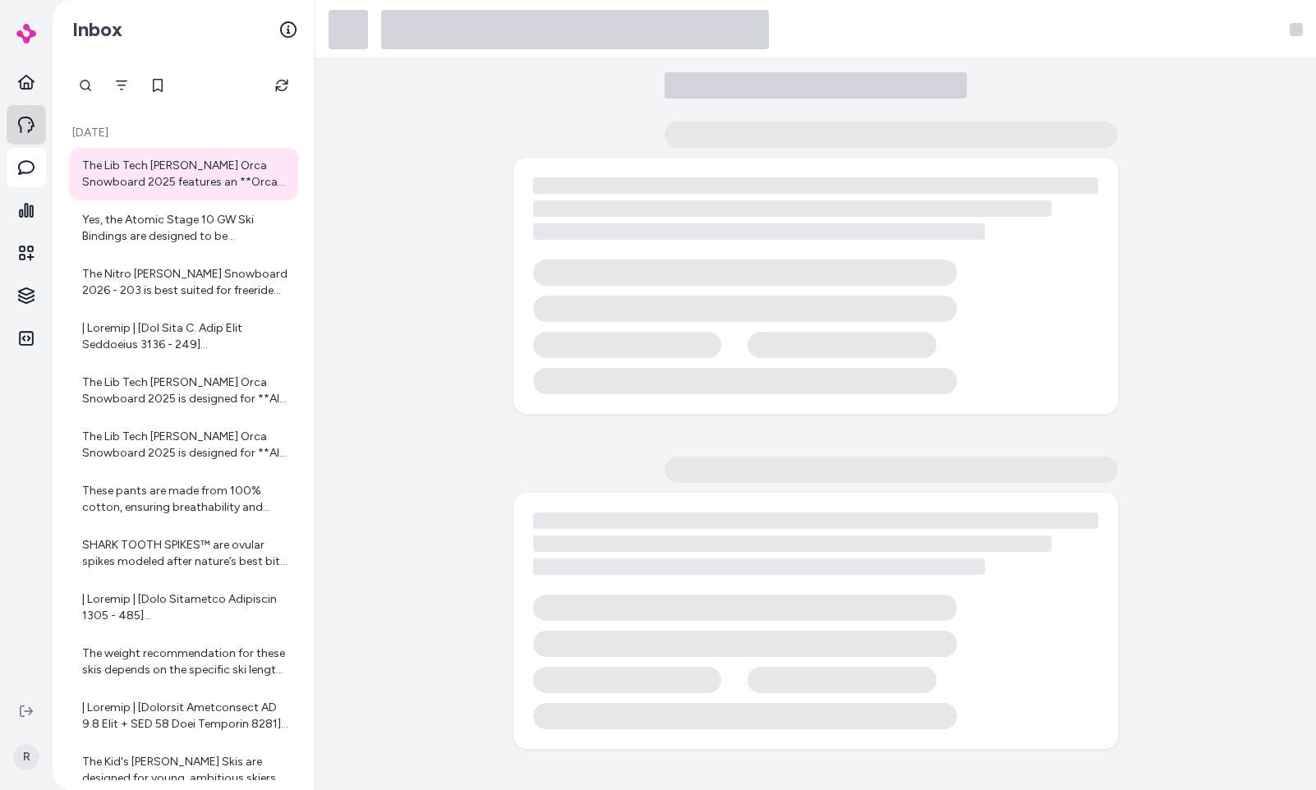
click at [37, 119] on link at bounding box center [26, 124] width 39 height 39
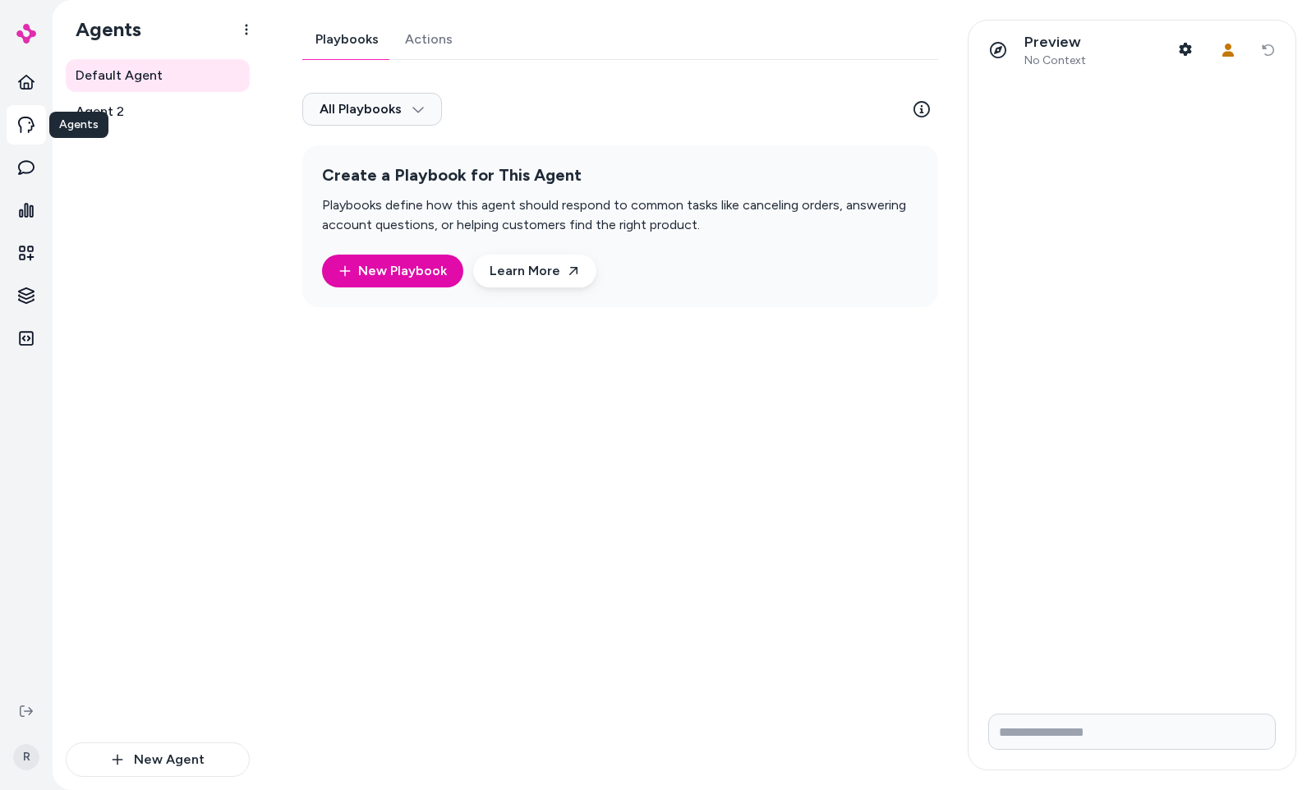
click at [678, 433] on div "Playbooks Actions All Playbooks Create a Playbook for This Agent Playbooks defi…" at bounding box center [615, 395] width 665 height 751
drag, startPoint x: 695, startPoint y: 467, endPoint x: 661, endPoint y: 453, distance: 36.1
click at [693, 470] on div "Playbooks Actions All Playbooks Create a Playbook for This Agent Playbooks defi…" at bounding box center [615, 395] width 665 height 751
click at [560, 443] on div "Playbooks Actions All Playbooks Create a Playbook for This Agent Playbooks defi…" at bounding box center [615, 395] width 665 height 751
click at [46, 179] on div at bounding box center [26, 346] width 53 height 692
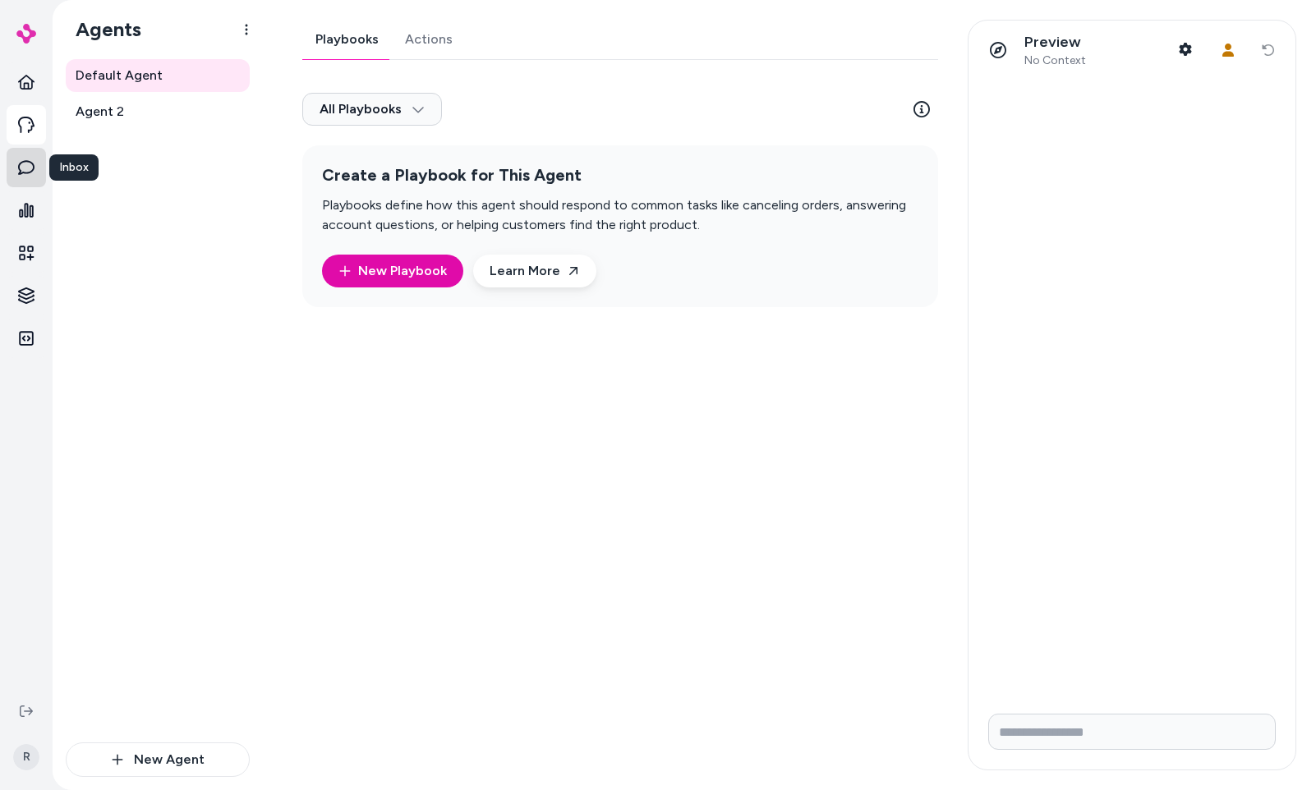
click at [25, 173] on icon at bounding box center [26, 167] width 16 height 15
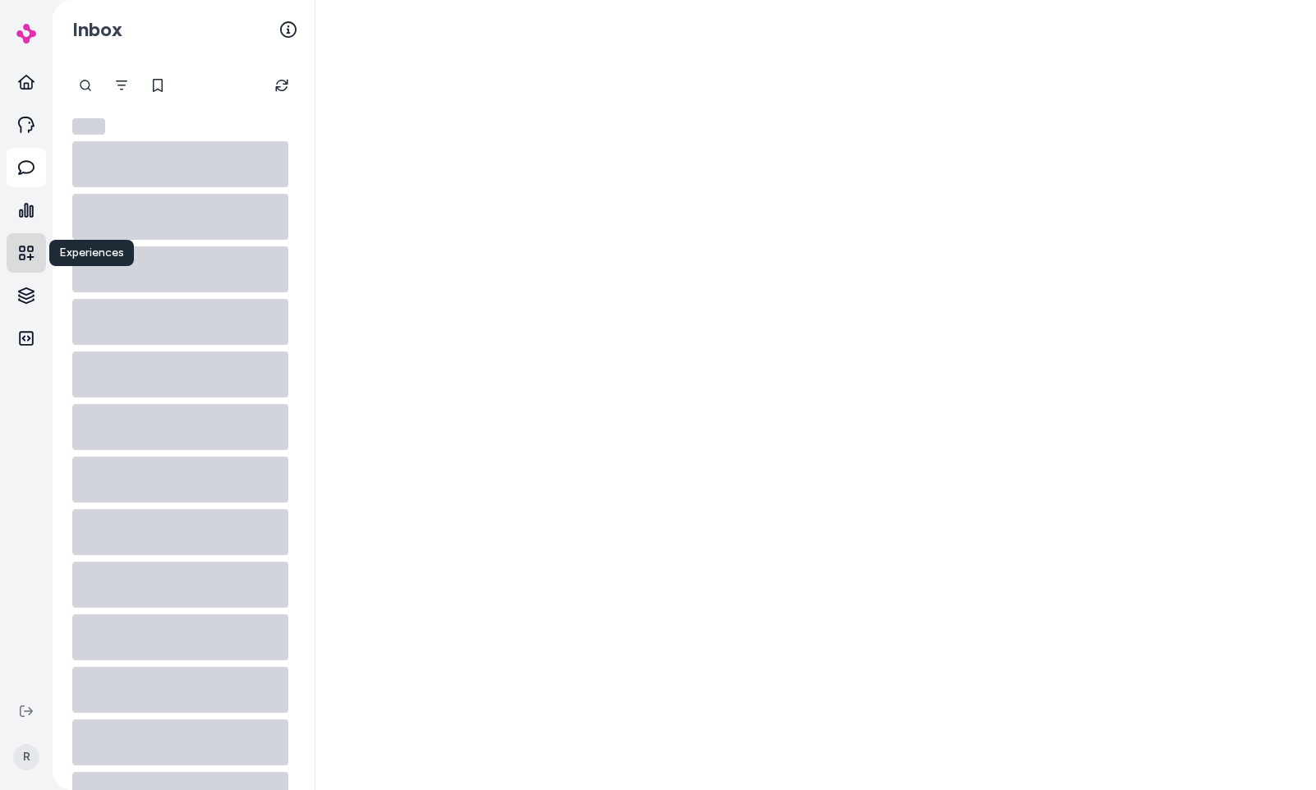
click at [27, 258] on icon at bounding box center [26, 253] width 16 height 16
click at [29, 292] on html "Knowledge Knowledge R Inbox" at bounding box center [658, 395] width 1316 height 790
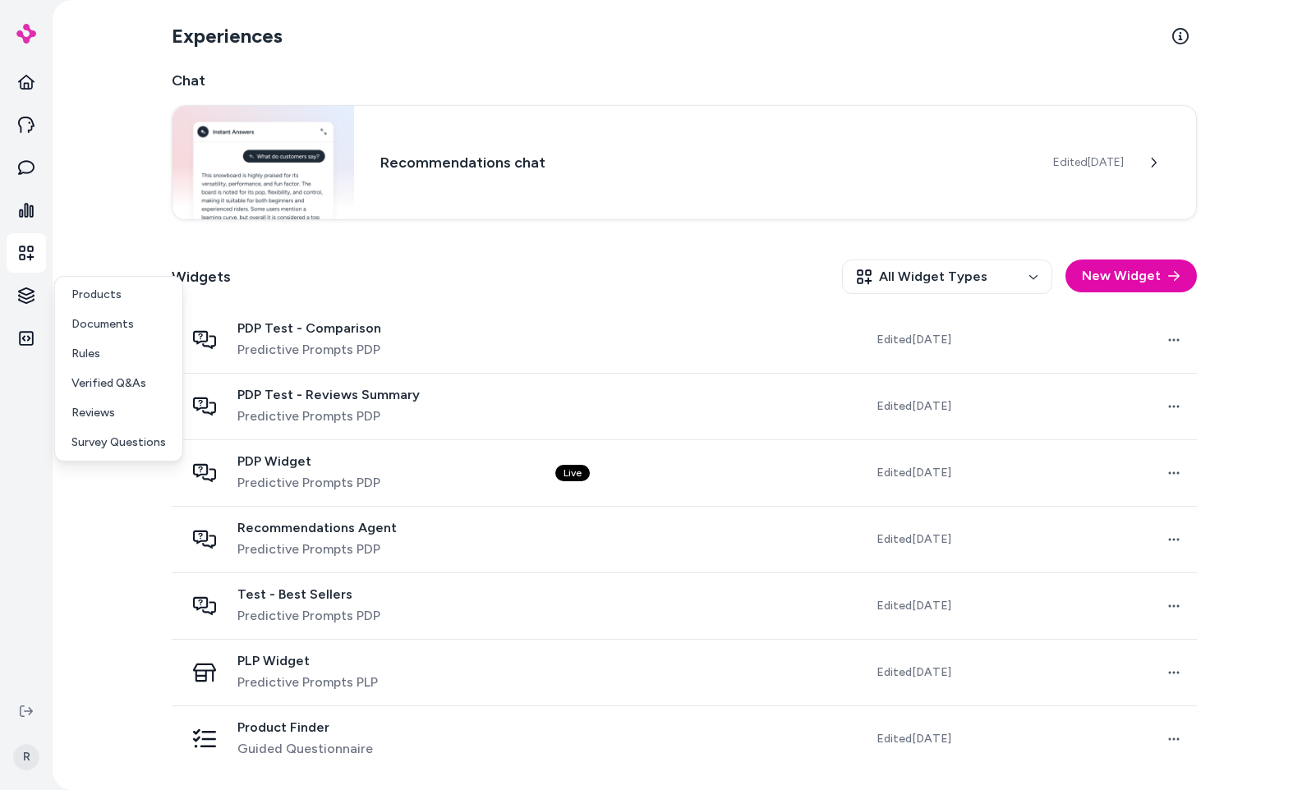
click at [94, 256] on html "R Experiences Chat Recommendations chat Edited Sep 19, 2025 Widgets All Widget …" at bounding box center [658, 395] width 1316 height 790
click at [12, 85] on link at bounding box center [26, 81] width 39 height 39
click at [65, 106] on div "Experiences Chat Recommendations chat Edited Sep 19, 2025 Widgets All Widget Ty…" at bounding box center [684, 395] width 1263 height 790
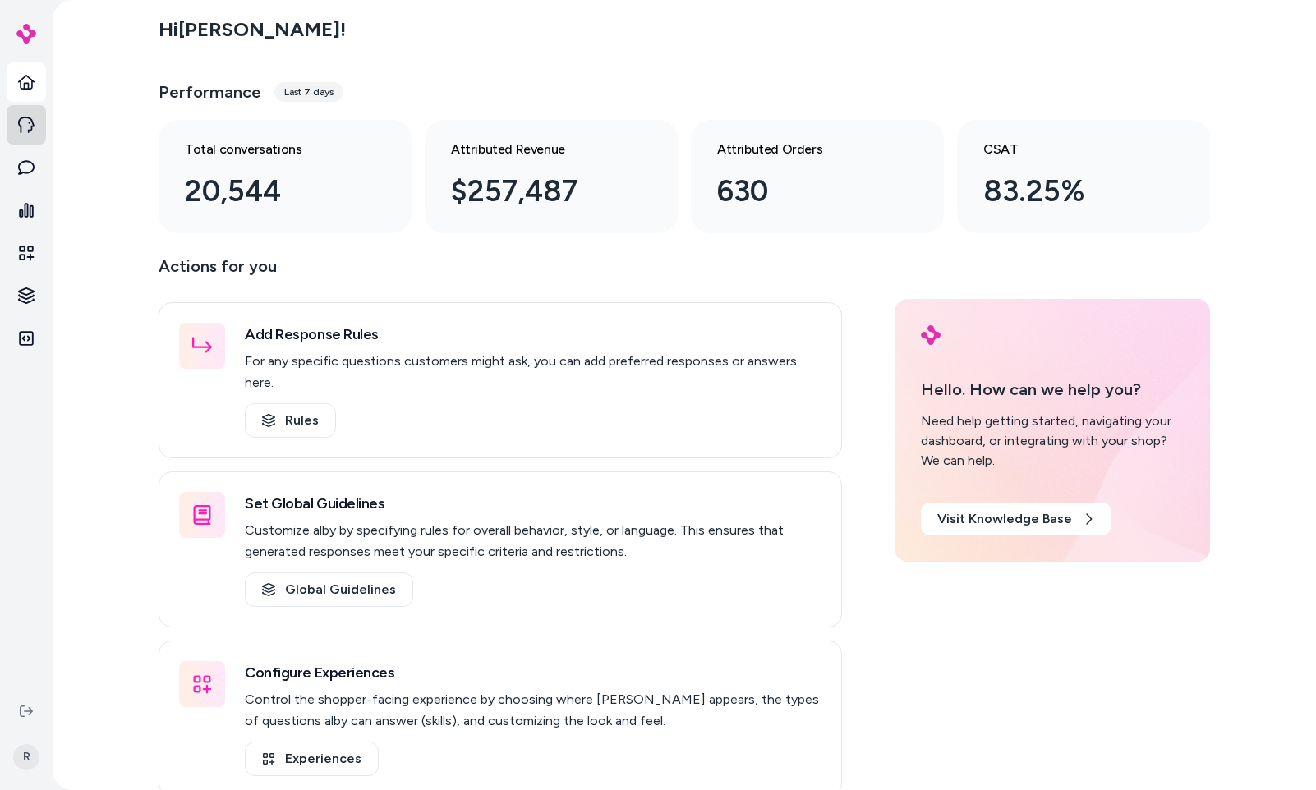
click at [11, 118] on link at bounding box center [26, 124] width 39 height 39
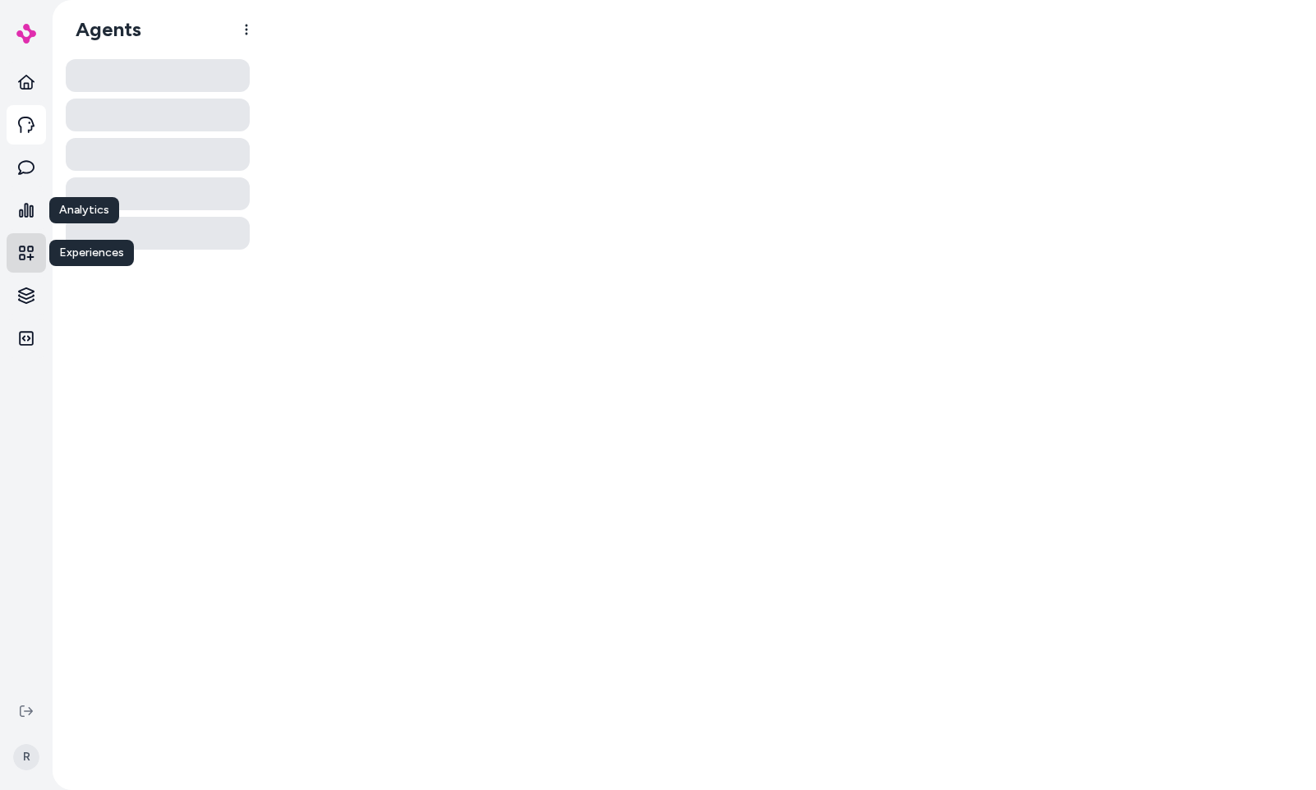
click at [26, 240] on link at bounding box center [26, 252] width 39 height 39
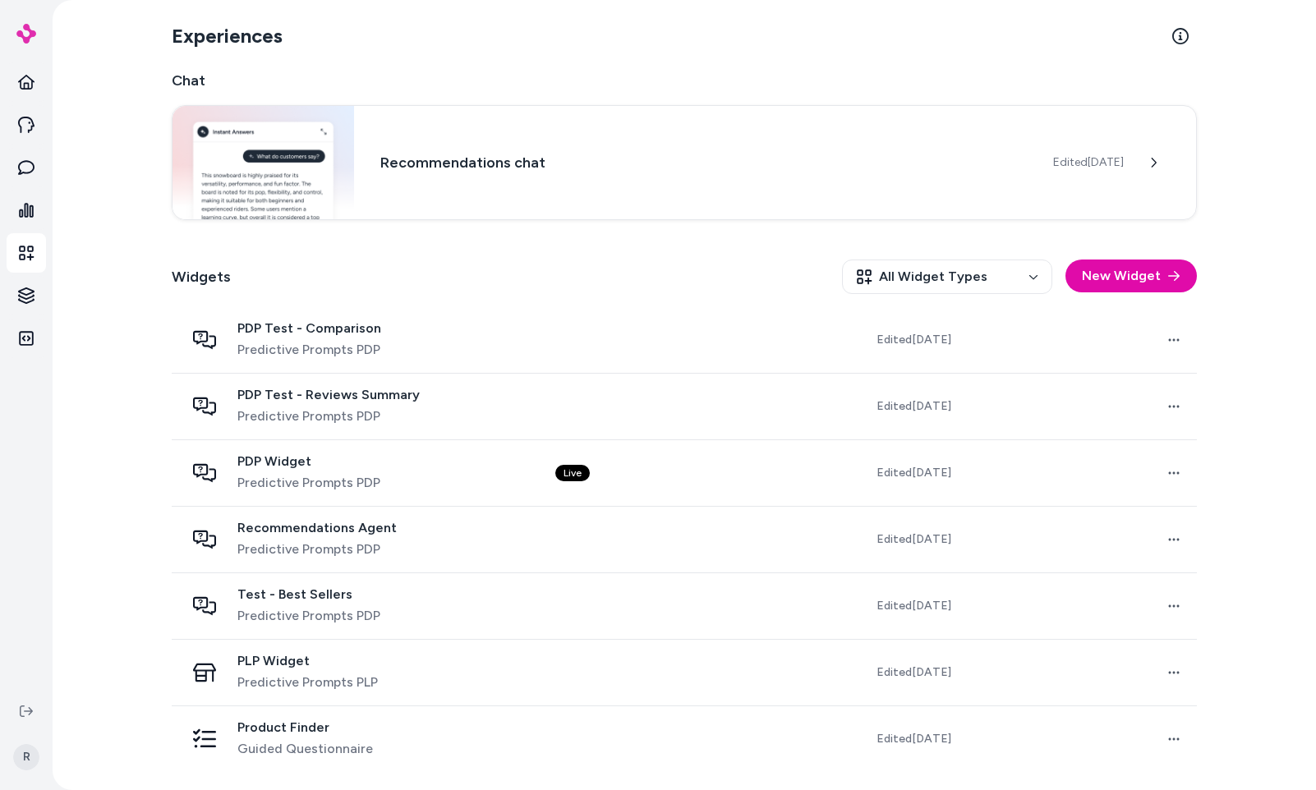
drag, startPoint x: 53, startPoint y: 288, endPoint x: 42, endPoint y: 292, distance: 11.2
click at [53, 288] on div "Experiences Chat Recommendations chat Edited Sep 19, 2025 Widgets All Widget Ty…" at bounding box center [684, 395] width 1263 height 790
click at [42, 291] on html "R Experiences Chat Recommendations chat Edited Sep 19, 2025 Widgets All Widget …" at bounding box center [658, 395] width 1316 height 790
click at [113, 304] on link "Products" at bounding box center [118, 295] width 121 height 30
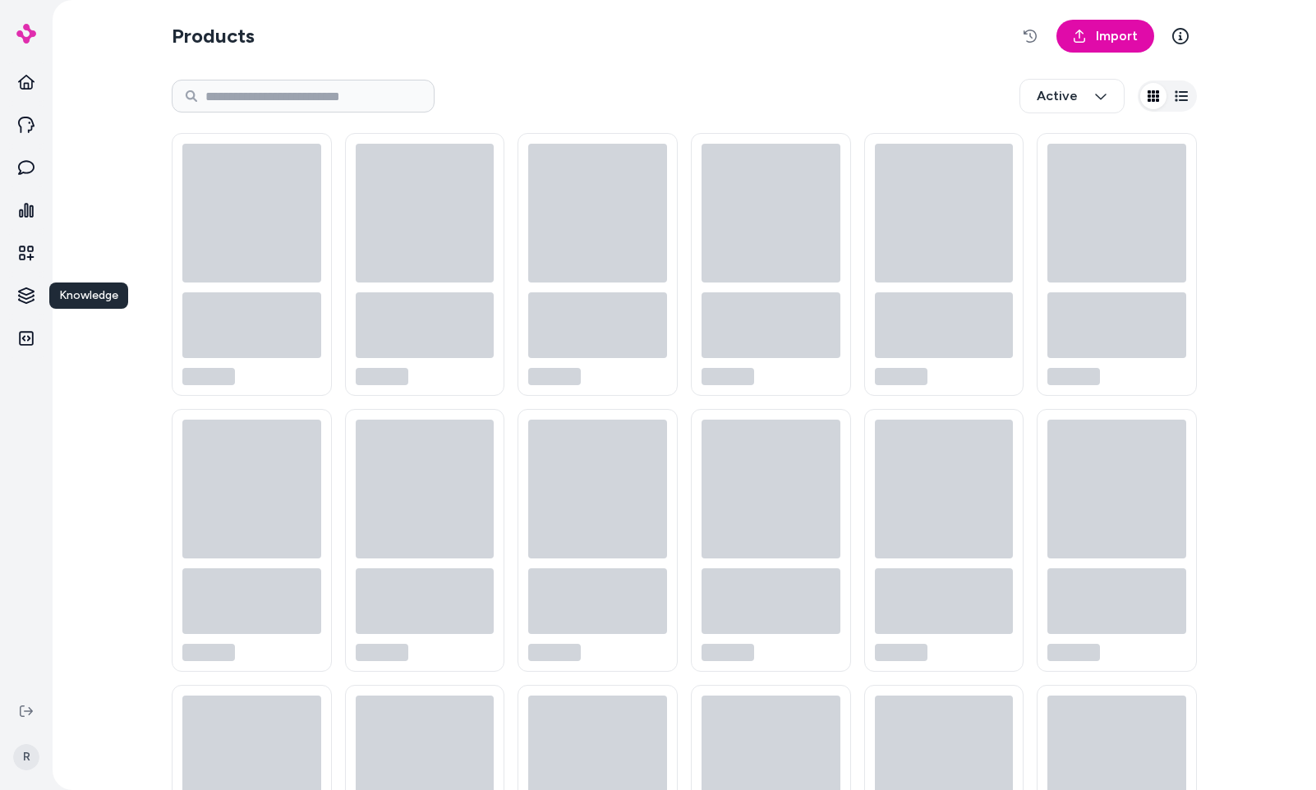
click at [1282, 182] on div "Products Import Active" at bounding box center [684, 395] width 1263 height 790
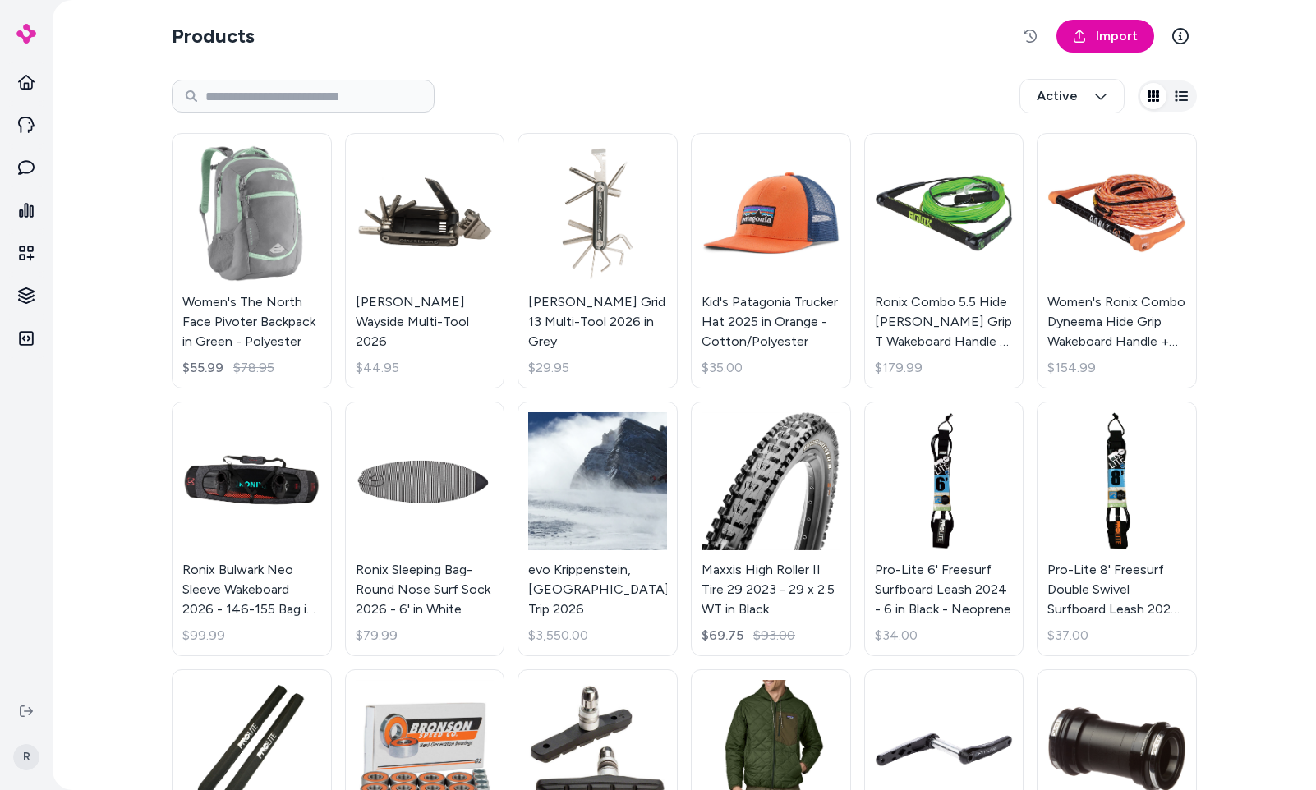
click at [1178, 90] on icon "button" at bounding box center [1181, 96] width 13 height 13
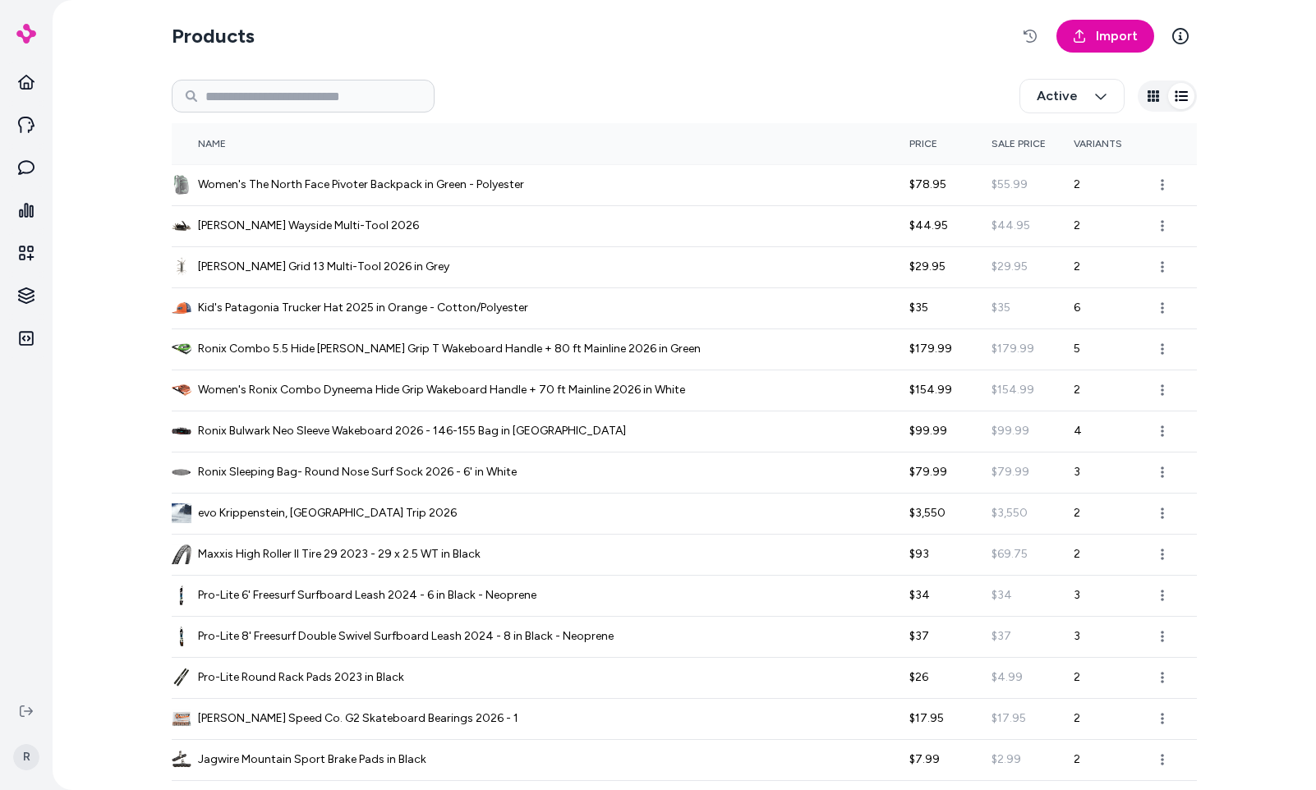
click at [1159, 99] on button "button" at bounding box center [1153, 96] width 26 height 26
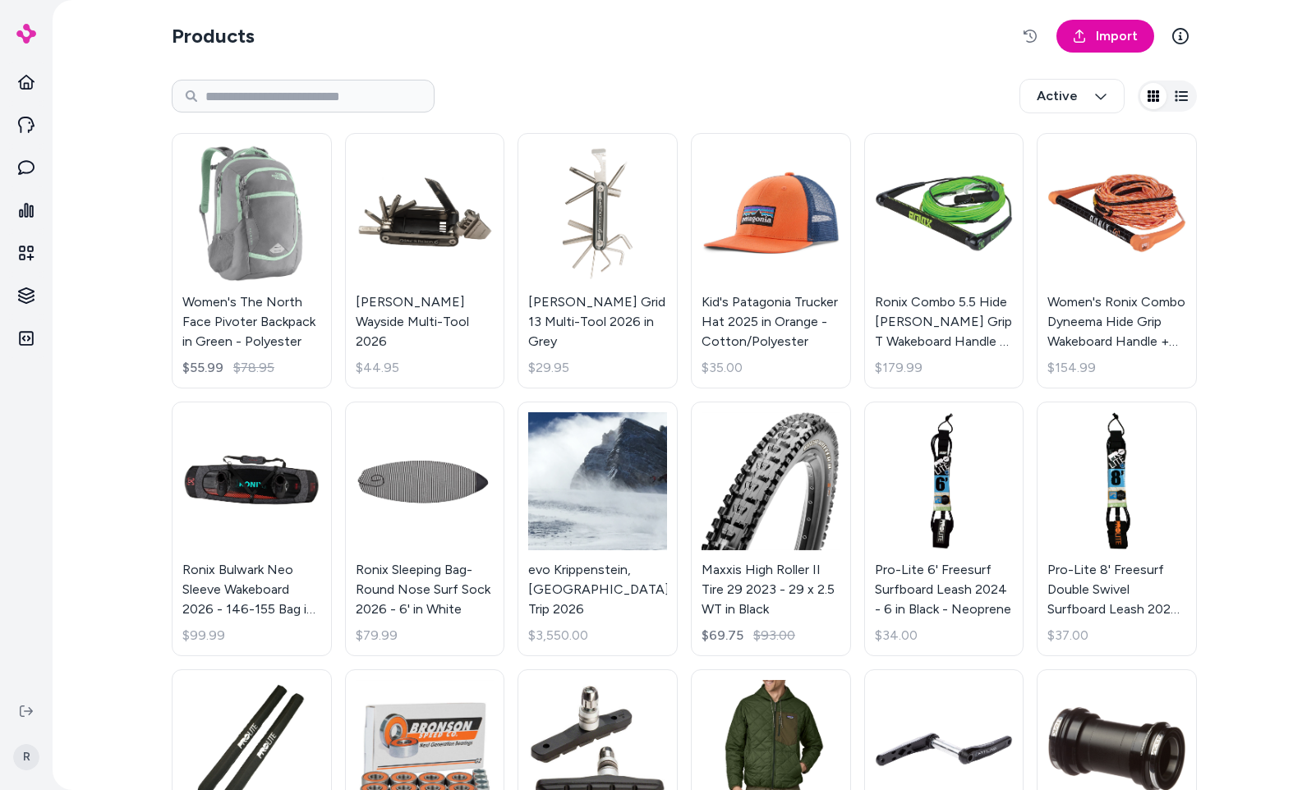
click at [638, 55] on section "Products Import" at bounding box center [684, 36] width 1025 height 46
click at [29, 348] on link at bounding box center [26, 338] width 39 height 39
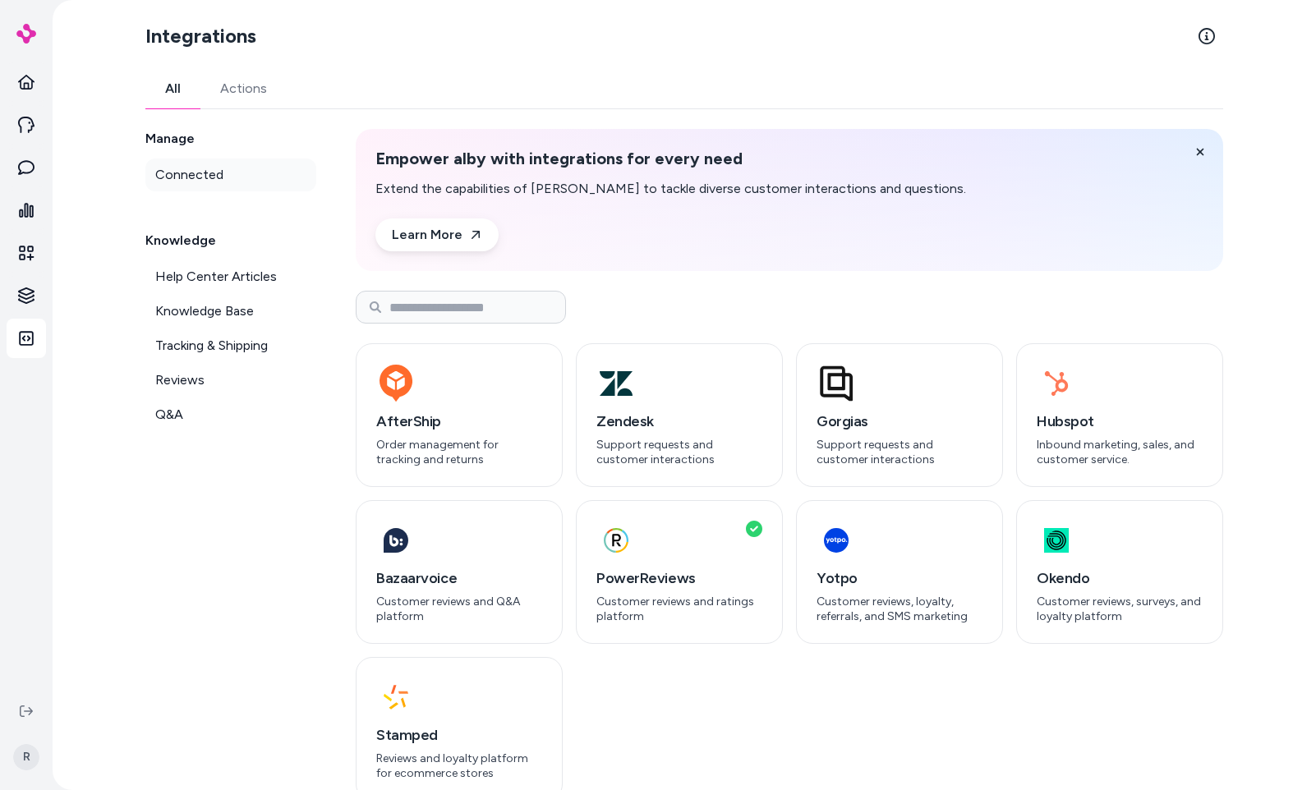
click at [202, 178] on span "Connected" at bounding box center [189, 175] width 68 height 20
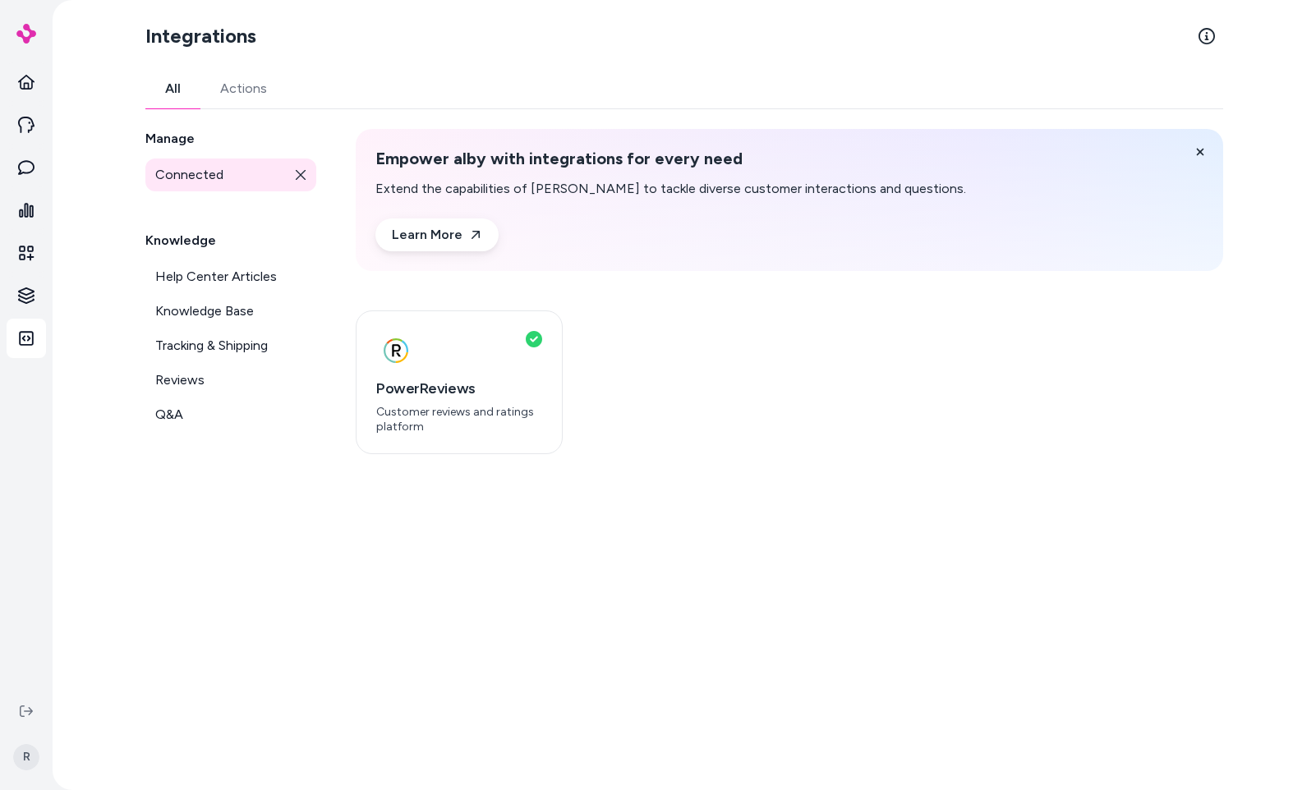
click at [299, 182] on link "Connected" at bounding box center [230, 175] width 171 height 33
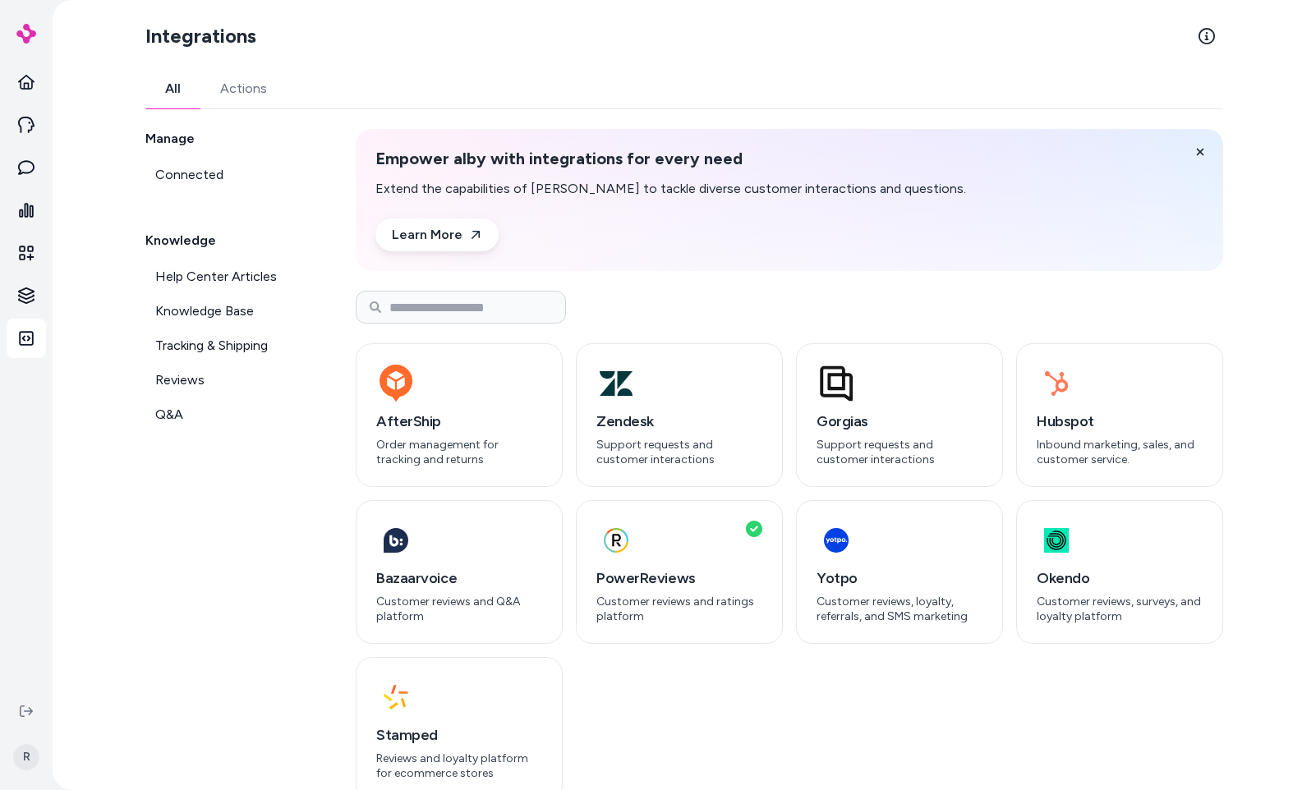
click at [255, 81] on link "Actions" at bounding box center [243, 88] width 86 height 39
click at [182, 95] on link "All" at bounding box center [172, 88] width 55 height 39
drag, startPoint x: 781, startPoint y: 317, endPoint x: 1092, endPoint y: 335, distance: 311.8
click at [781, 317] on div "AfterShip Order management for tracking and returns Zendesk Support requests an…" at bounding box center [789, 546] width 867 height 510
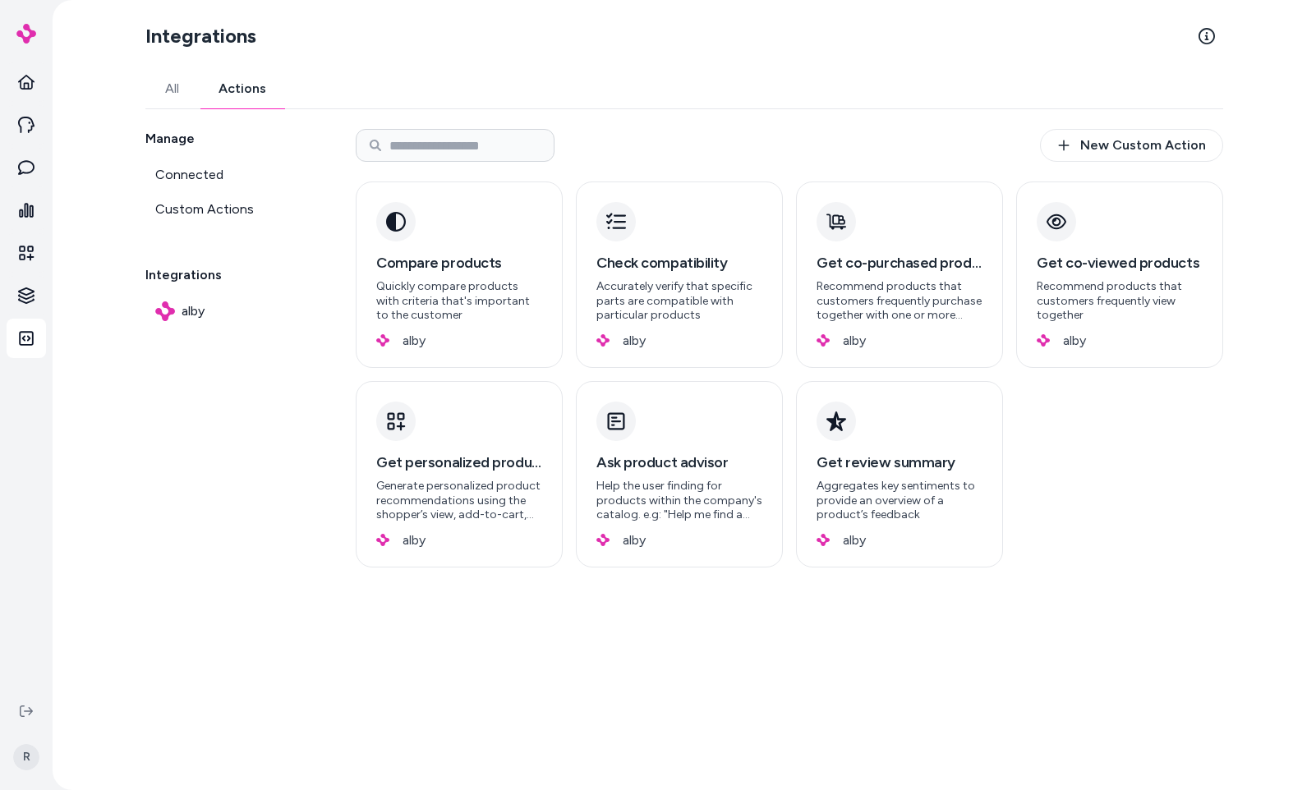
click at [247, 94] on link "Actions" at bounding box center [242, 88] width 87 height 39
click at [136, 85] on div "Integrations All Actions Manage Connected Custom Actions Integrations alby New …" at bounding box center [684, 395] width 1104 height 790
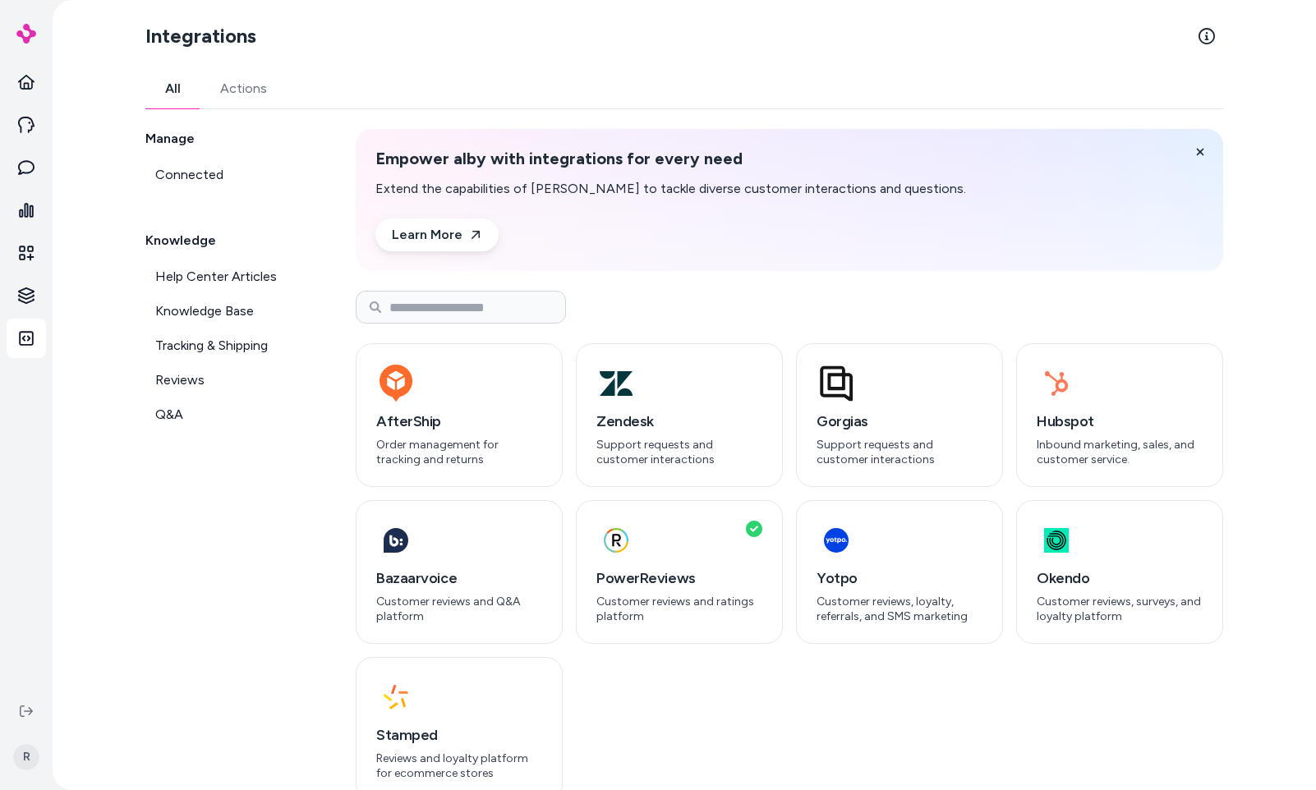
drag, startPoint x: 180, startPoint y: 96, endPoint x: 67, endPoint y: 100, distance: 112.6
click at [180, 96] on link "All" at bounding box center [172, 88] width 55 height 39
click at [20, 82] on icon at bounding box center [26, 82] width 16 height 15
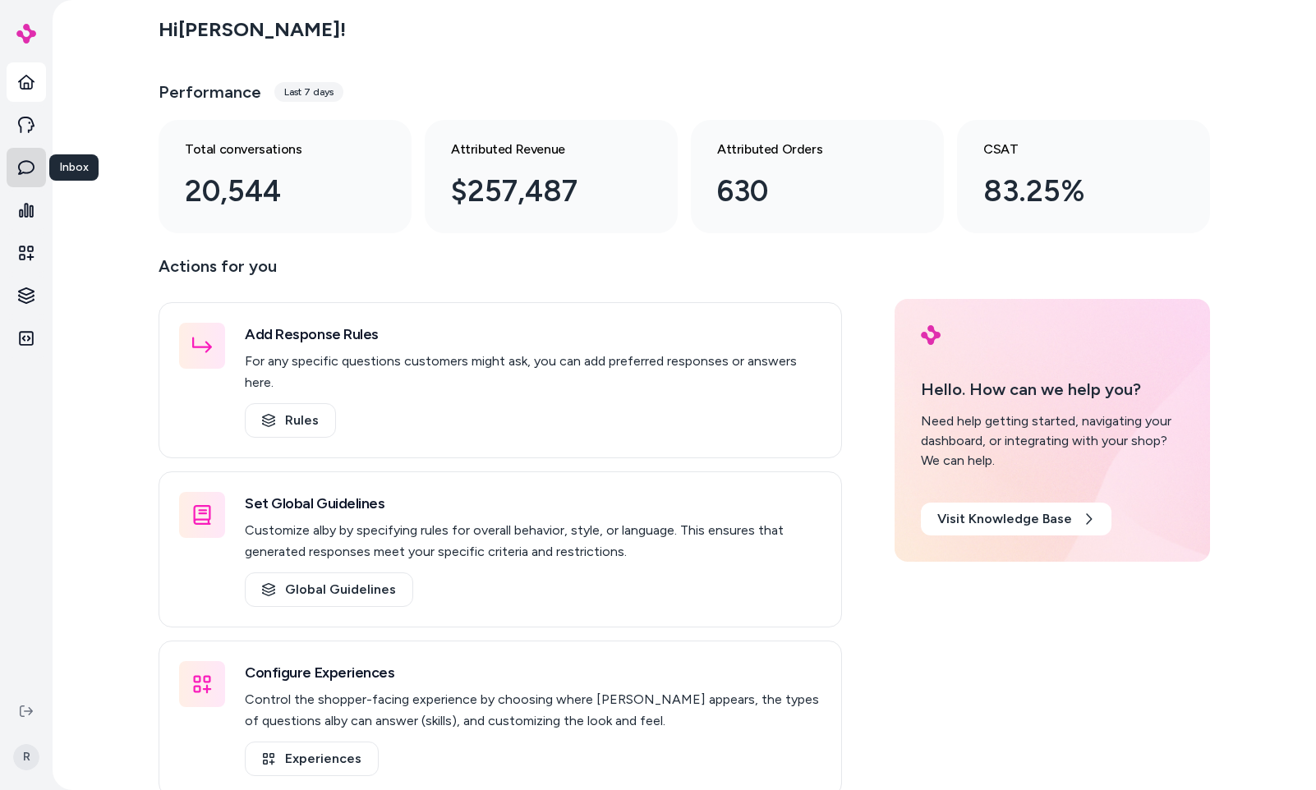
click at [31, 170] on icon at bounding box center [26, 167] width 16 height 16
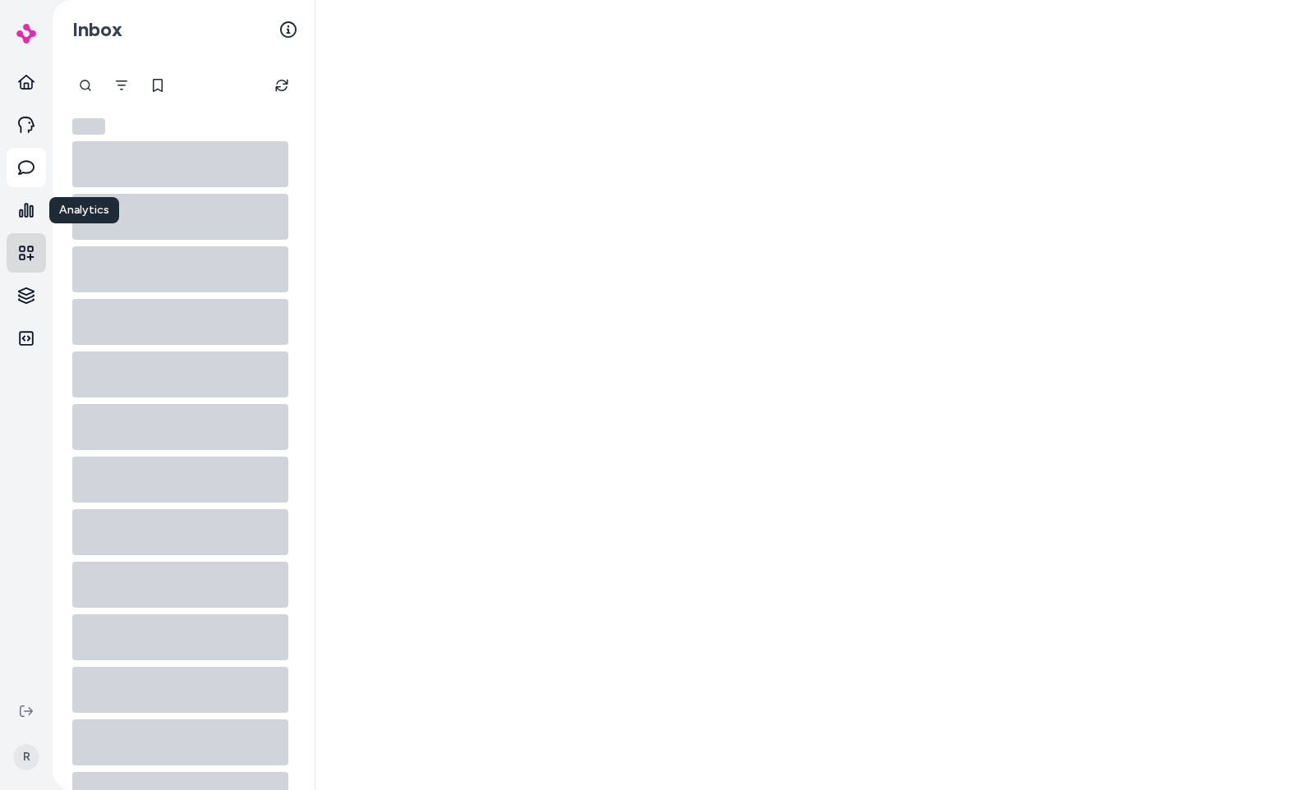
click at [22, 242] on link at bounding box center [26, 252] width 39 height 39
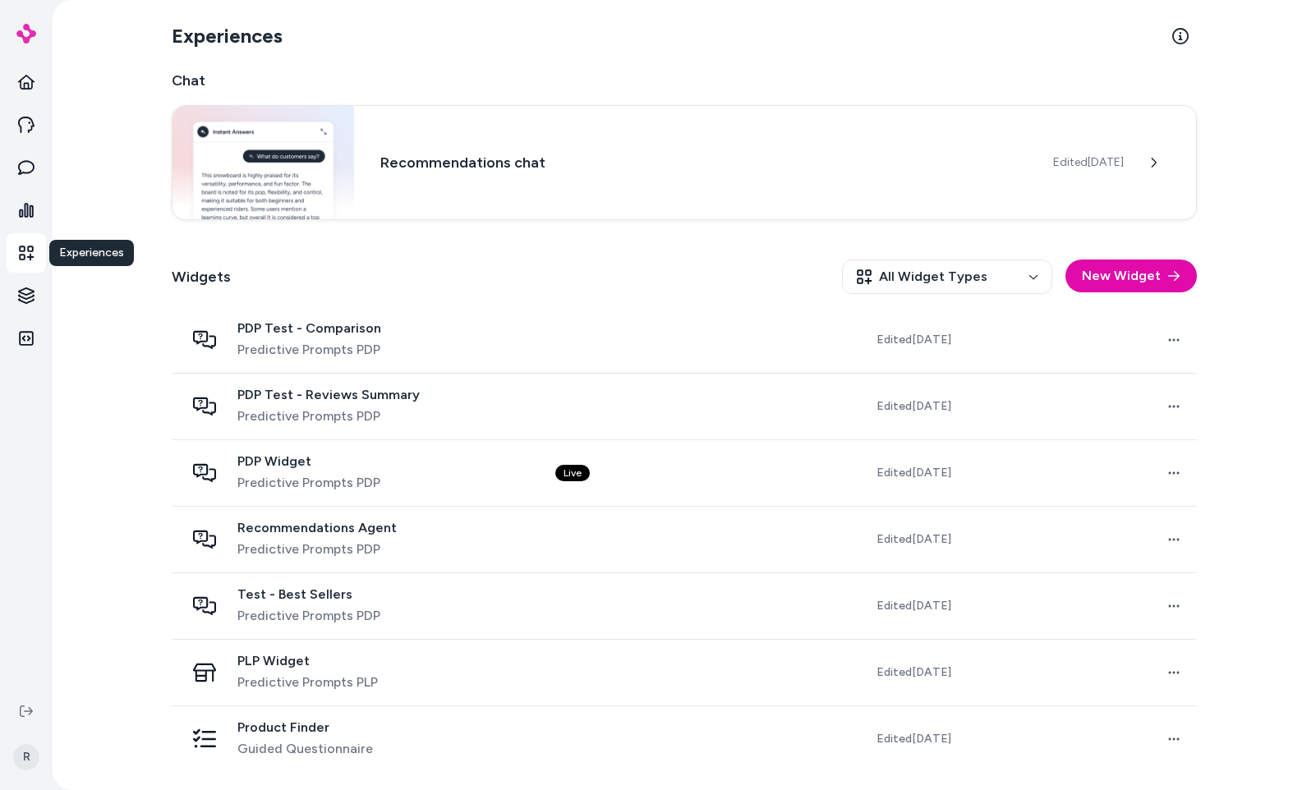
click at [539, 284] on div "Widgets All Widget Types New Widget" at bounding box center [684, 276] width 1025 height 61
